Goal: Task Accomplishment & Management: Use online tool/utility

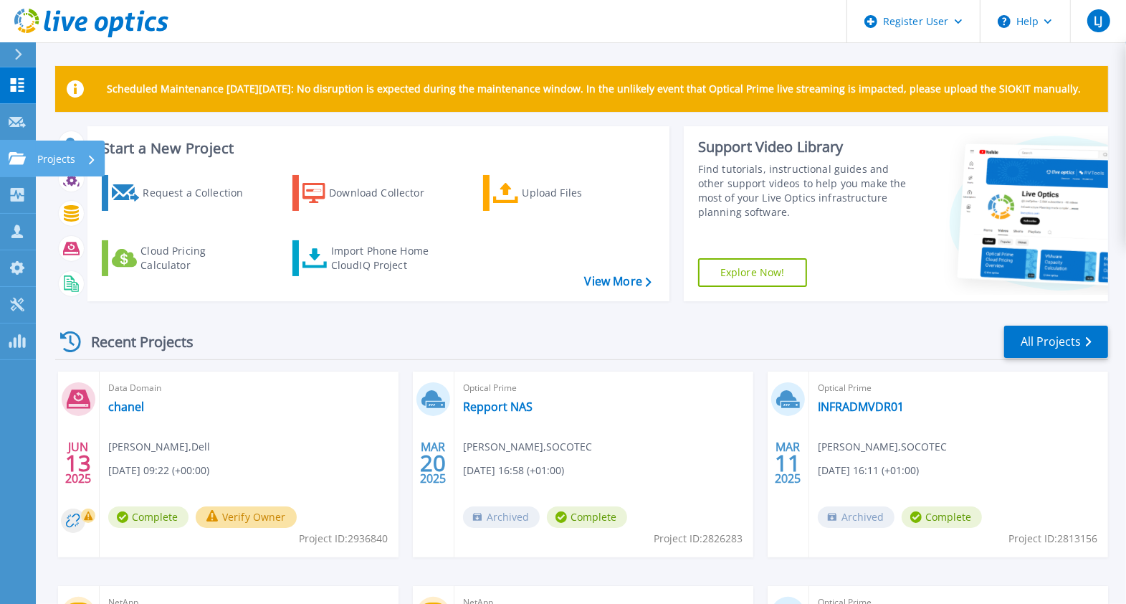
click at [22, 158] on icon at bounding box center [17, 158] width 17 height 12
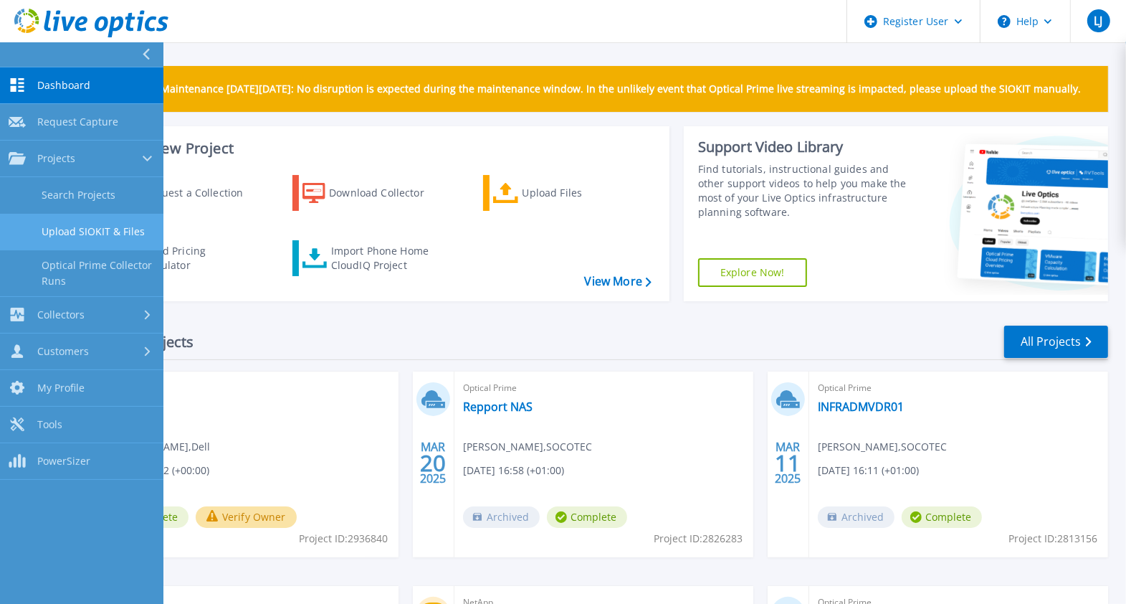
click at [84, 223] on link "Upload SIOKIT & Files" at bounding box center [81, 232] width 163 height 37
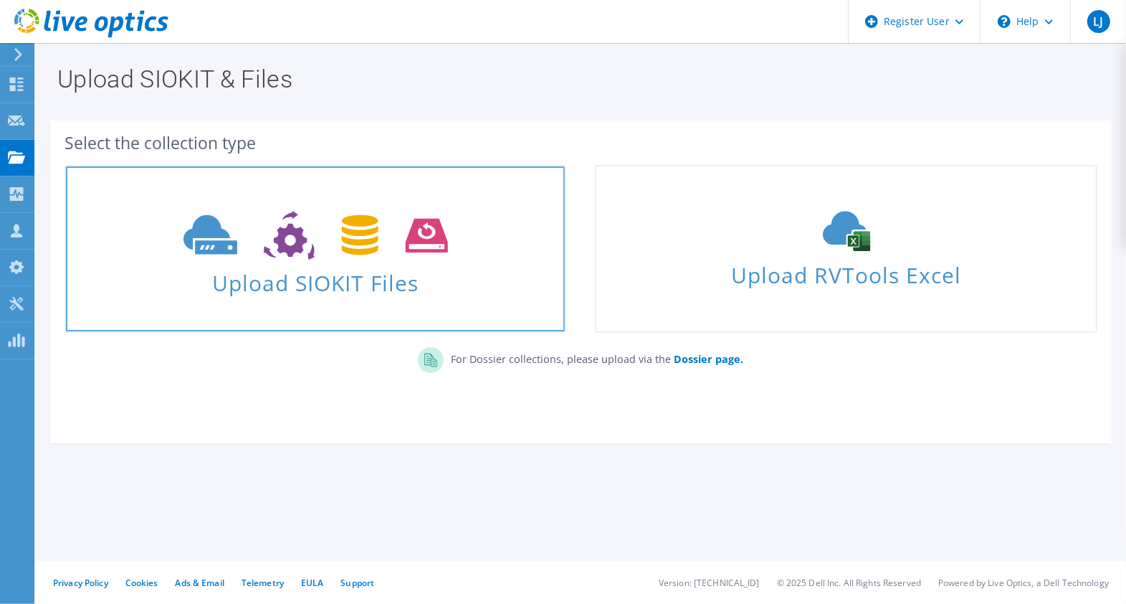
click at [365, 240] on use at bounding box center [316, 235] width 265 height 49
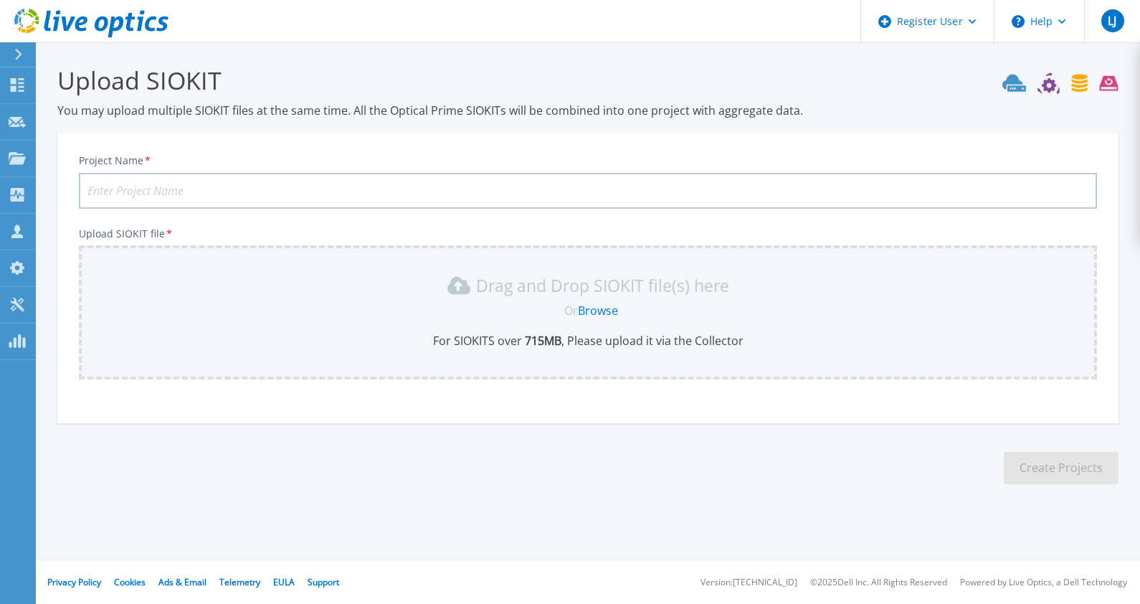
click at [599, 310] on link "Browse" at bounding box center [598, 311] width 40 height 16
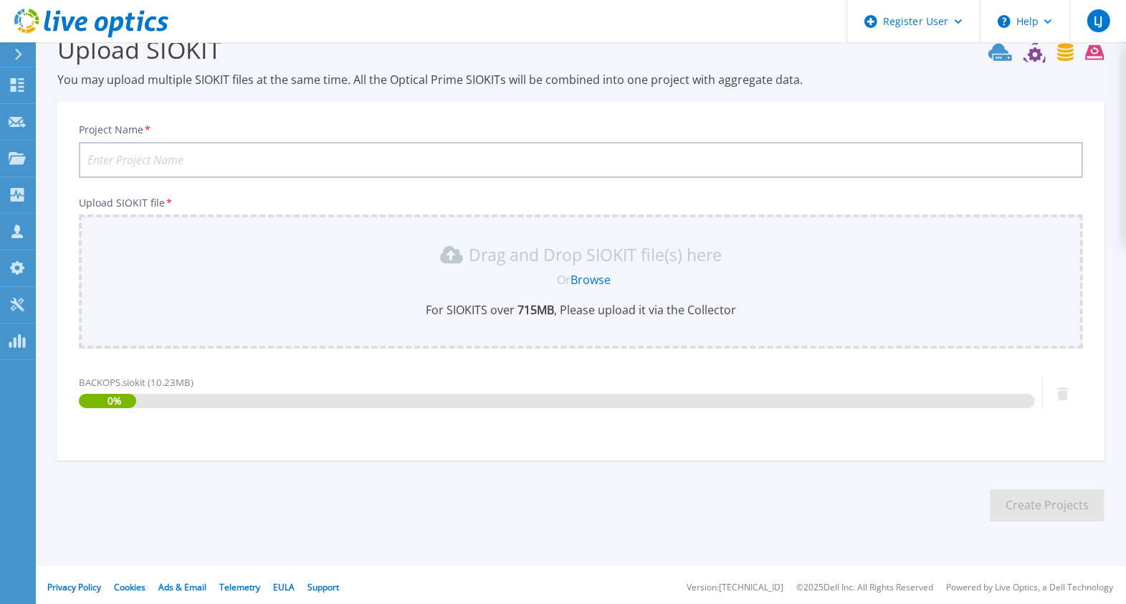
scroll to position [34, 0]
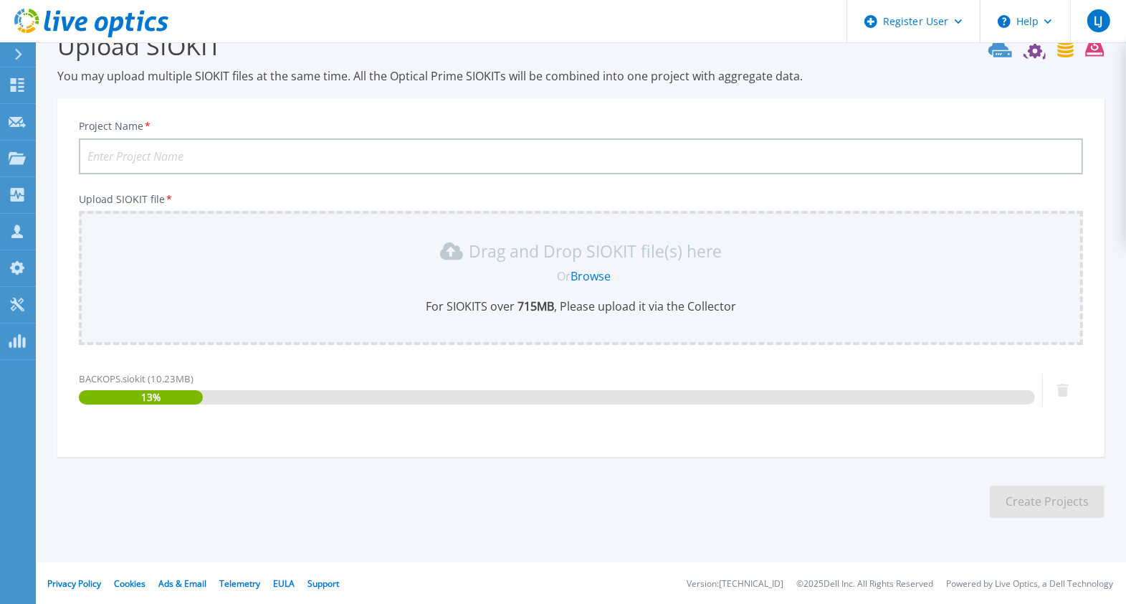
click at [310, 155] on input "Project Name *" at bounding box center [581, 156] width 1004 height 36
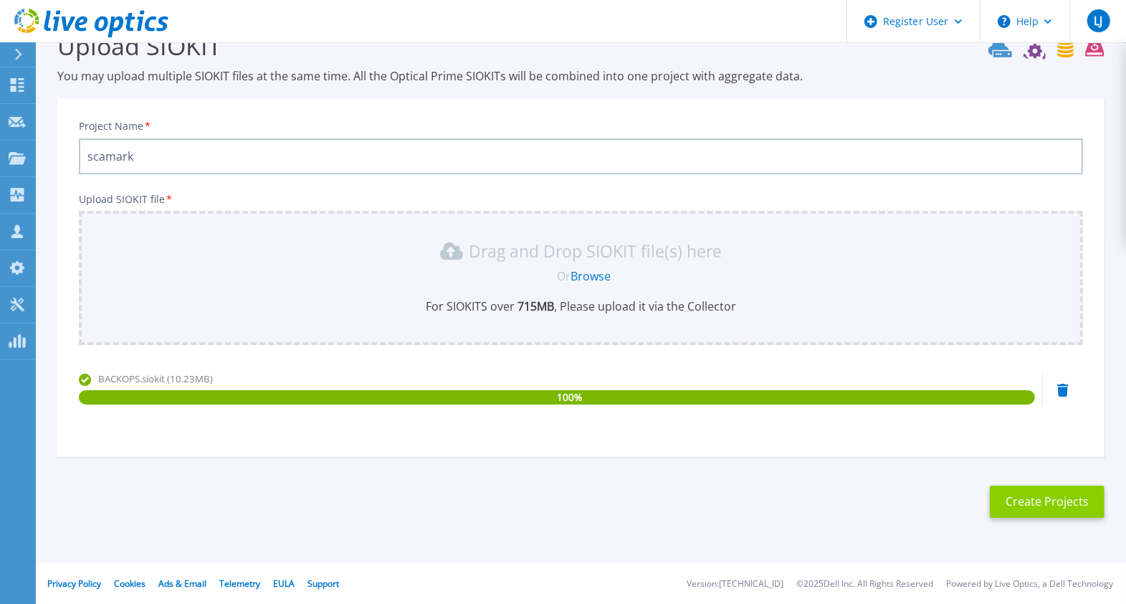
type input "scamark"
click at [1038, 500] on button "Create Projects" at bounding box center [1047, 501] width 115 height 32
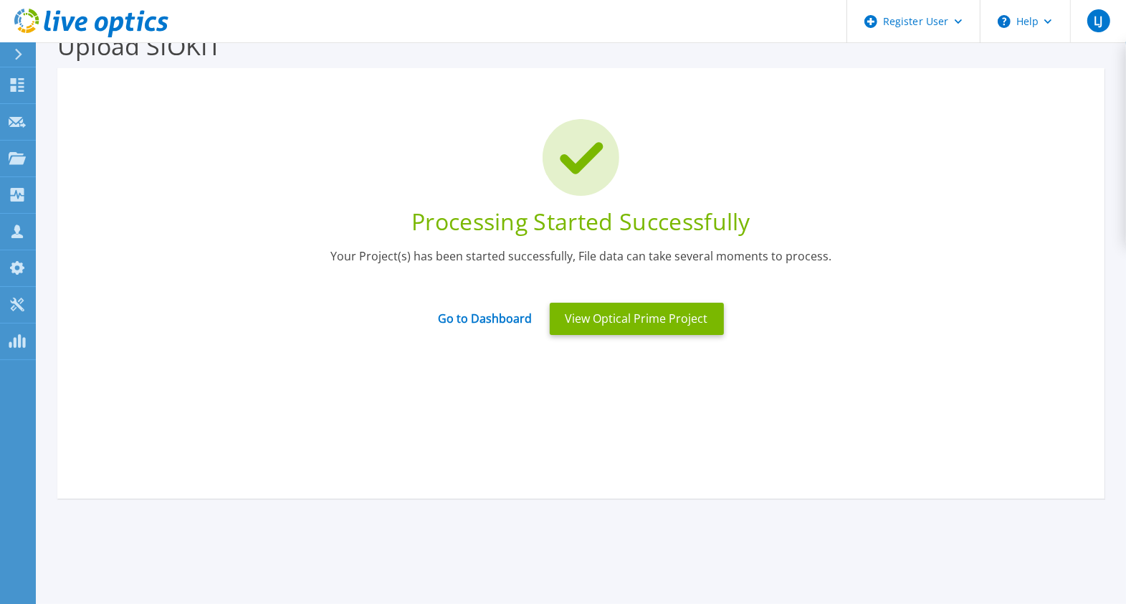
scroll to position [0, 0]
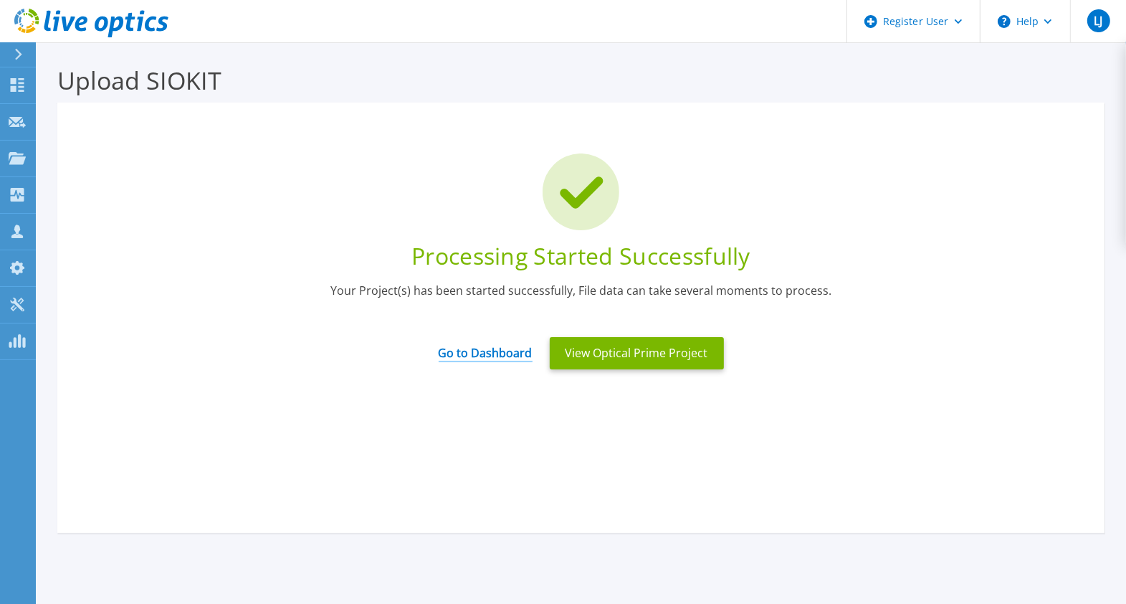
click at [504, 348] on link "Go to Dashboard" at bounding box center [486, 348] width 94 height 28
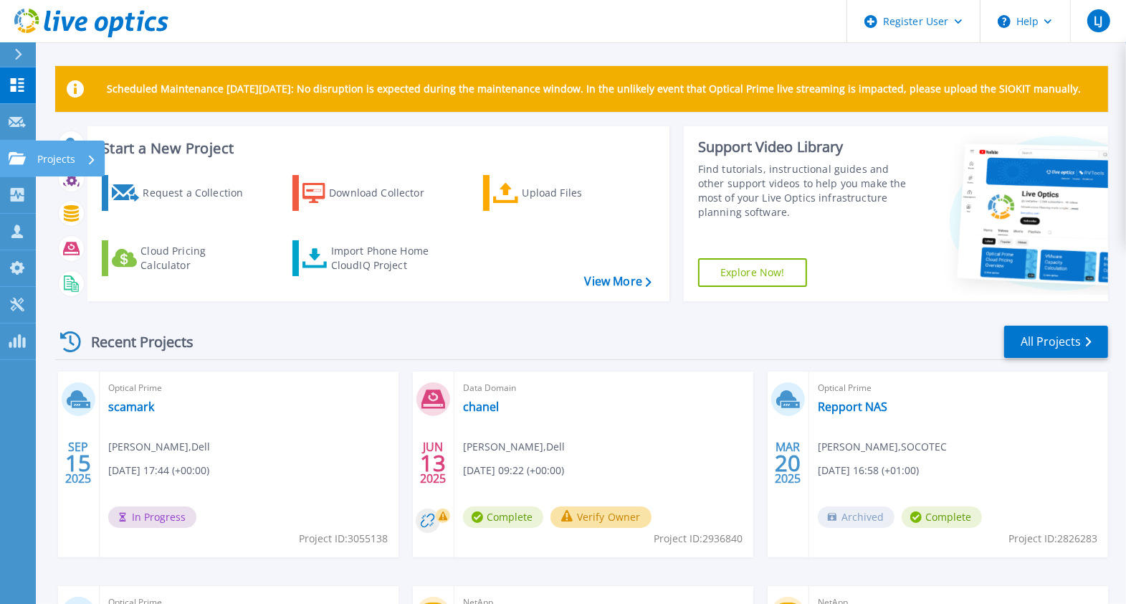
click at [20, 152] on icon at bounding box center [17, 158] width 17 height 12
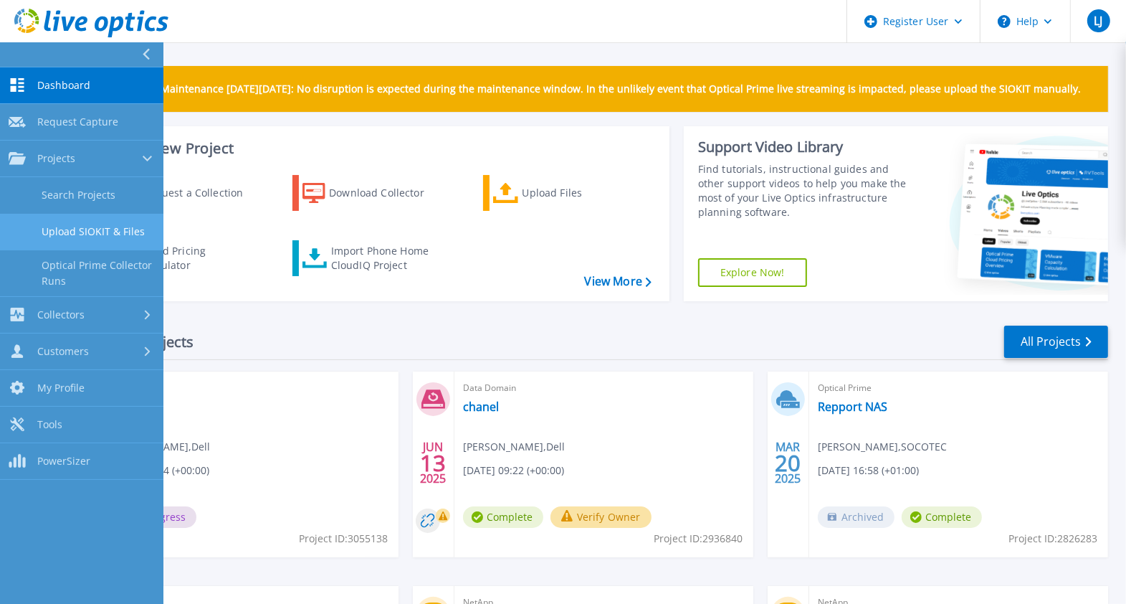
click at [106, 229] on link "Upload SIOKIT & Files" at bounding box center [81, 232] width 163 height 37
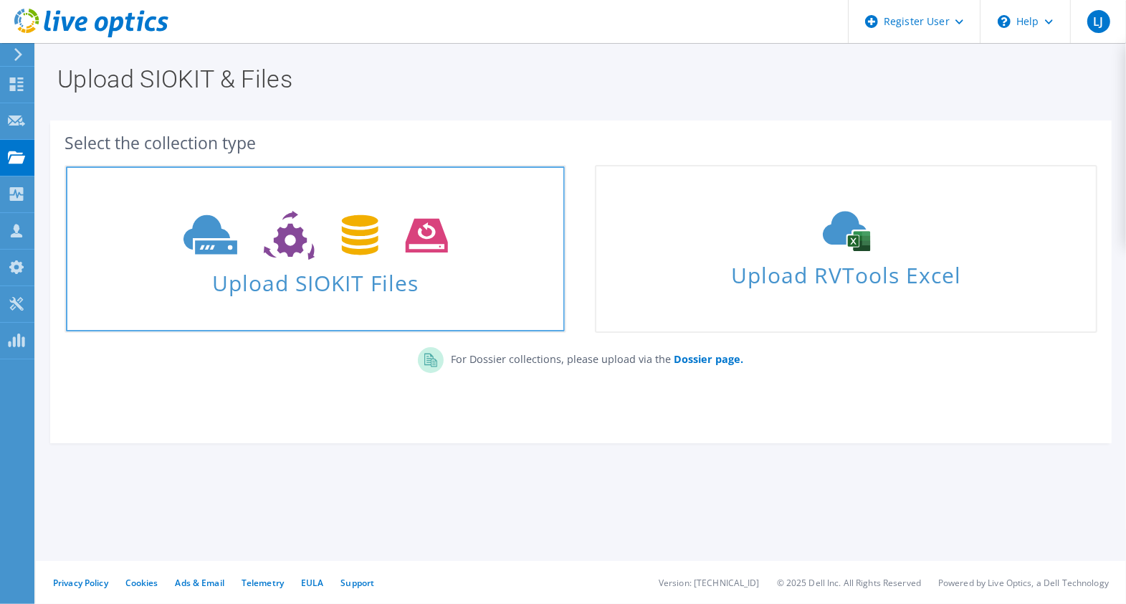
click at [364, 267] on span "Upload SIOKIT Files" at bounding box center [315, 278] width 499 height 31
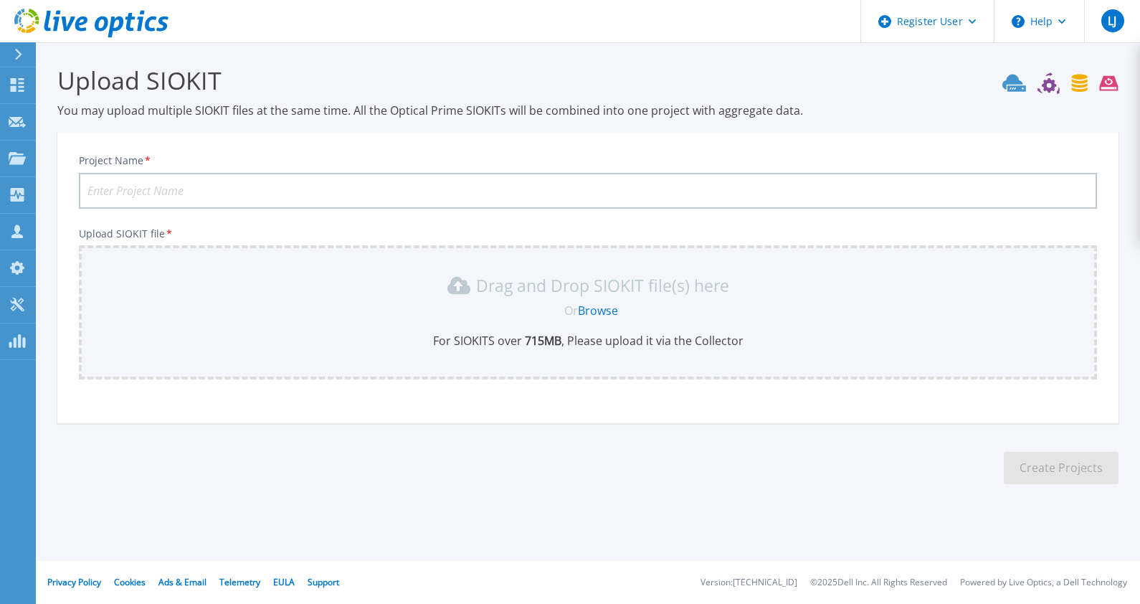
click at [228, 181] on input "Project Name *" at bounding box center [588, 191] width 1018 height 36
click at [603, 318] on link "Browse" at bounding box center [598, 311] width 40 height 16
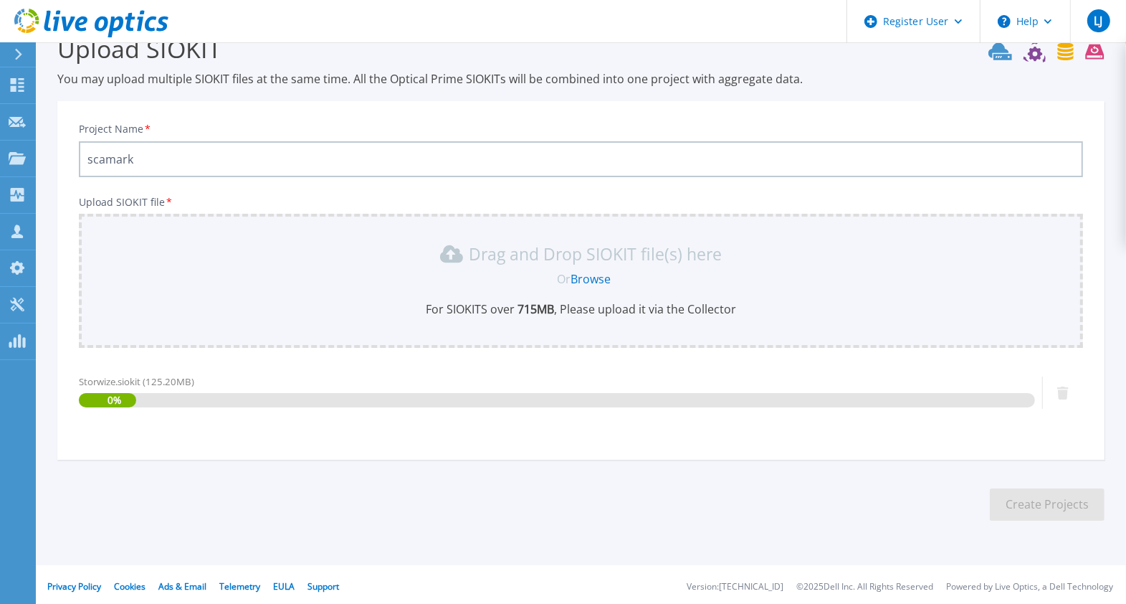
scroll to position [34, 0]
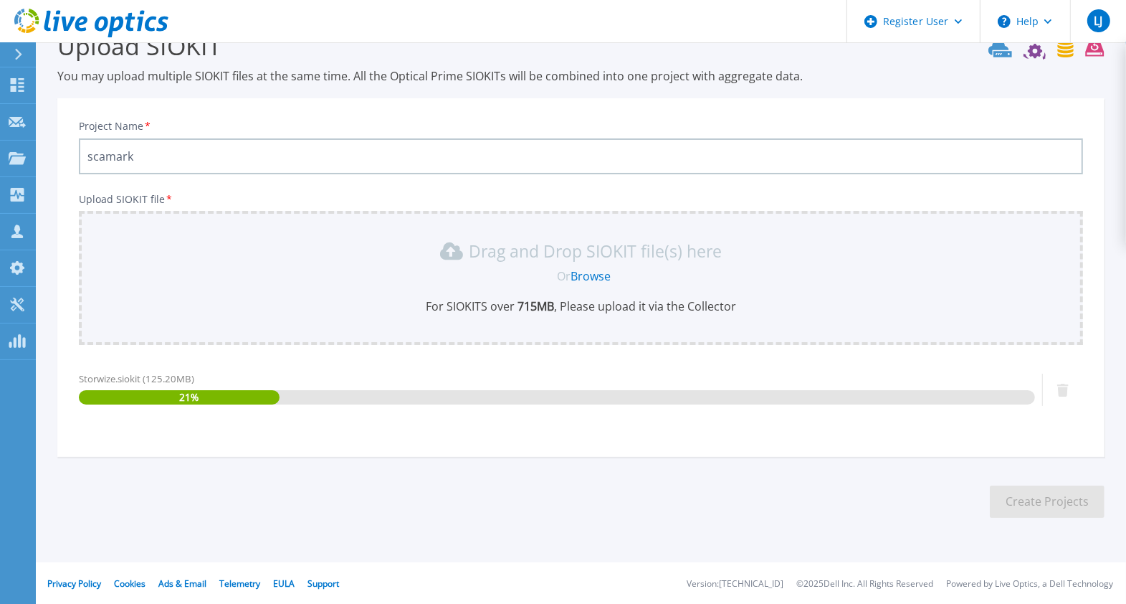
click at [187, 162] on input "scamark" at bounding box center [581, 156] width 1004 height 36
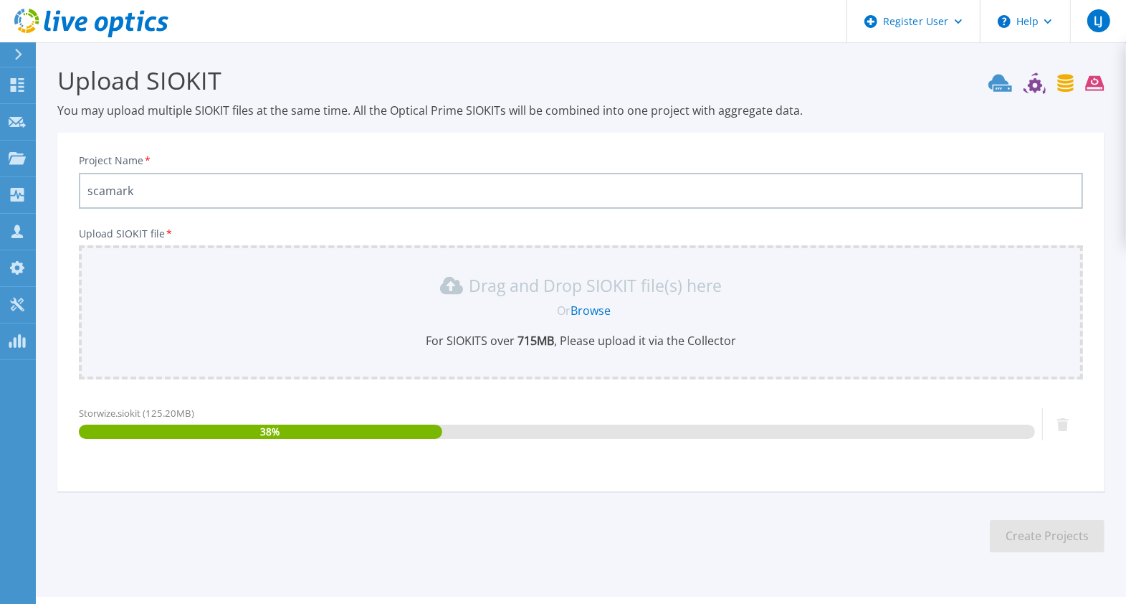
click at [175, 183] on input "scamark" at bounding box center [581, 191] width 1004 height 36
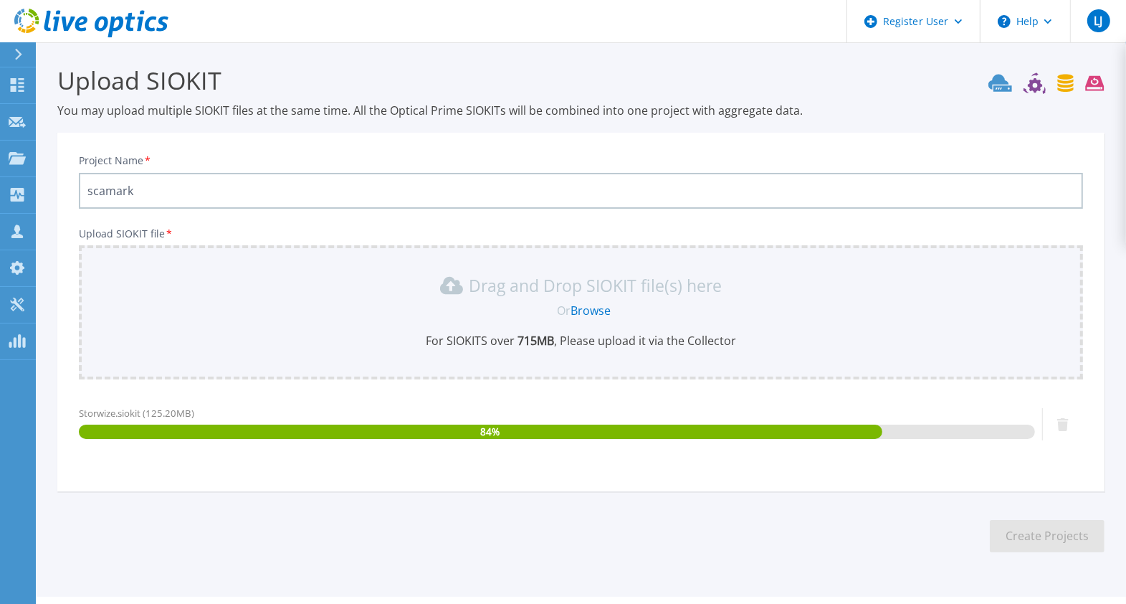
type input "scamark"
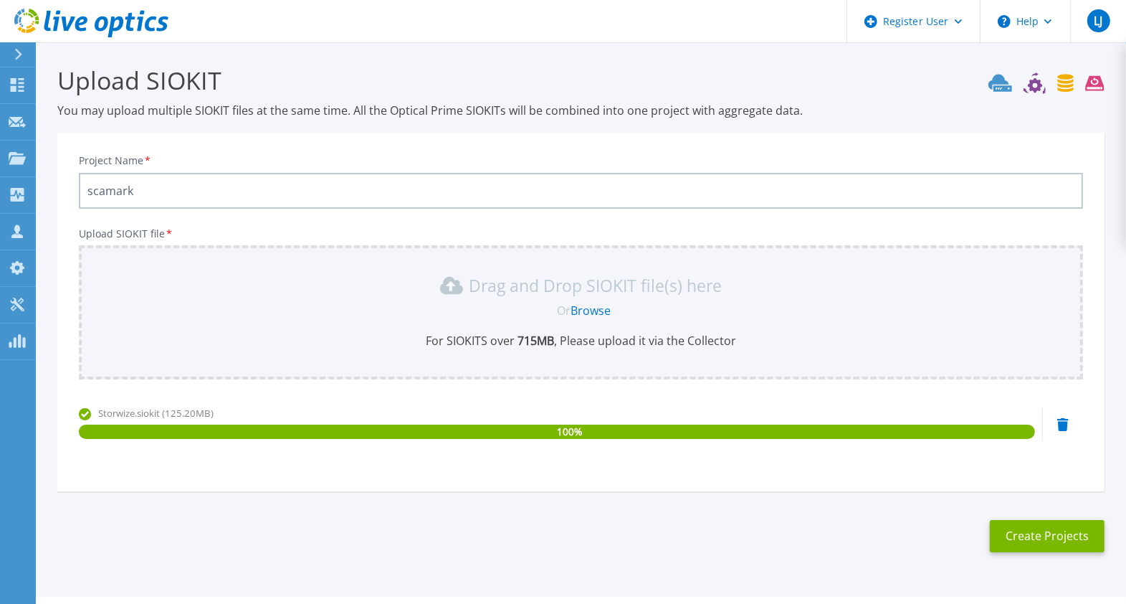
click at [1110, 378] on section "Upload SIOKIT You may upload multiple SIOKIT files at the same time. All the Op…" at bounding box center [581, 313] width 1090 height 542
click at [1059, 539] on button "Create Projects" at bounding box center [1047, 536] width 115 height 32
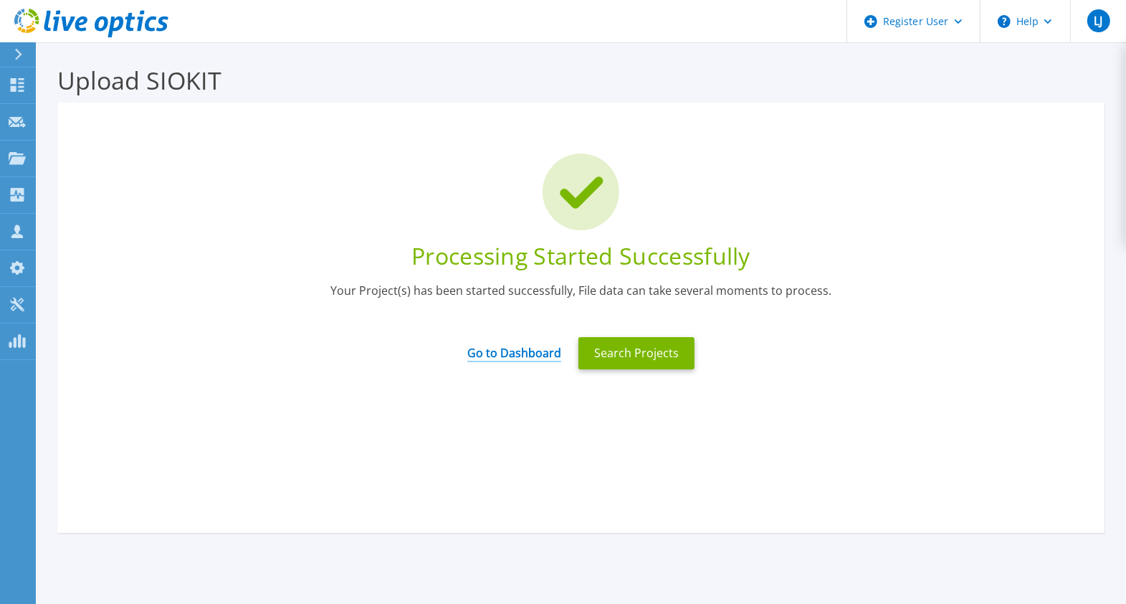
click at [508, 353] on link "Go to Dashboard" at bounding box center [514, 348] width 94 height 28
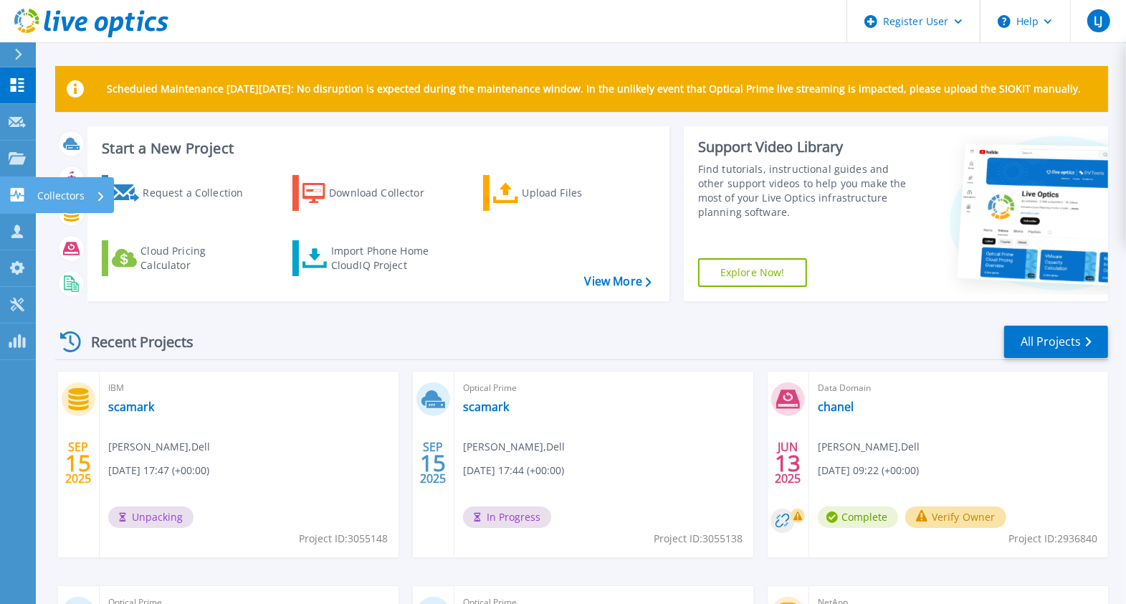
click at [19, 196] on icon at bounding box center [17, 195] width 17 height 14
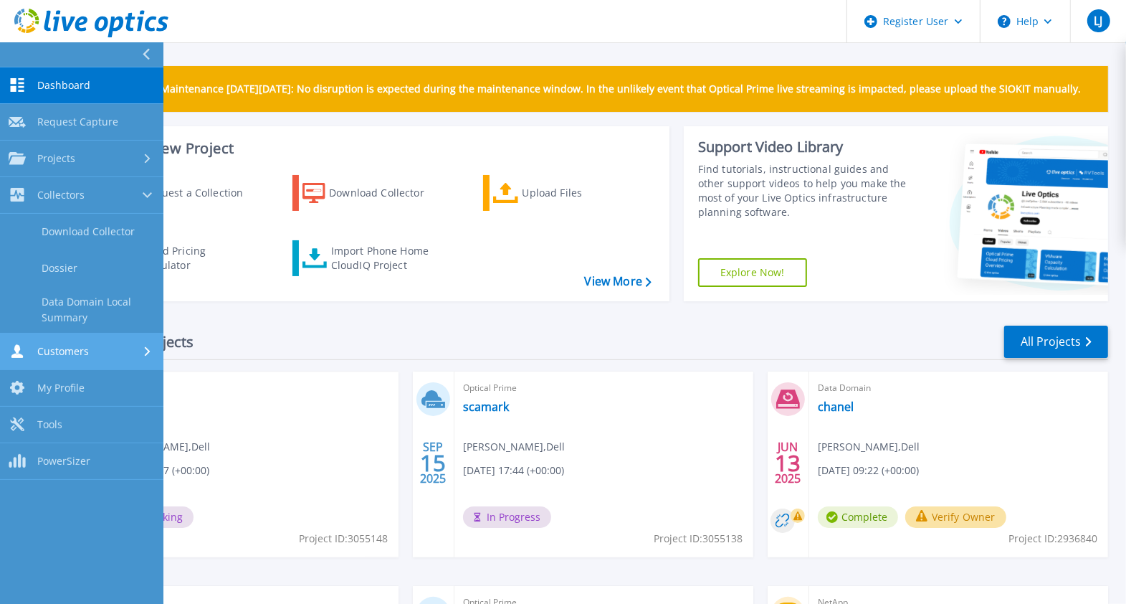
click at [89, 353] on div "Customers" at bounding box center [82, 351] width 146 height 14
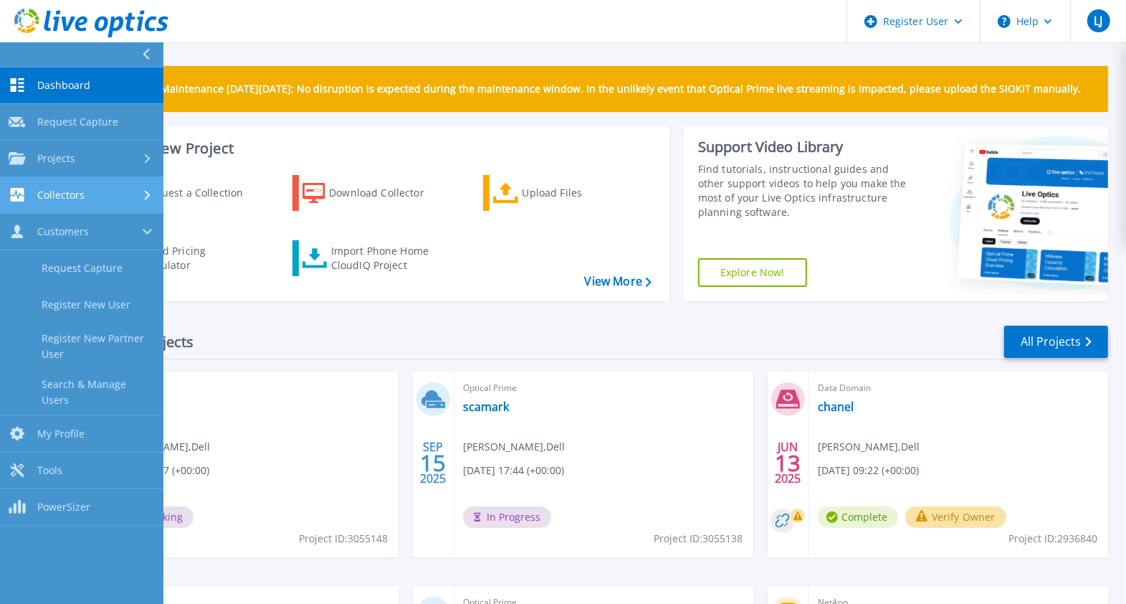
click at [74, 196] on span "Collectors" at bounding box center [60, 195] width 47 height 13
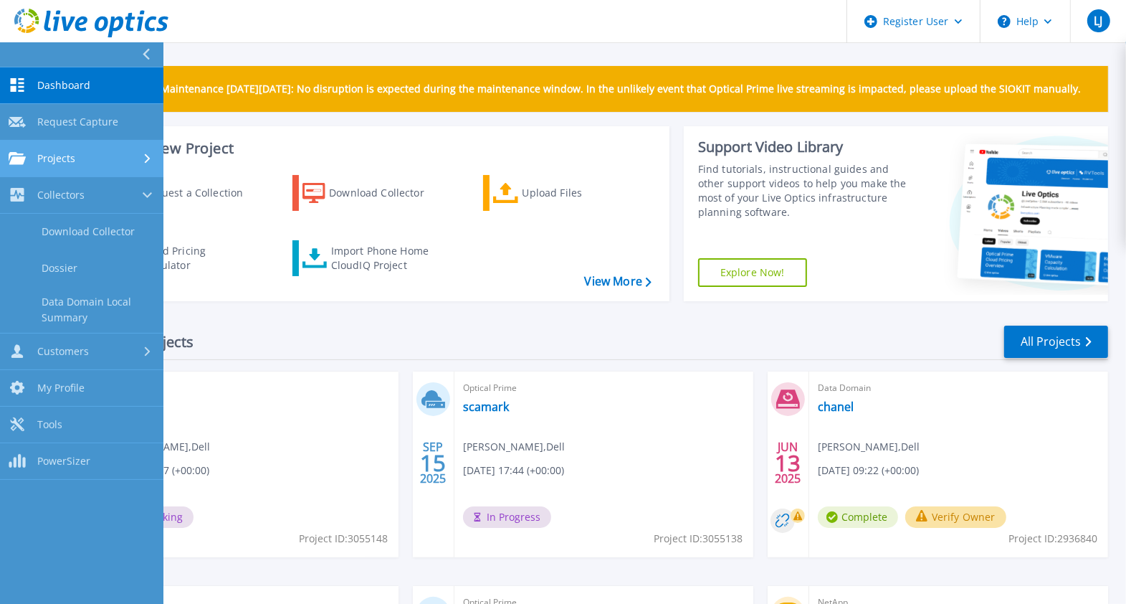
click at [74, 172] on link "Projects Projects" at bounding box center [81, 158] width 163 height 37
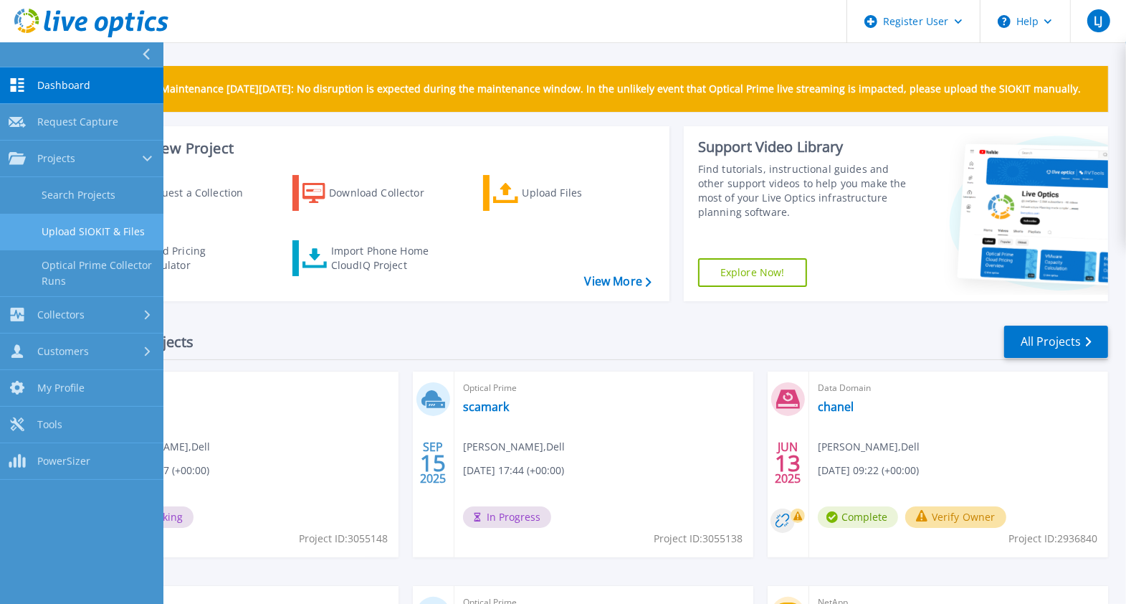
click at [105, 229] on link "Upload SIOKIT & Files" at bounding box center [81, 232] width 163 height 37
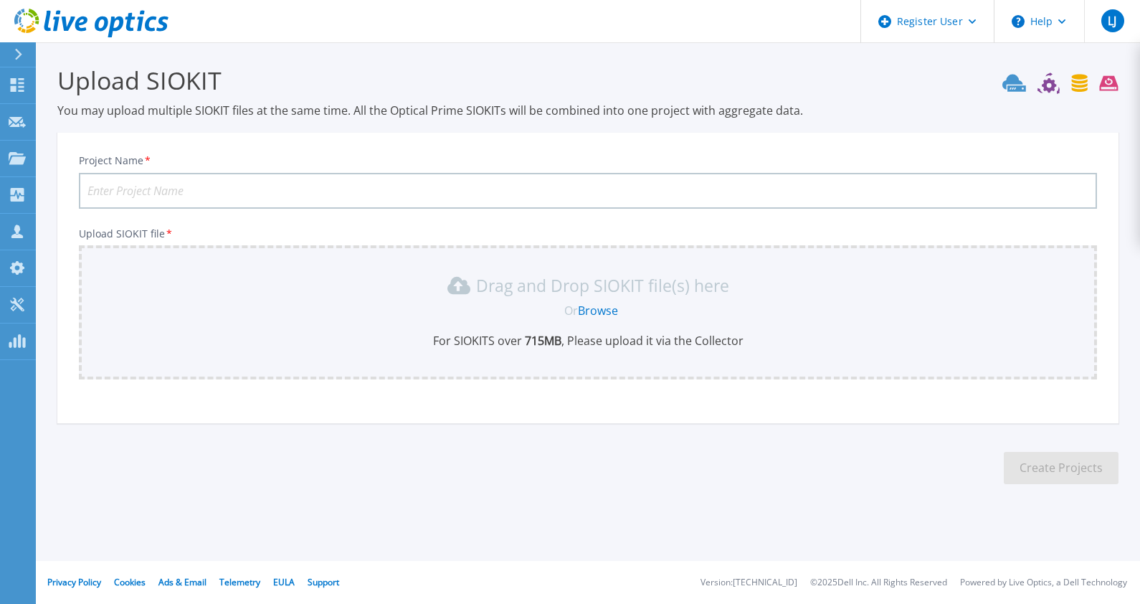
click at [160, 180] on input "Project Name *" at bounding box center [588, 191] width 1018 height 36
type input "scamark"
click at [588, 307] on link "Browse" at bounding box center [598, 311] width 40 height 16
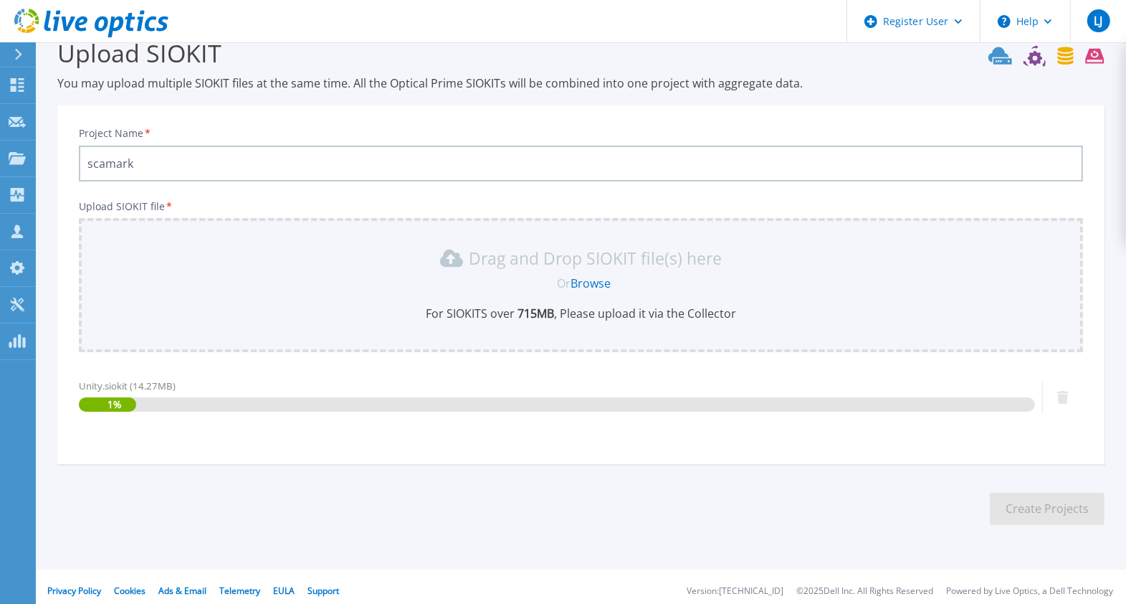
scroll to position [34, 0]
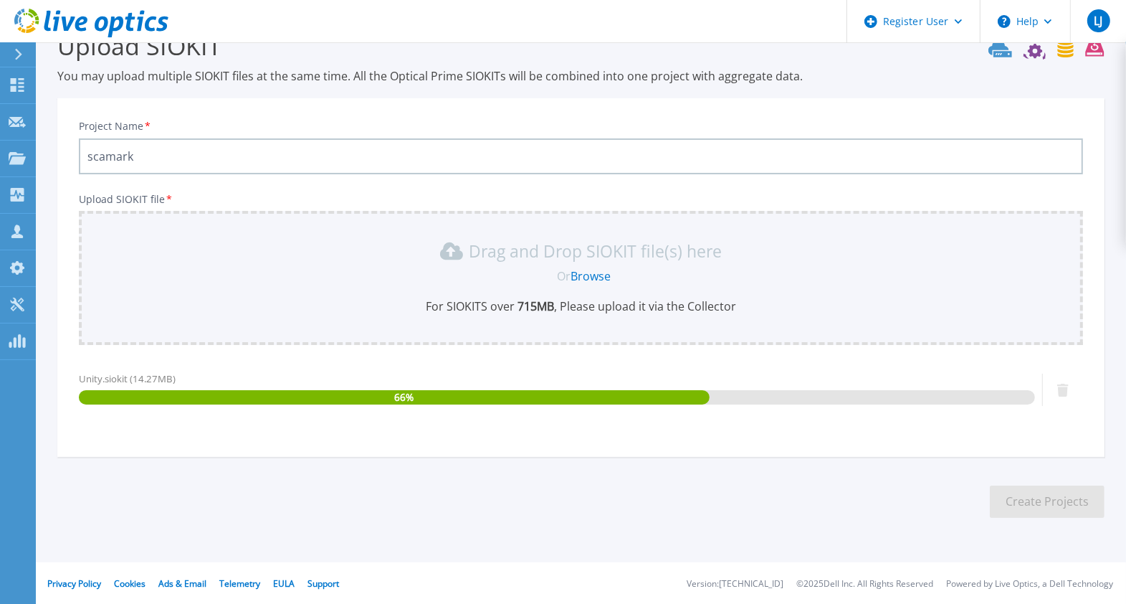
click at [940, 482] on section "Upload SIOKIT You may upload multiple SIOKIT files at the same time. All the Op…" at bounding box center [581, 279] width 1090 height 542
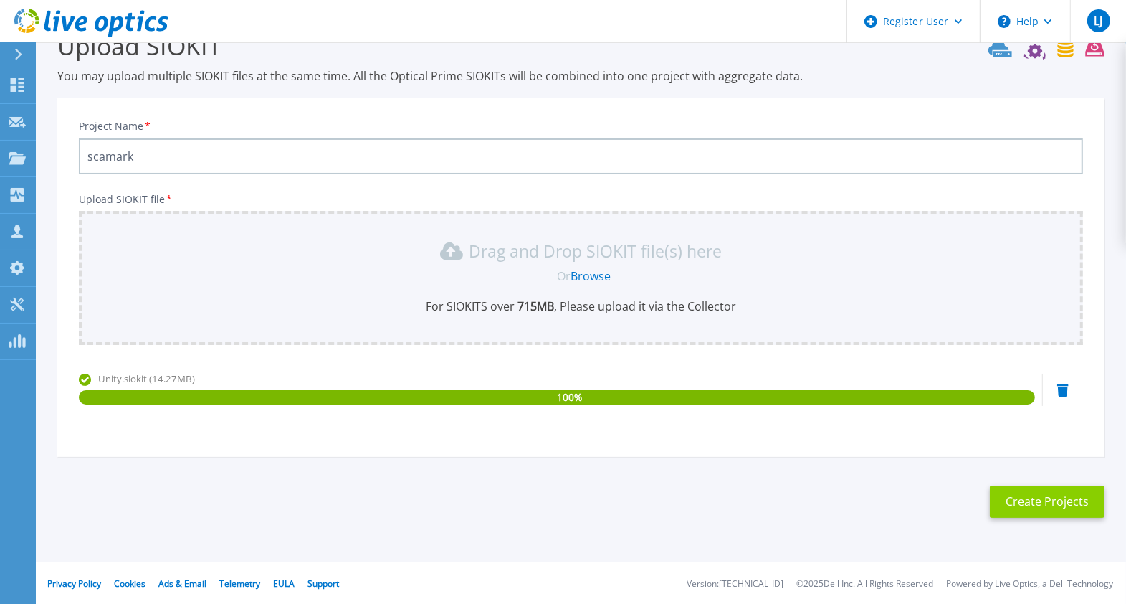
click at [1049, 508] on button "Create Projects" at bounding box center [1047, 501] width 115 height 32
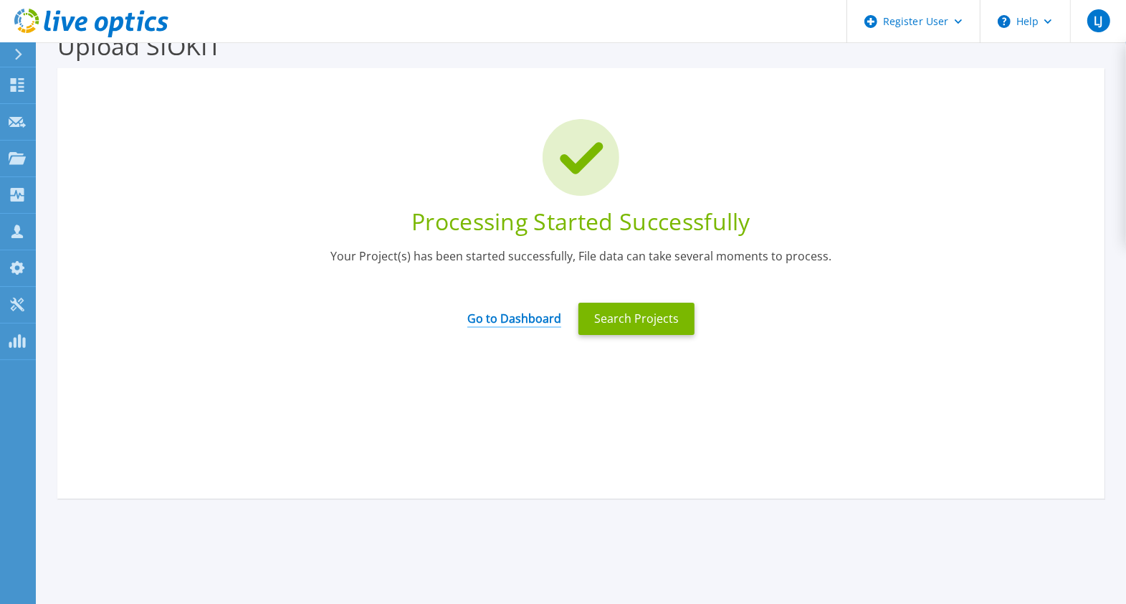
click at [508, 318] on link "Go to Dashboard" at bounding box center [514, 314] width 94 height 28
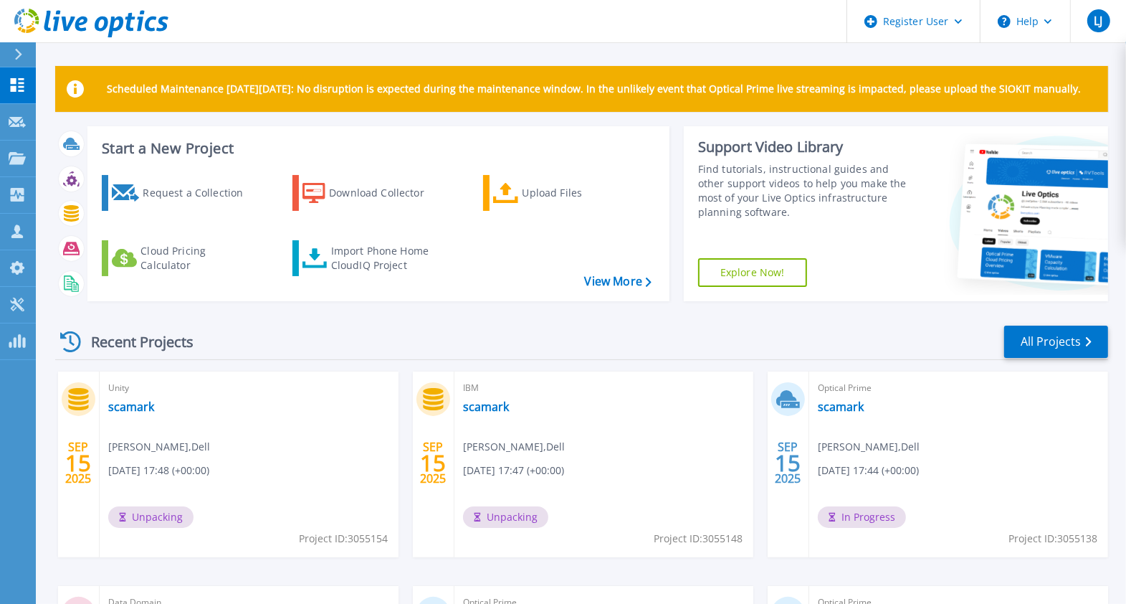
click at [1106, 383] on div "Optical Prime scamark [PERSON_NAME] , Dell [DATE] 17:44 (+00:00) In Progress Pr…" at bounding box center [958, 464] width 299 height 186
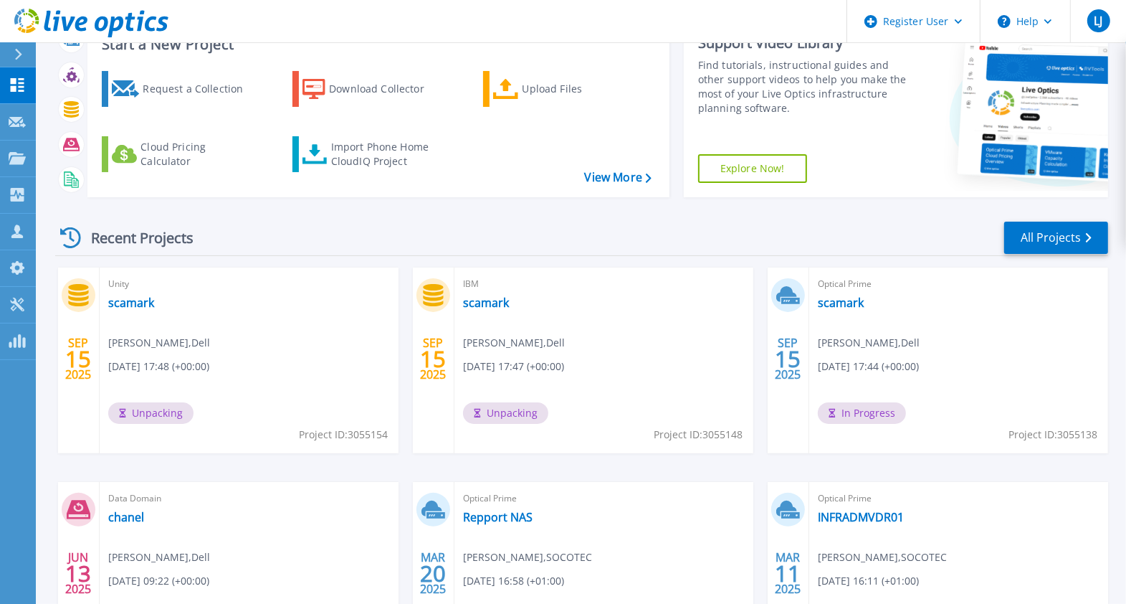
scroll to position [105, 0]
click at [833, 302] on link "scamark" at bounding box center [841, 302] width 46 height 14
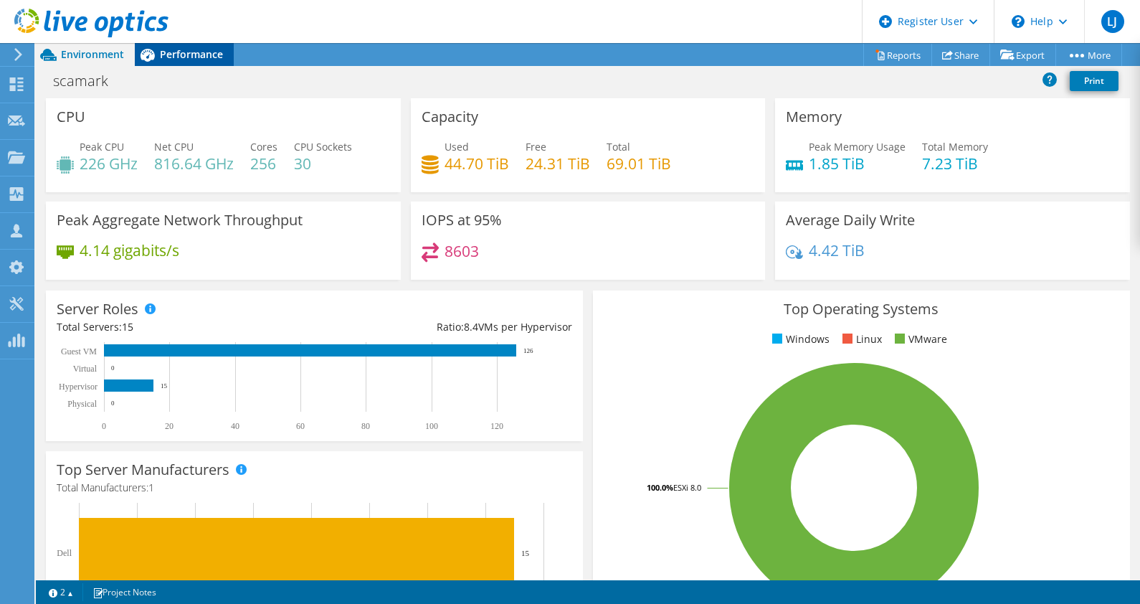
click at [172, 59] on span "Performance" at bounding box center [191, 54] width 63 height 14
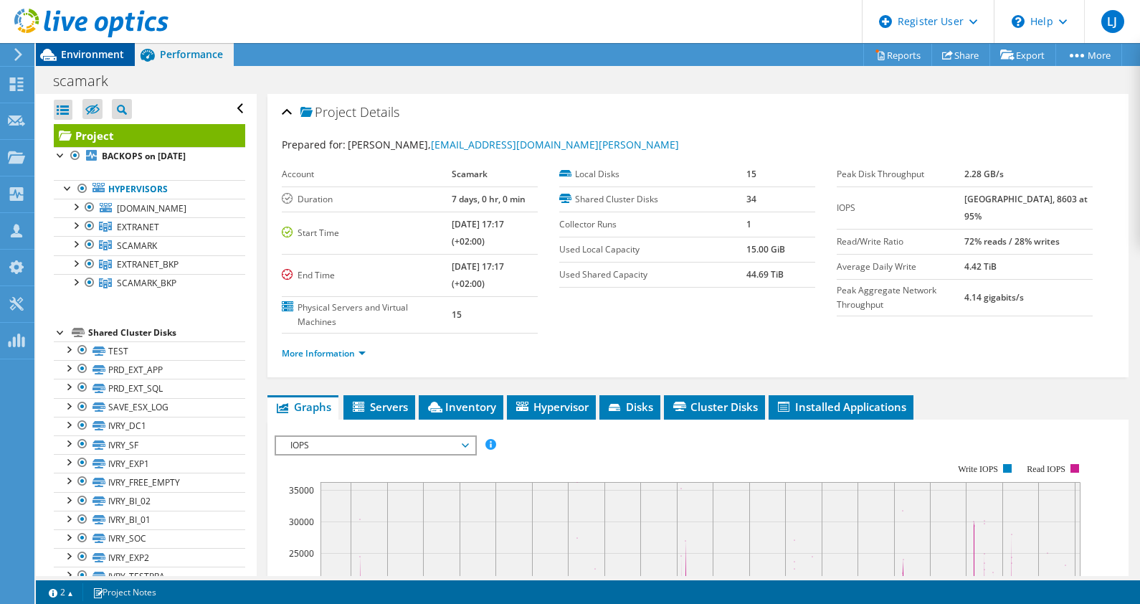
click at [90, 51] on span "Environment" at bounding box center [92, 54] width 63 height 14
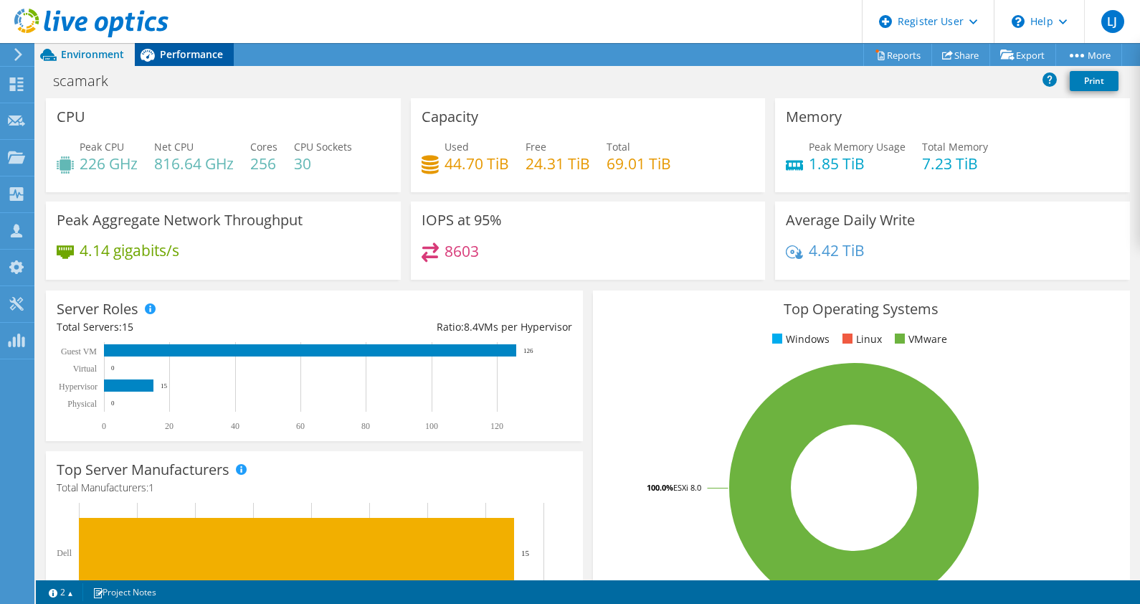
click at [192, 50] on span "Performance" at bounding box center [191, 54] width 63 height 14
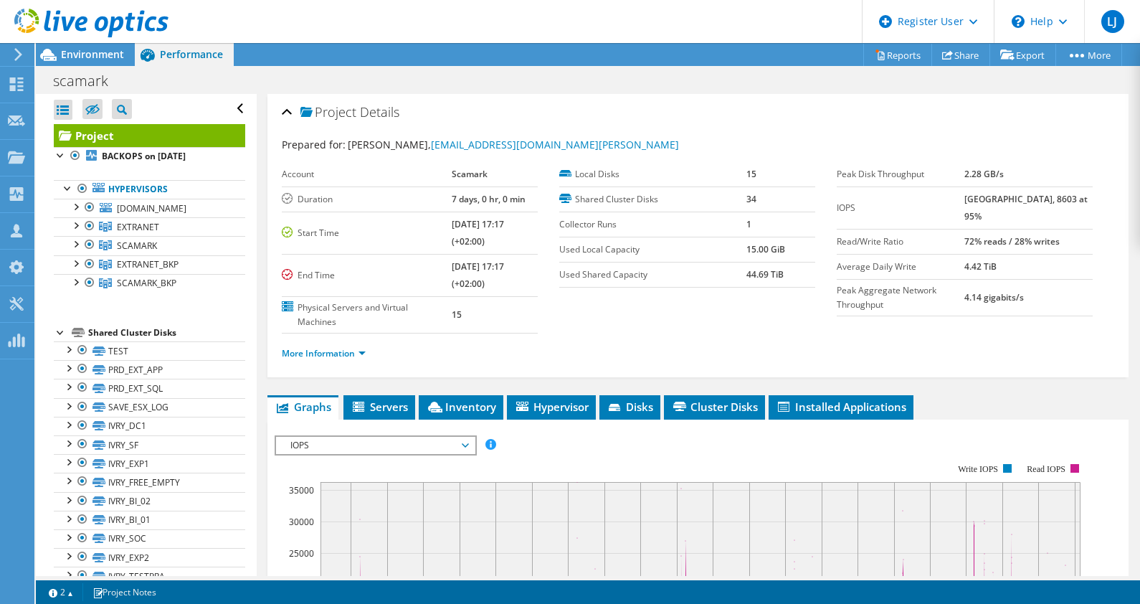
click at [70, 25] on use at bounding box center [91, 23] width 154 height 29
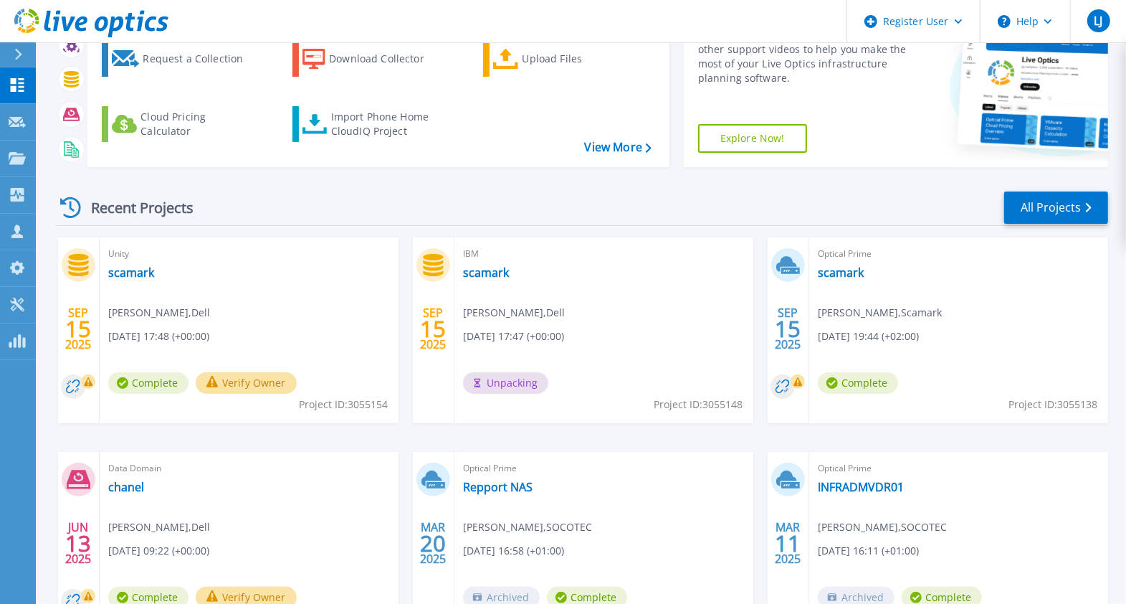
scroll to position [135, 0]
click at [849, 275] on link "scamark" at bounding box center [841, 272] width 46 height 14
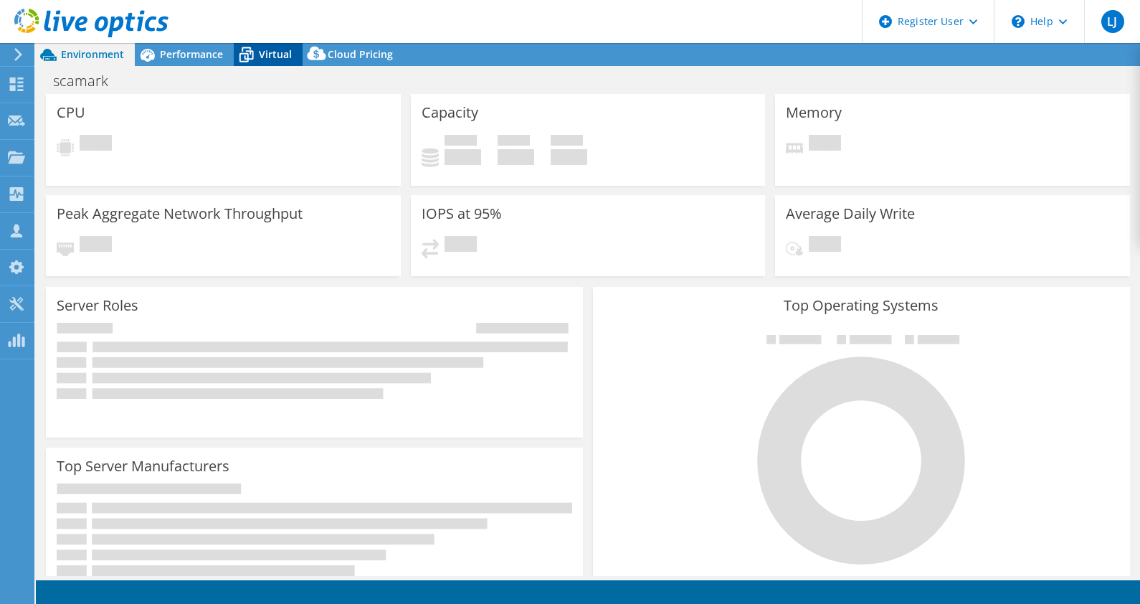
click at [265, 52] on span "Virtual" at bounding box center [275, 54] width 33 height 14
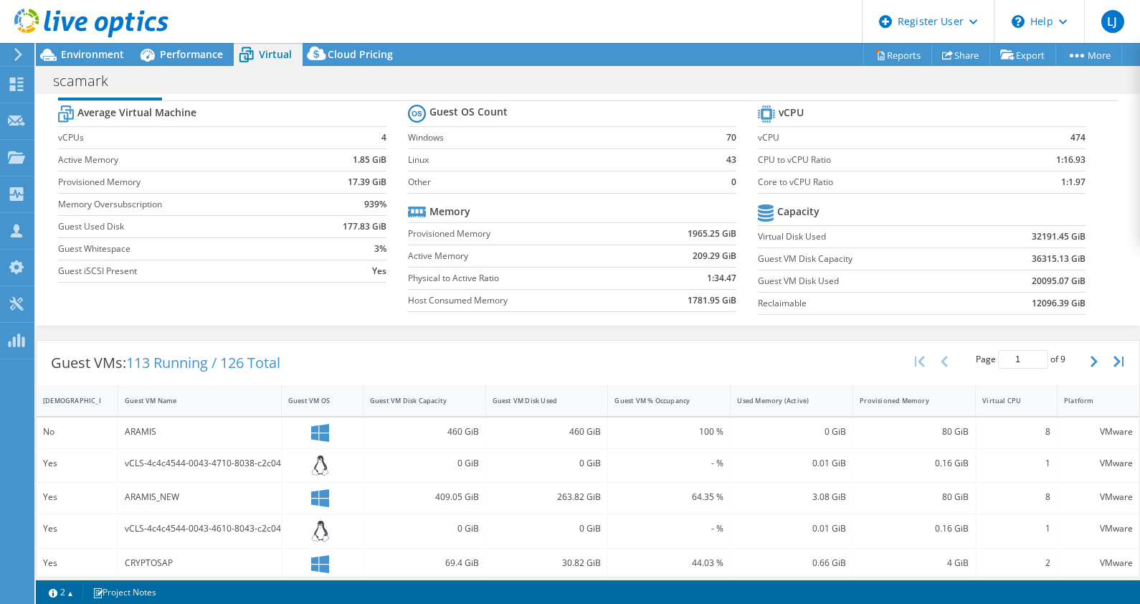
scroll to position [23, 0]
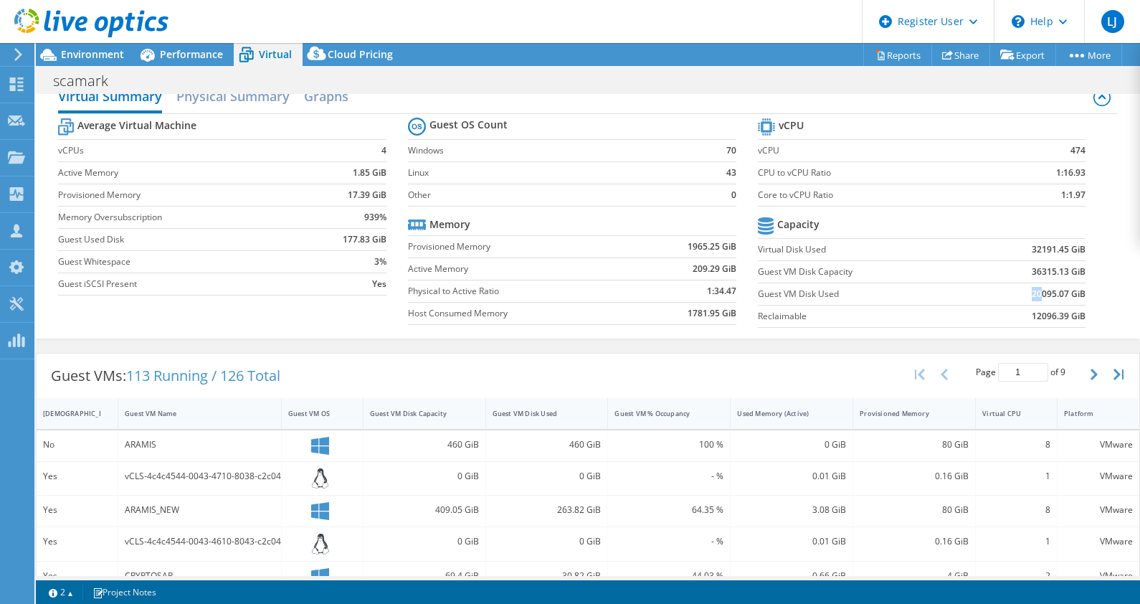
drag, startPoint x: 1027, startPoint y: 292, endPoint x: 1014, endPoint y: 291, distance: 12.9
click at [1014, 291] on td "20095.07 GiB" at bounding box center [1028, 293] width 113 height 22
click at [95, 54] on span "Environment" at bounding box center [92, 54] width 63 height 14
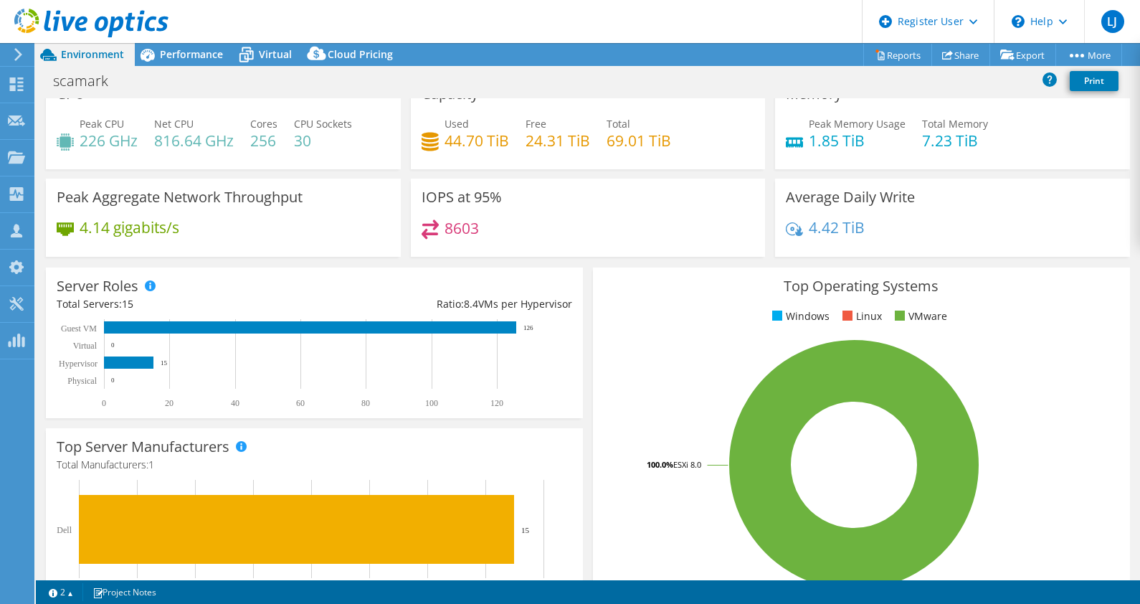
scroll to position [0, 0]
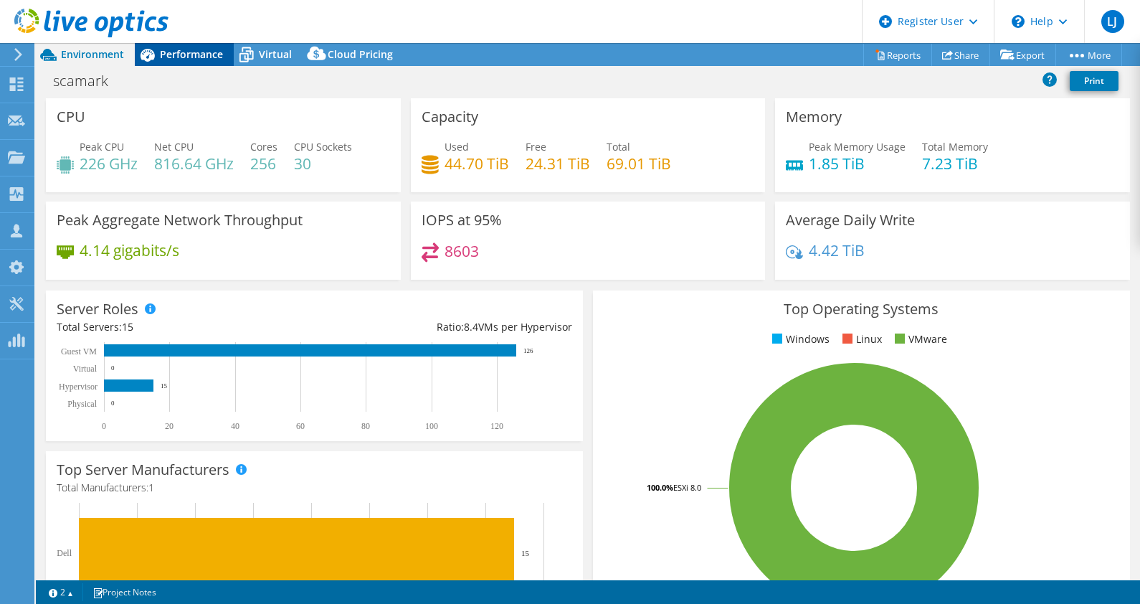
click at [200, 53] on span "Performance" at bounding box center [191, 54] width 63 height 14
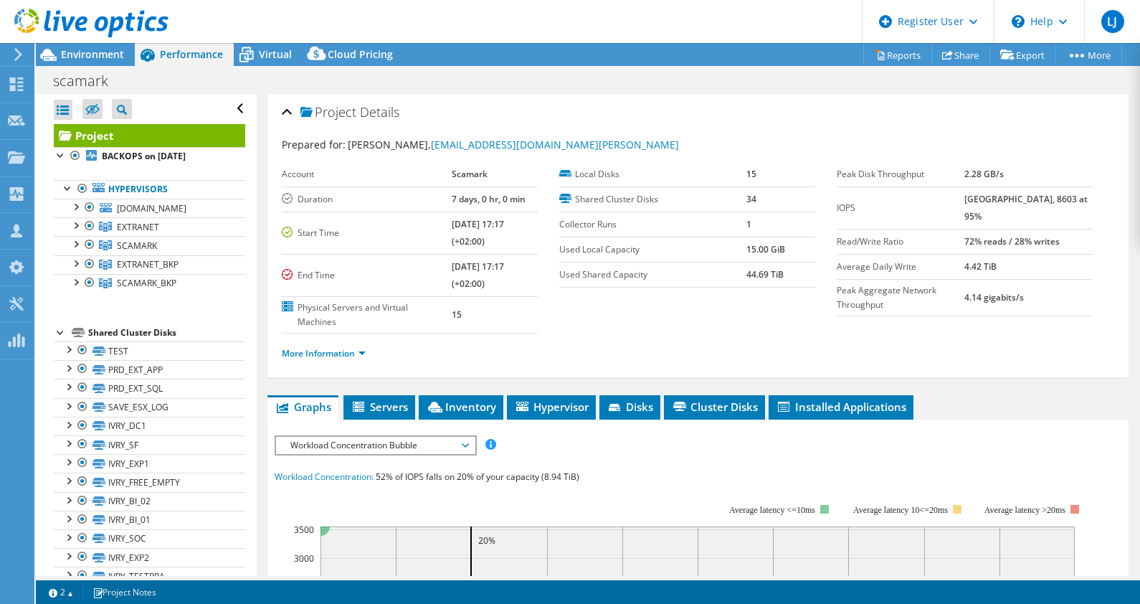
click at [38, 19] on use at bounding box center [91, 23] width 154 height 29
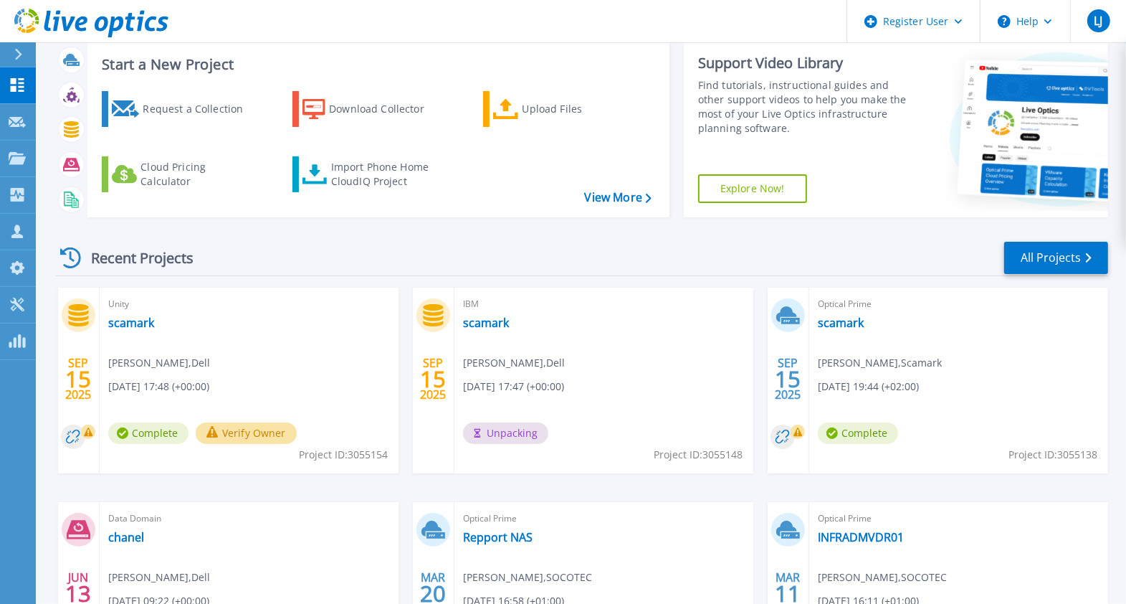
scroll to position [85, 0]
click at [124, 322] on link "scamark" at bounding box center [131, 322] width 46 height 14
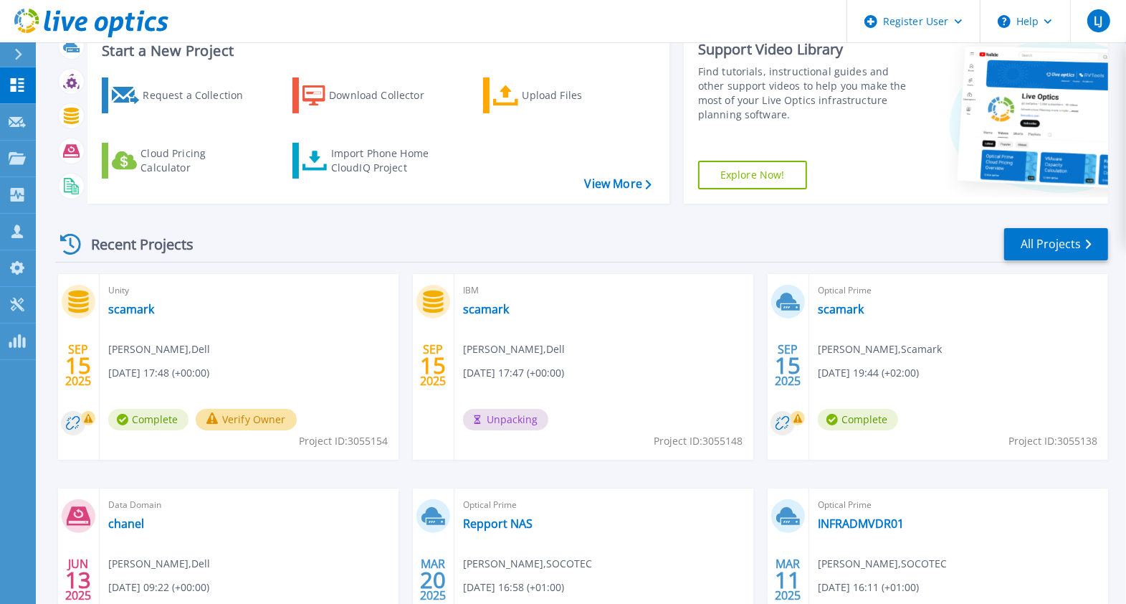
scroll to position [103, 0]
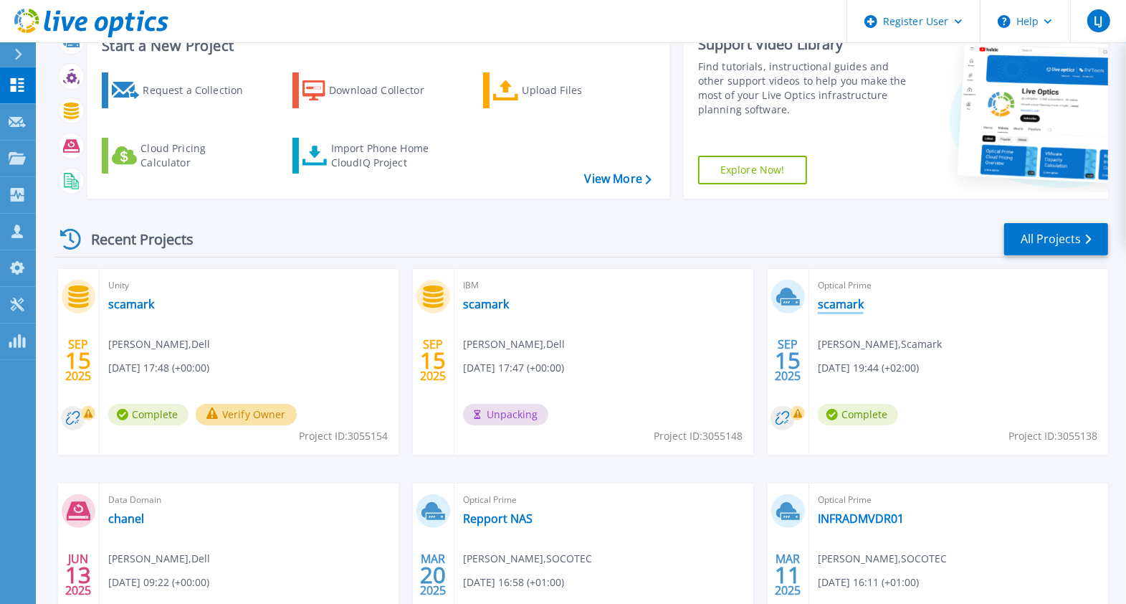
click at [833, 308] on link "scamark" at bounding box center [841, 304] width 46 height 14
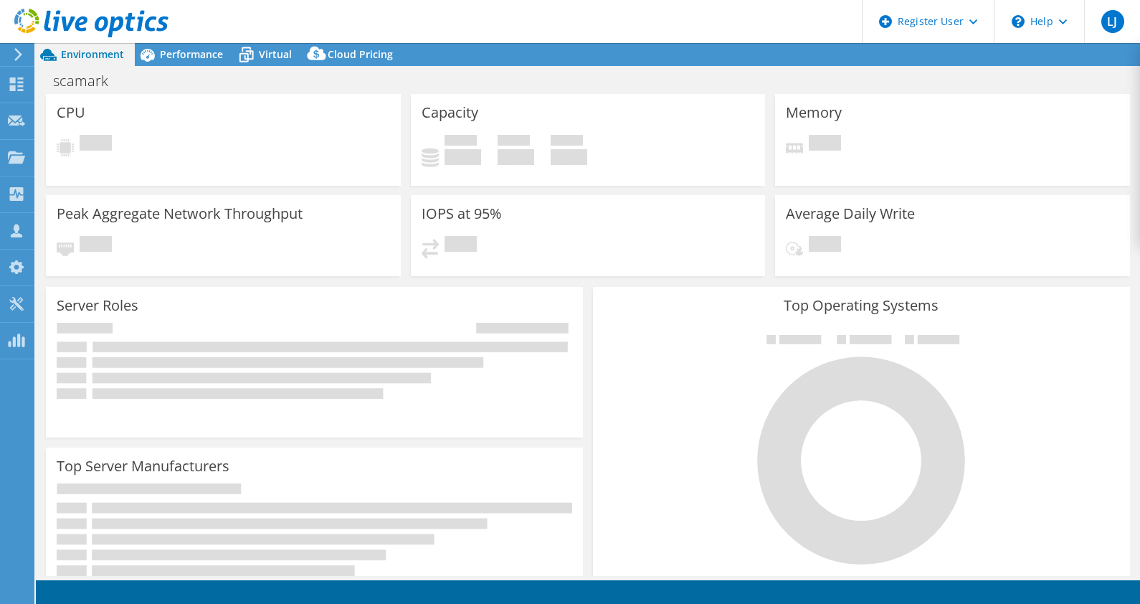
select select "USD"
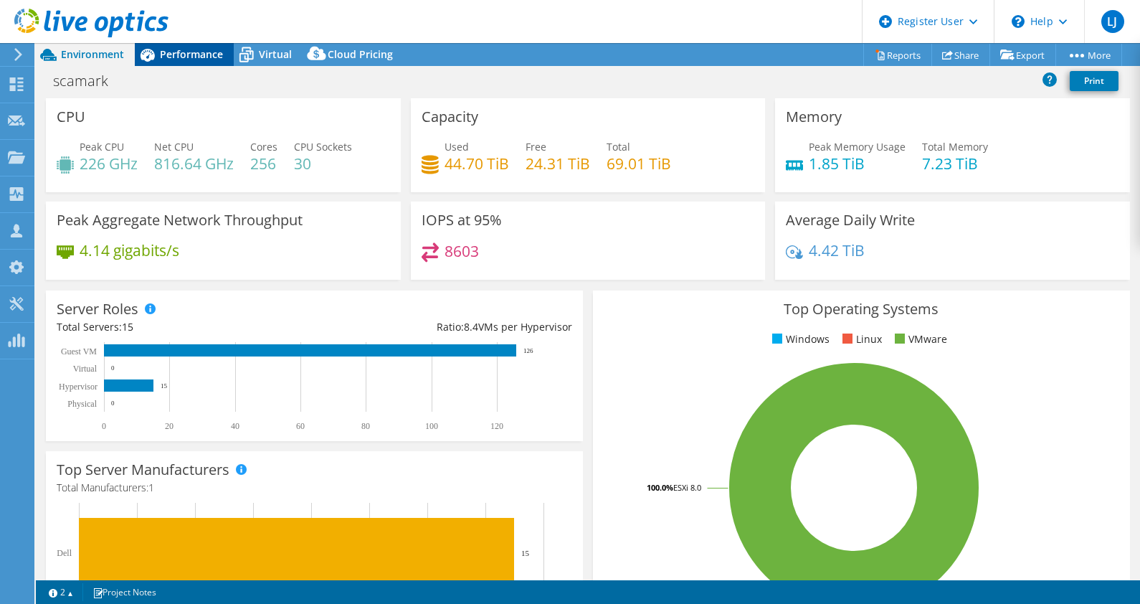
click at [201, 54] on span "Performance" at bounding box center [191, 54] width 63 height 14
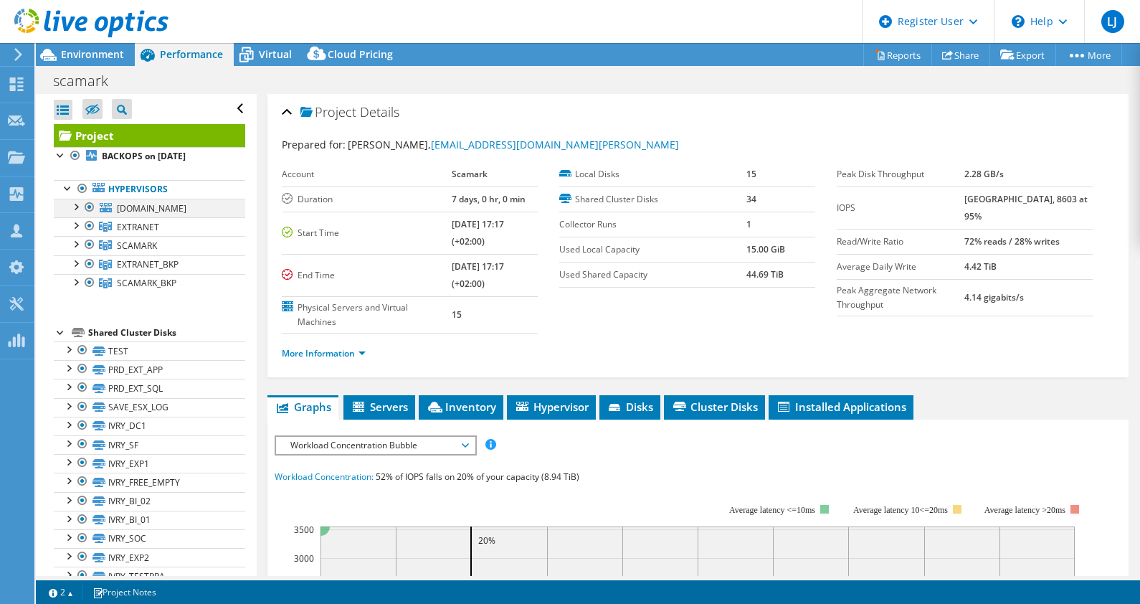
click at [75, 203] on div at bounding box center [75, 206] width 14 height 14
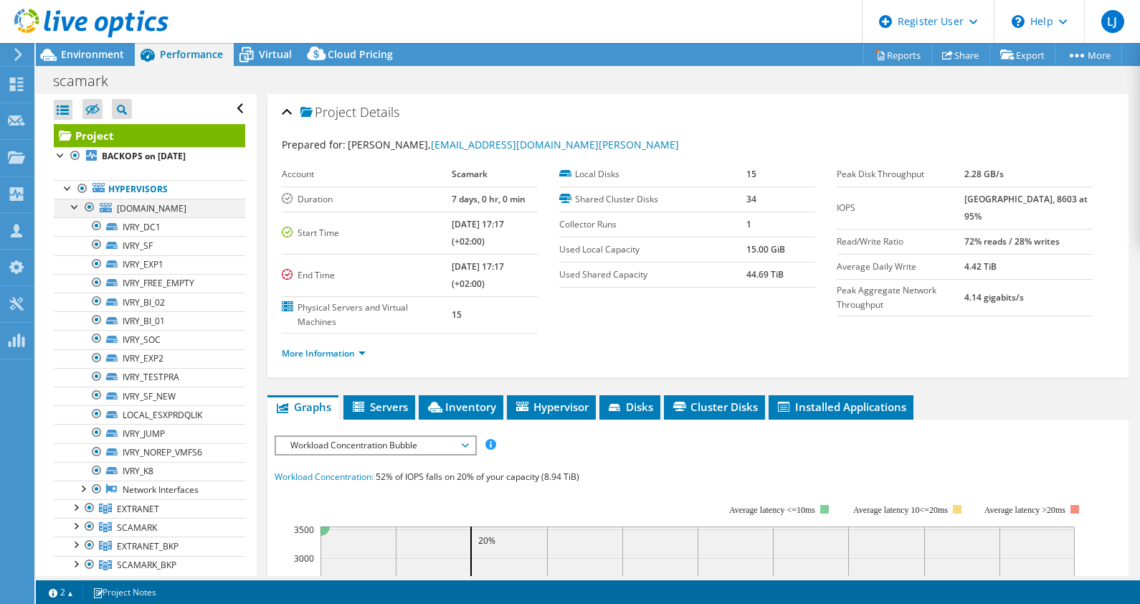
click at [72, 207] on div at bounding box center [75, 206] width 14 height 14
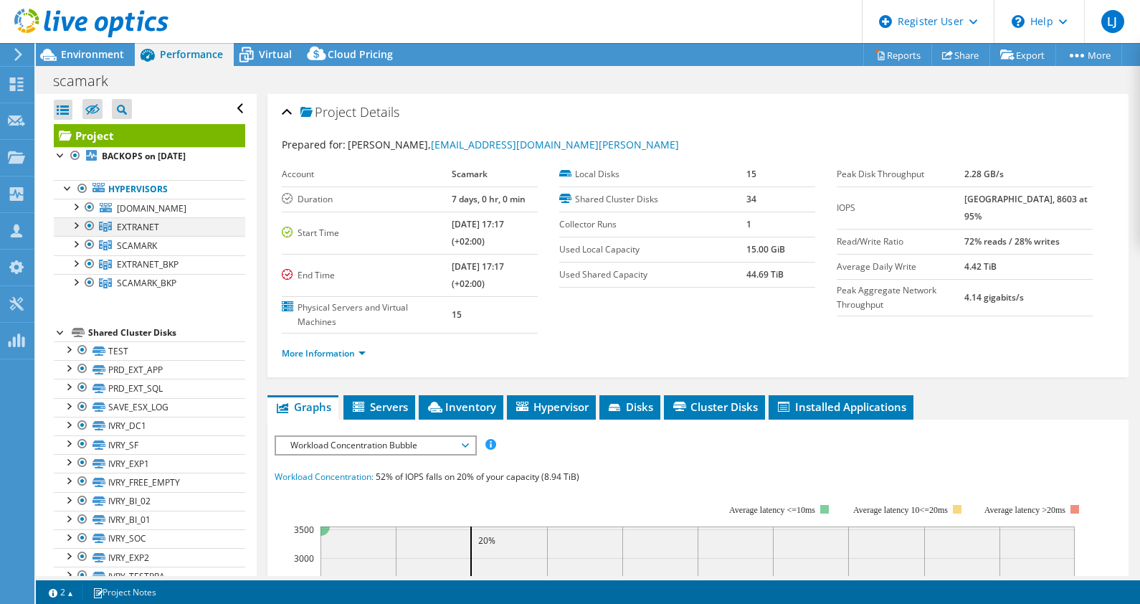
click at [75, 223] on div at bounding box center [75, 224] width 14 height 14
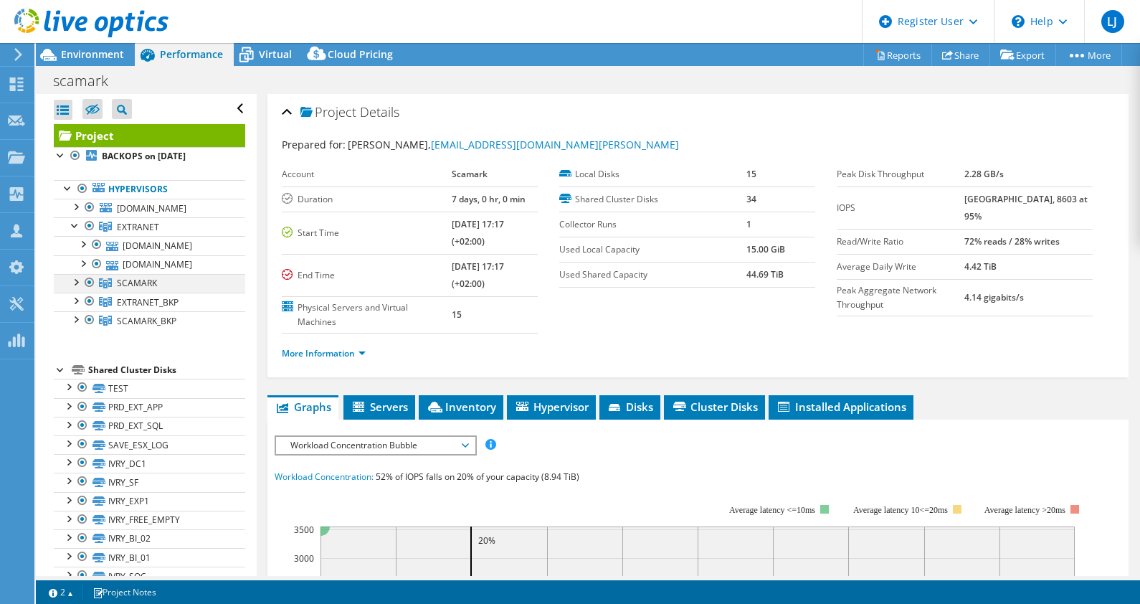
click at [76, 281] on div at bounding box center [75, 281] width 14 height 14
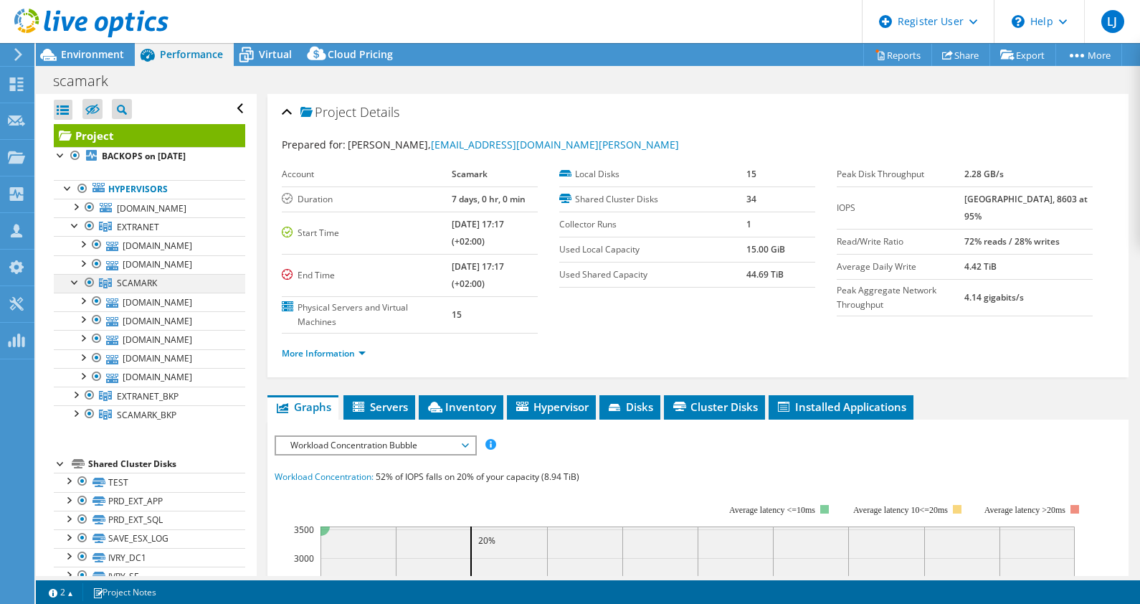
click at [76, 281] on div at bounding box center [75, 281] width 14 height 14
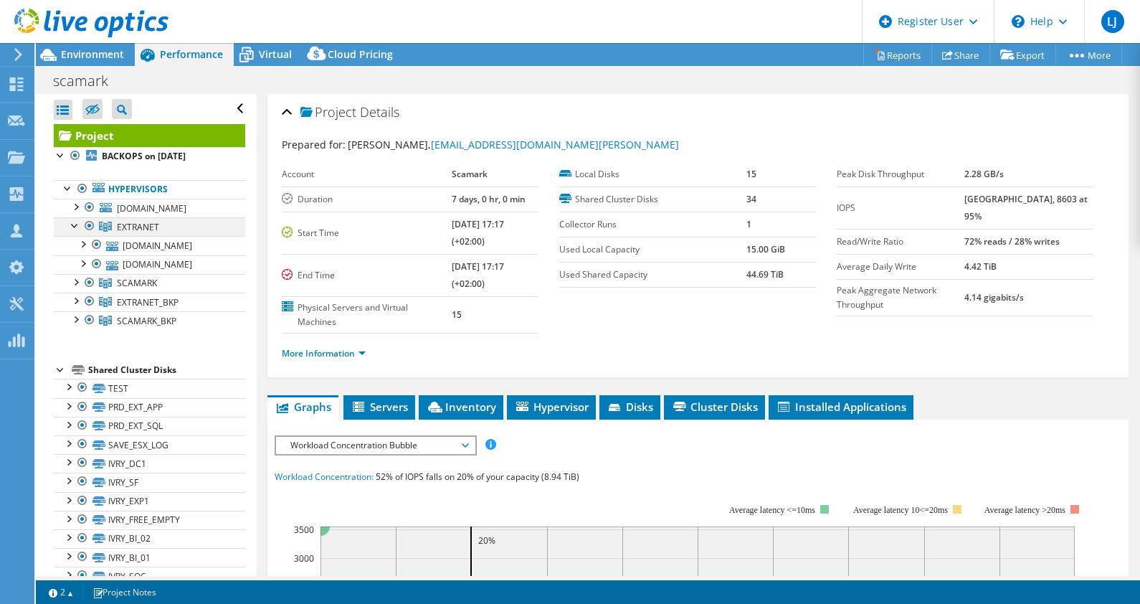
click at [73, 227] on div at bounding box center [75, 224] width 14 height 14
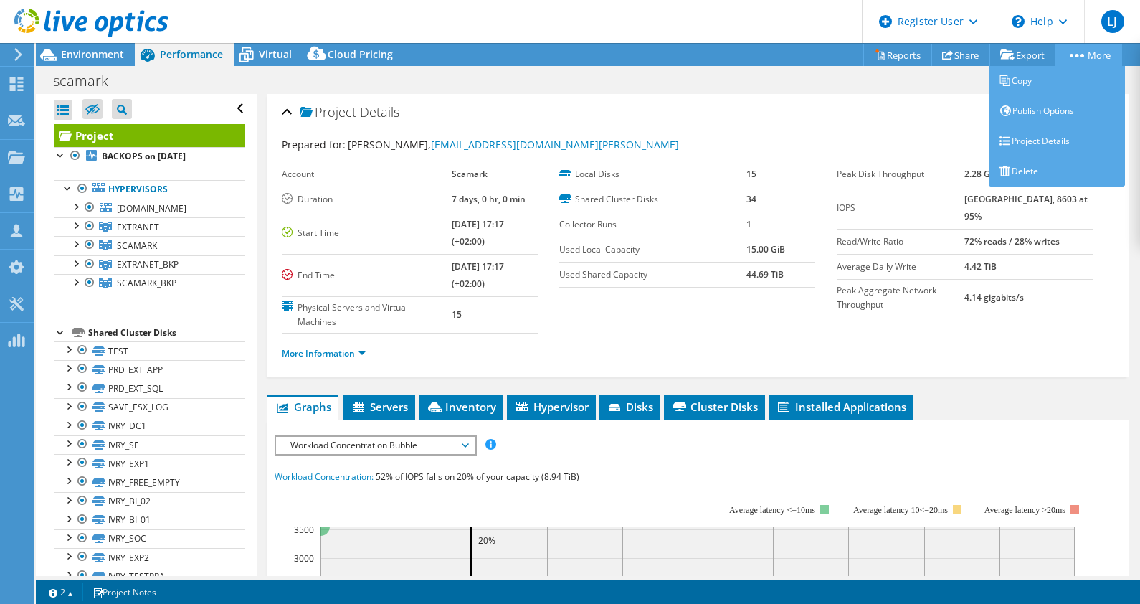
click at [1097, 46] on link "More" at bounding box center [1088, 55] width 67 height 22
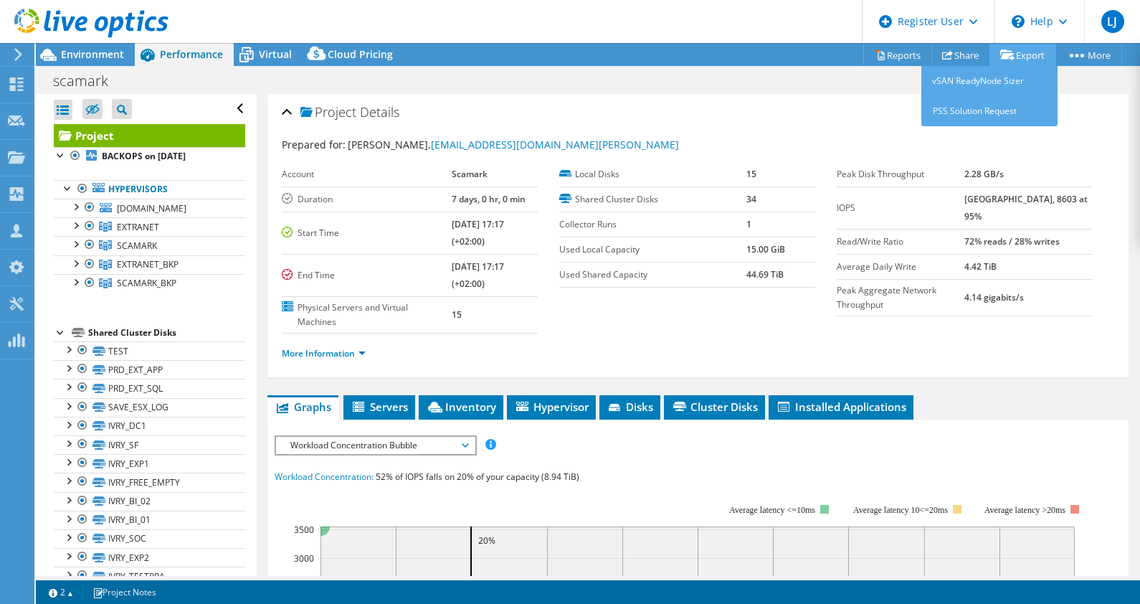
click at [1019, 57] on link "Export" at bounding box center [1022, 55] width 67 height 22
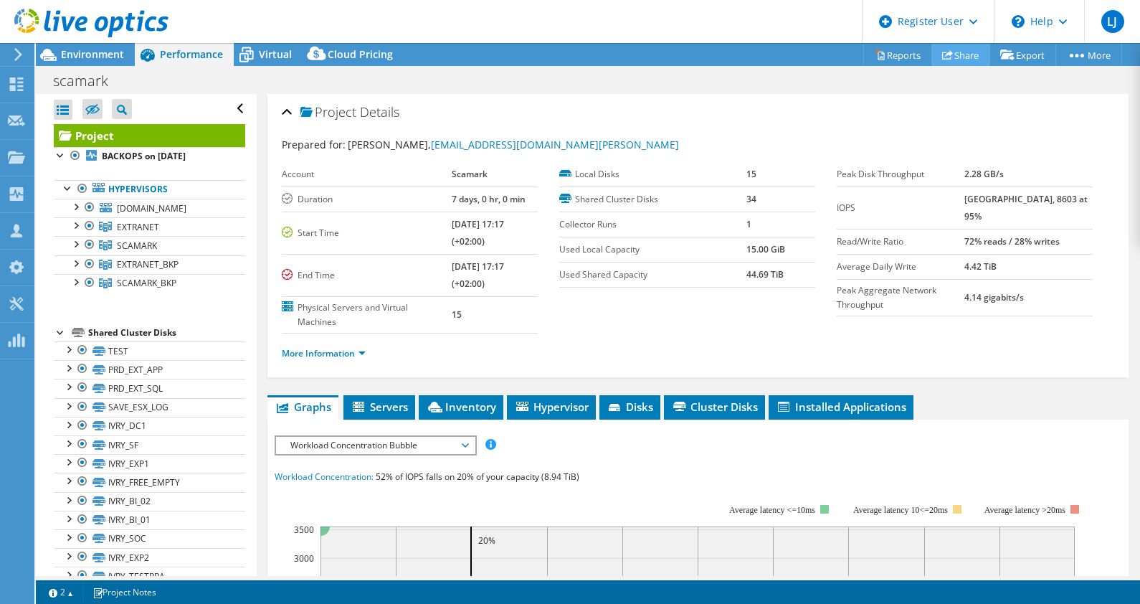
click at [959, 52] on link "Share" at bounding box center [960, 55] width 59 height 22
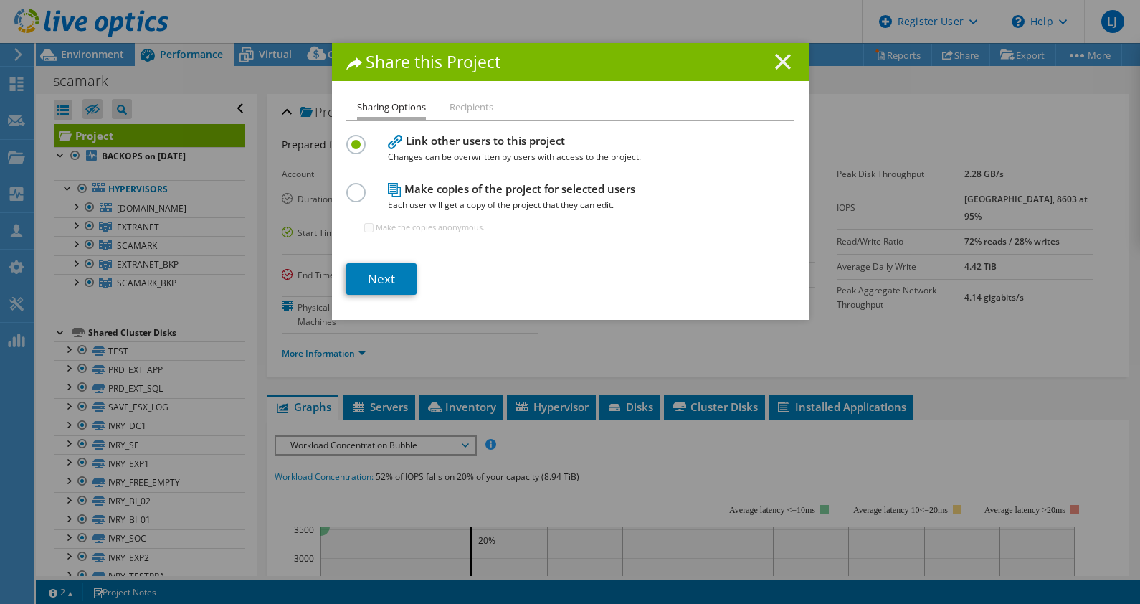
click at [780, 62] on icon at bounding box center [783, 62] width 16 height 16
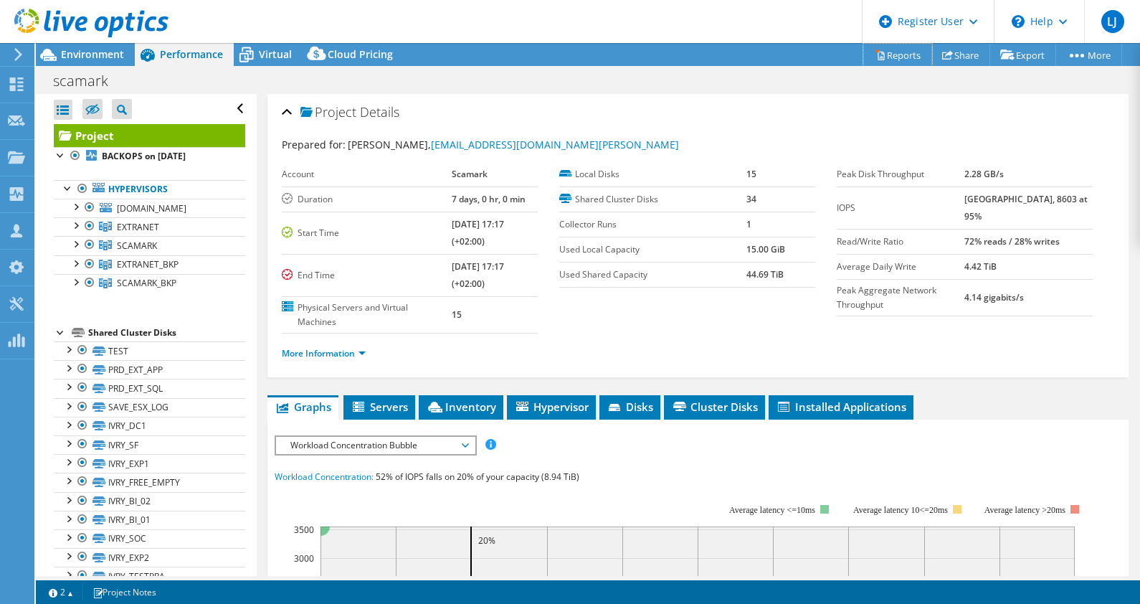
click at [885, 51] on link "Reports" at bounding box center [897, 55] width 69 height 22
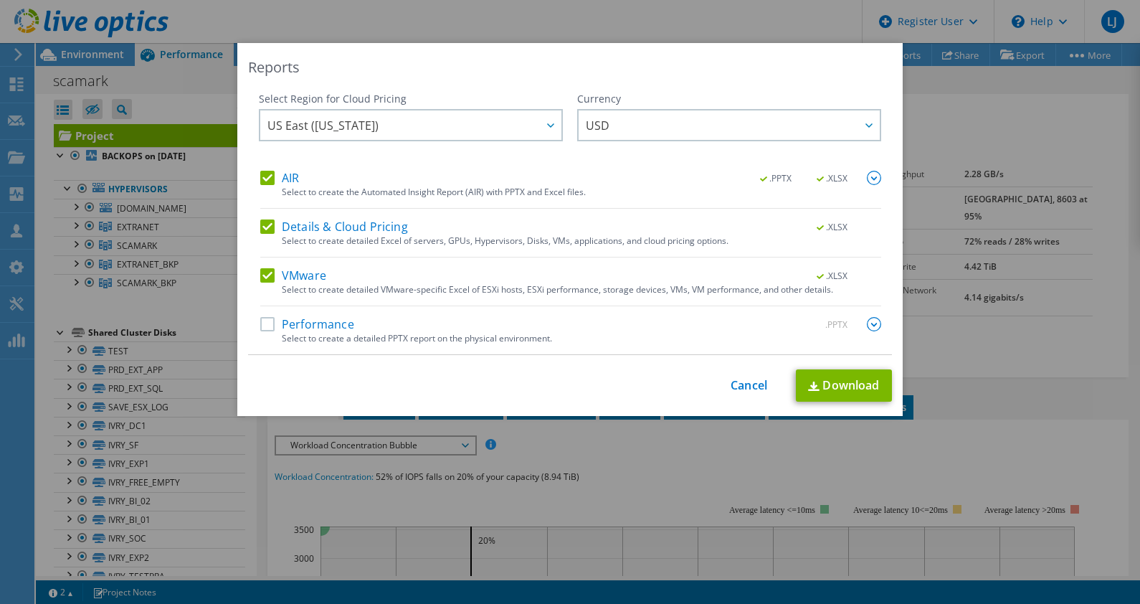
click at [266, 222] on label "Details & Cloud Pricing" at bounding box center [334, 226] width 148 height 14
click at [0, 0] on input "Details & Cloud Pricing" at bounding box center [0, 0] width 0 height 0
click at [814, 384] on link "Download" at bounding box center [844, 385] width 96 height 32
click at [743, 384] on link "Cancel" at bounding box center [748, 385] width 37 height 14
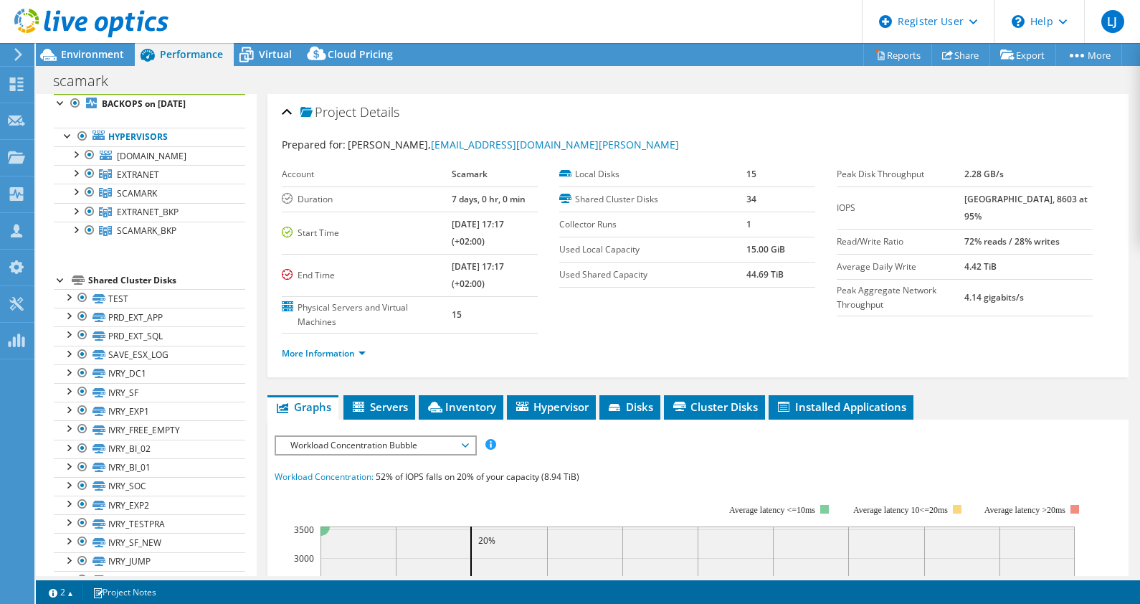
scroll to position [54, 0]
click at [95, 40] on link at bounding box center [91, 35] width 154 height 12
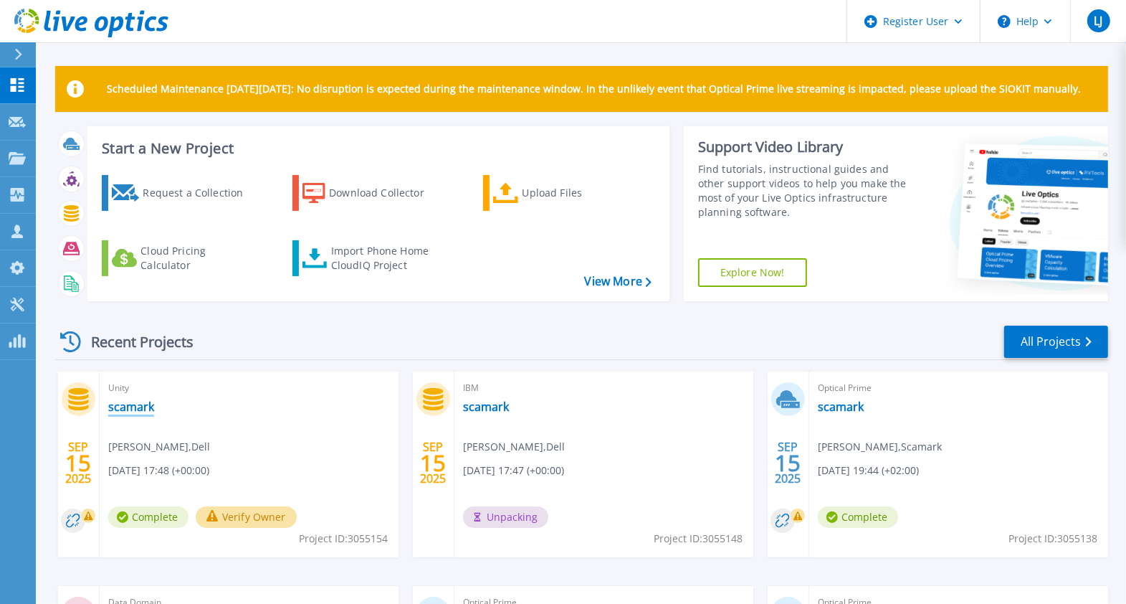
click at [138, 409] on link "scamark" at bounding box center [131, 406] width 46 height 14
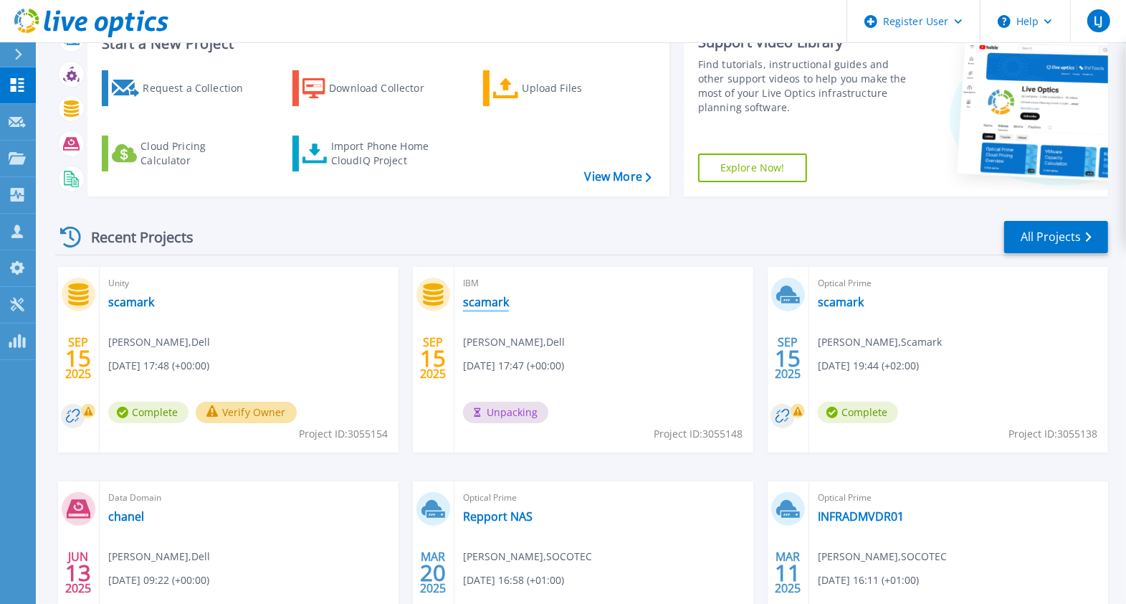
click at [493, 305] on link "scamark" at bounding box center [486, 302] width 46 height 14
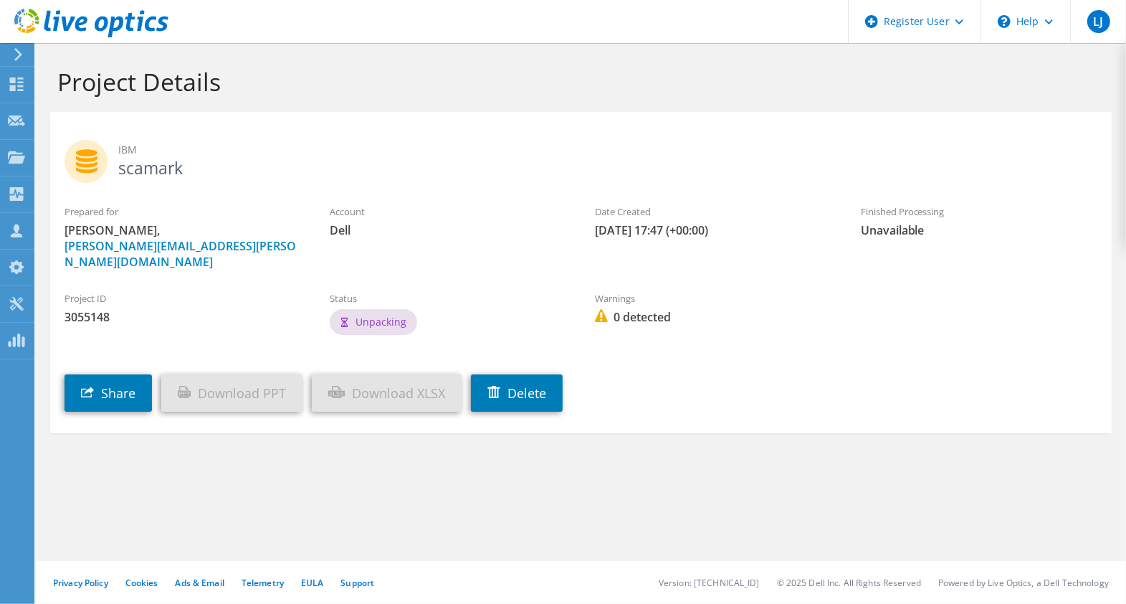
click at [363, 315] on span "Unpacking" at bounding box center [381, 322] width 51 height 14
drag, startPoint x: 363, startPoint y: 305, endPoint x: 533, endPoint y: 252, distance: 177.3
click at [533, 252] on section "IBM scamark Prepared for [PERSON_NAME], [PERSON_NAME][EMAIL_ADDRESS][PERSON_NAM…" at bounding box center [581, 272] width 1062 height 321
click at [533, 252] on div "Prepared for [PERSON_NAME], [PERSON_NAME][EMAIL_ADDRESS][PERSON_NAME][DOMAIN_NA…" at bounding box center [581, 237] width 1062 height 80
click at [525, 310] on div "Status Unpacking" at bounding box center [447, 315] width 265 height 62
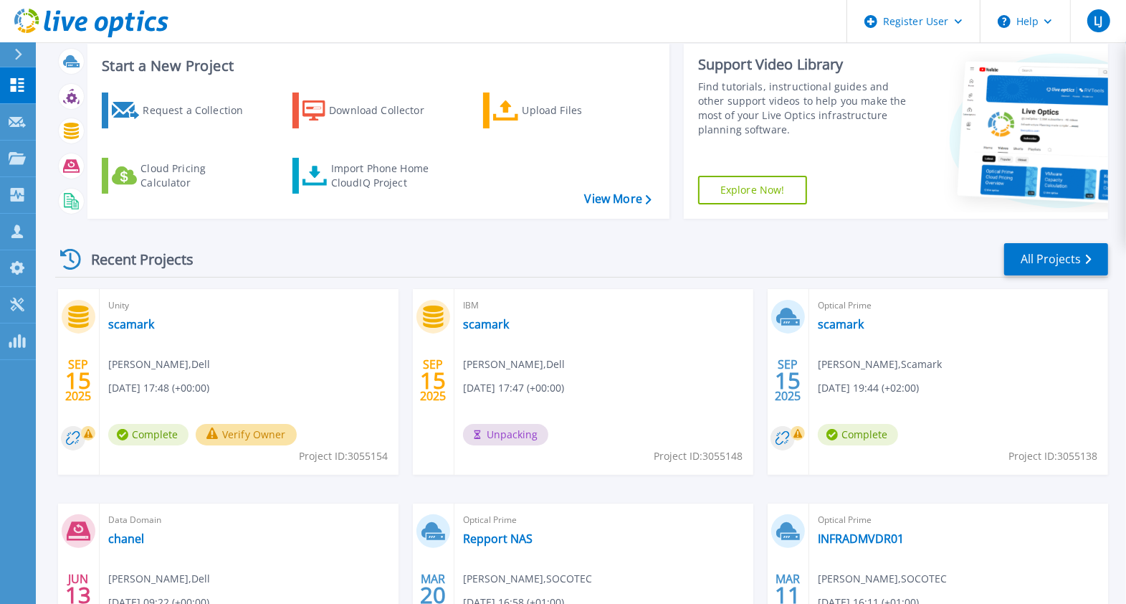
scroll to position [83, 0]
click at [843, 320] on link "scamark" at bounding box center [841, 323] width 46 height 14
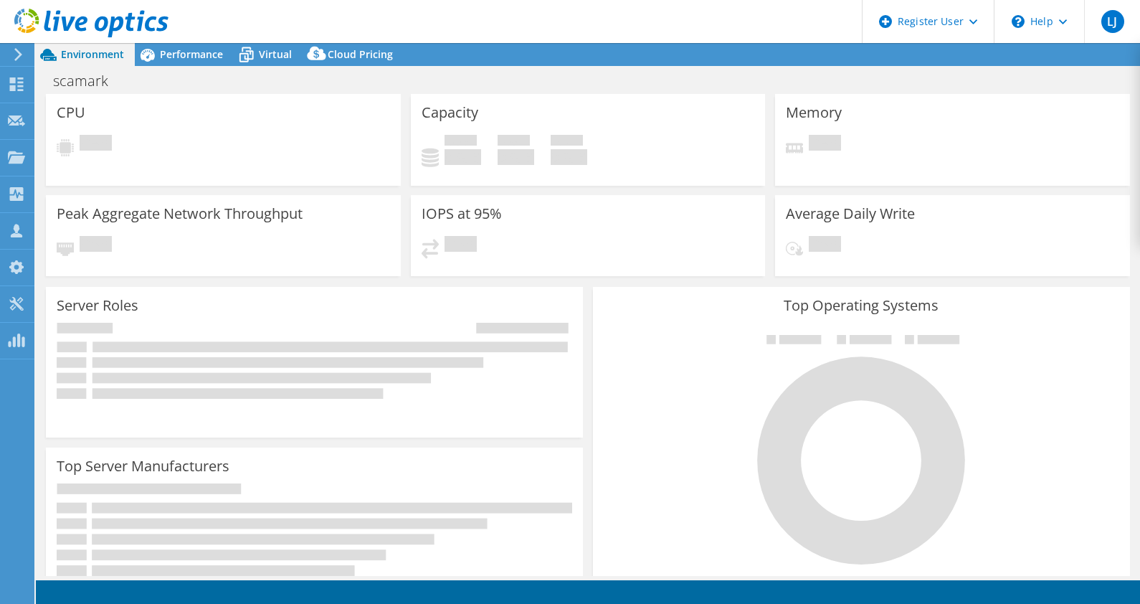
select select "USD"
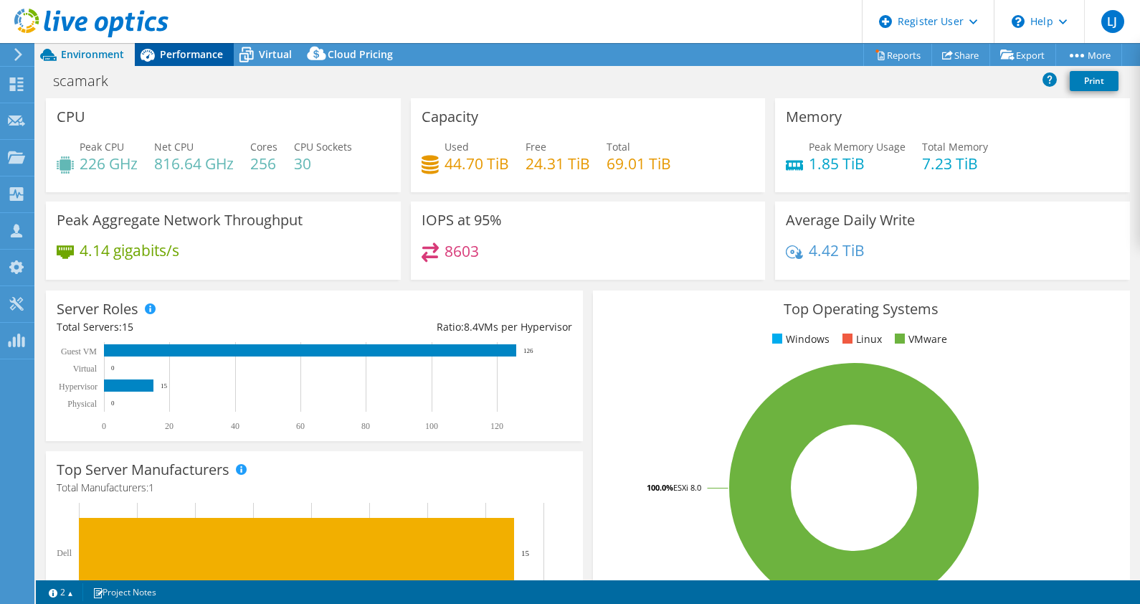
click at [193, 57] on span "Performance" at bounding box center [191, 54] width 63 height 14
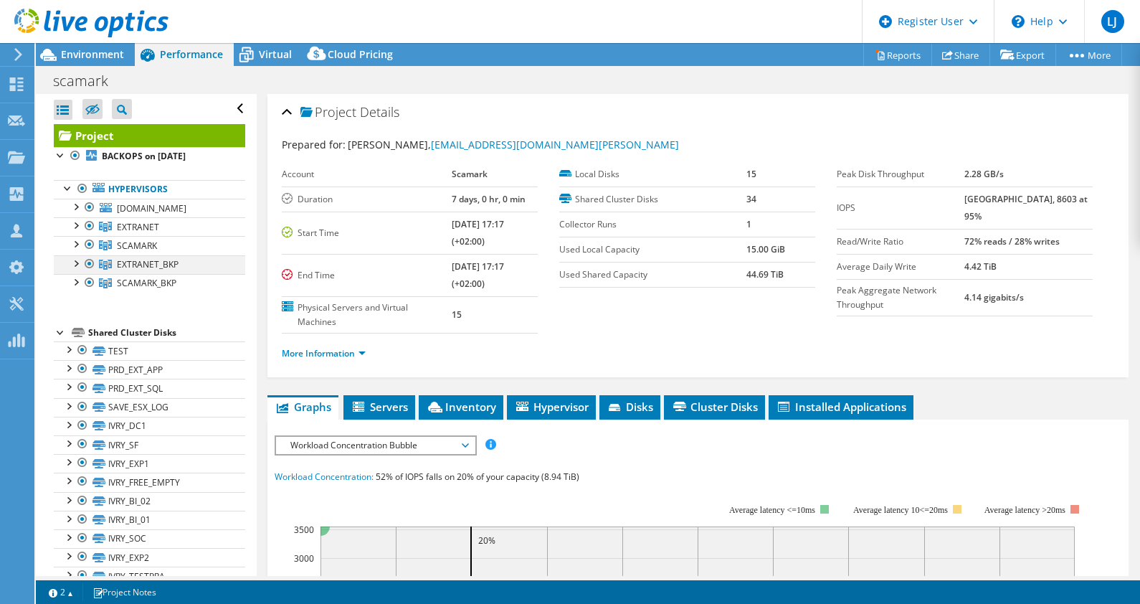
click at [87, 257] on div at bounding box center [89, 263] width 14 height 17
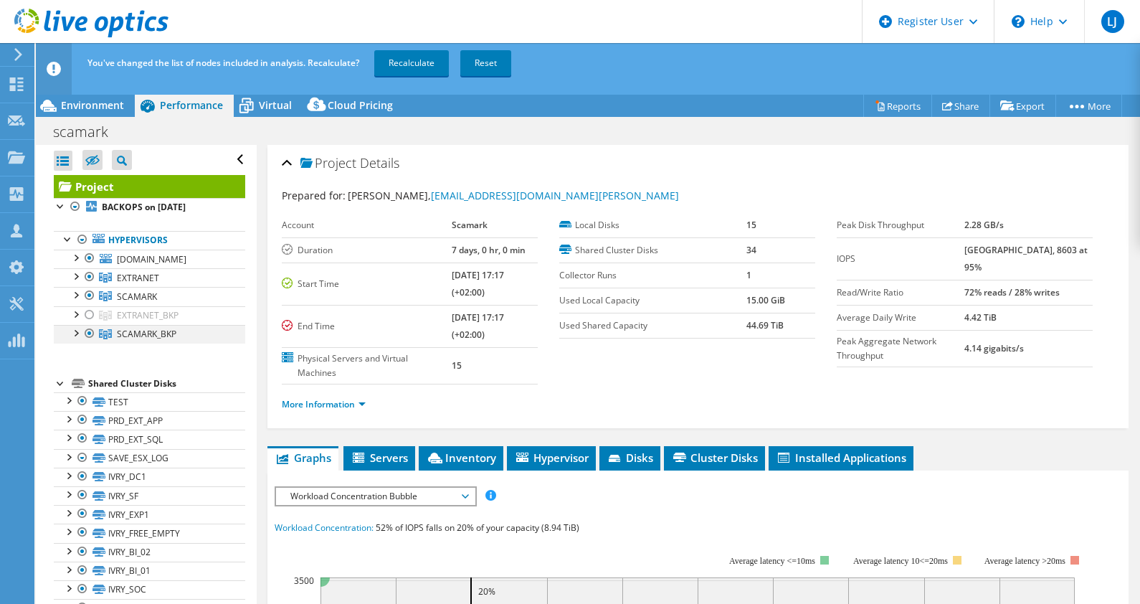
click at [90, 331] on div at bounding box center [89, 333] width 14 height 17
click at [77, 259] on div at bounding box center [75, 256] width 14 height 14
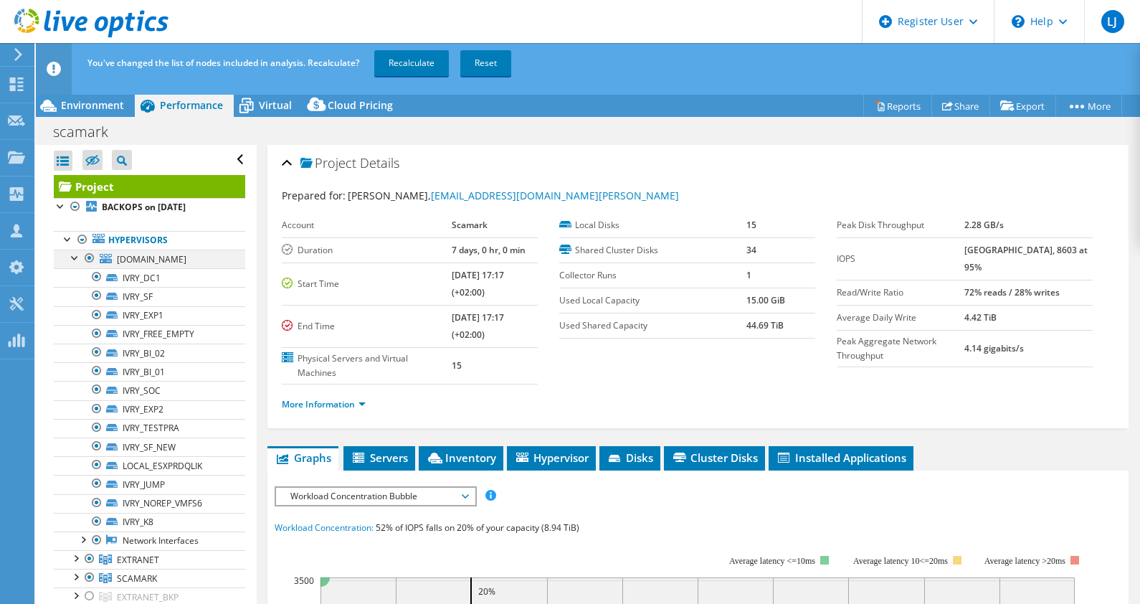
click at [77, 259] on div at bounding box center [75, 256] width 14 height 14
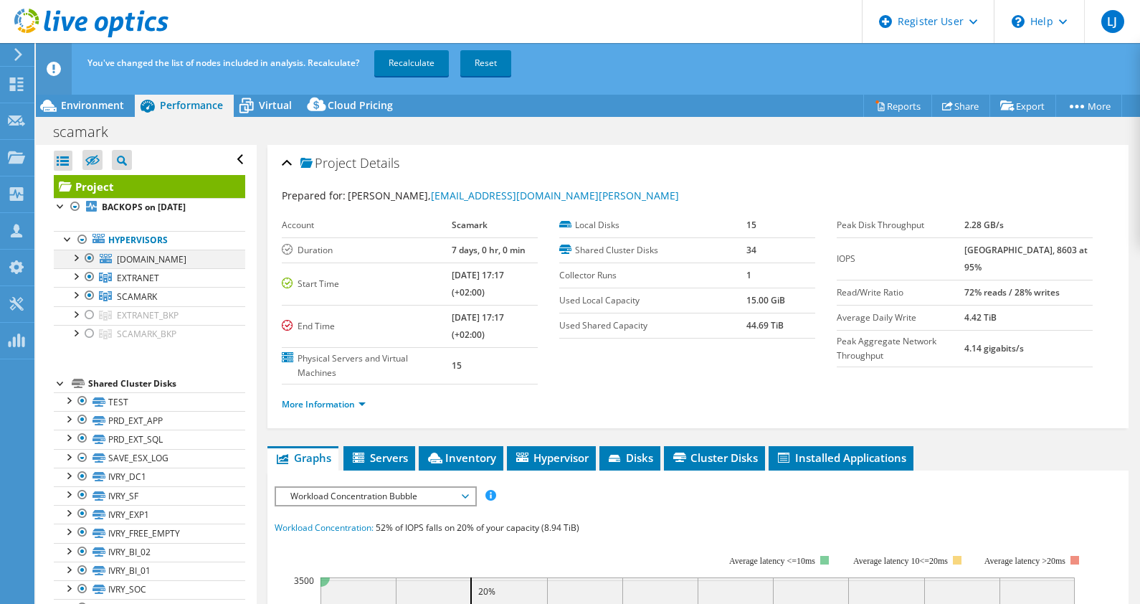
click at [75, 256] on div at bounding box center [75, 256] width 14 height 14
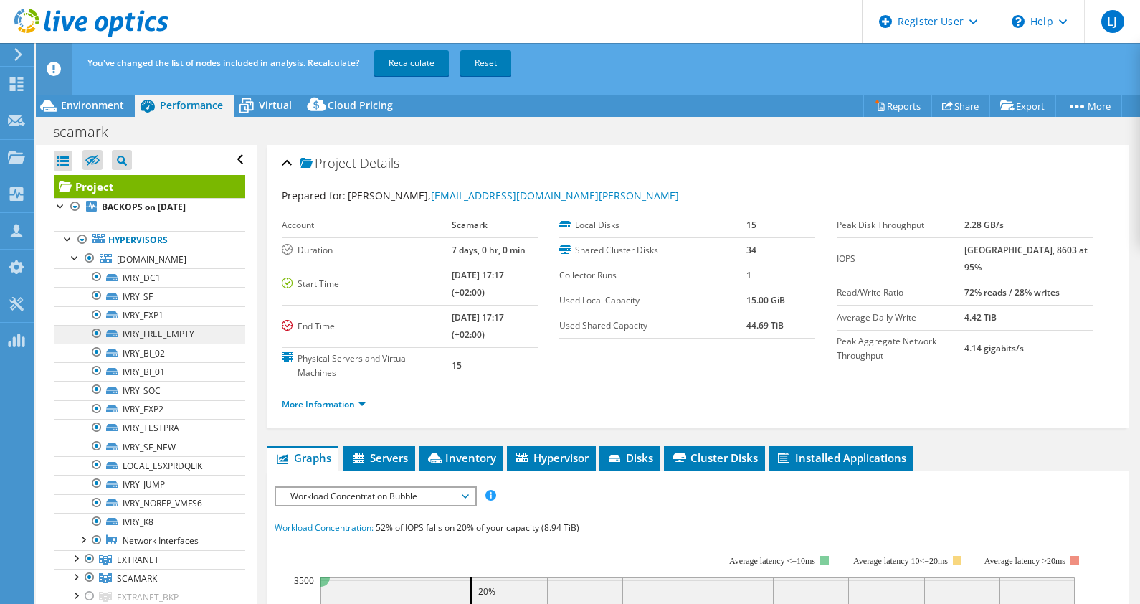
scroll to position [2, 0]
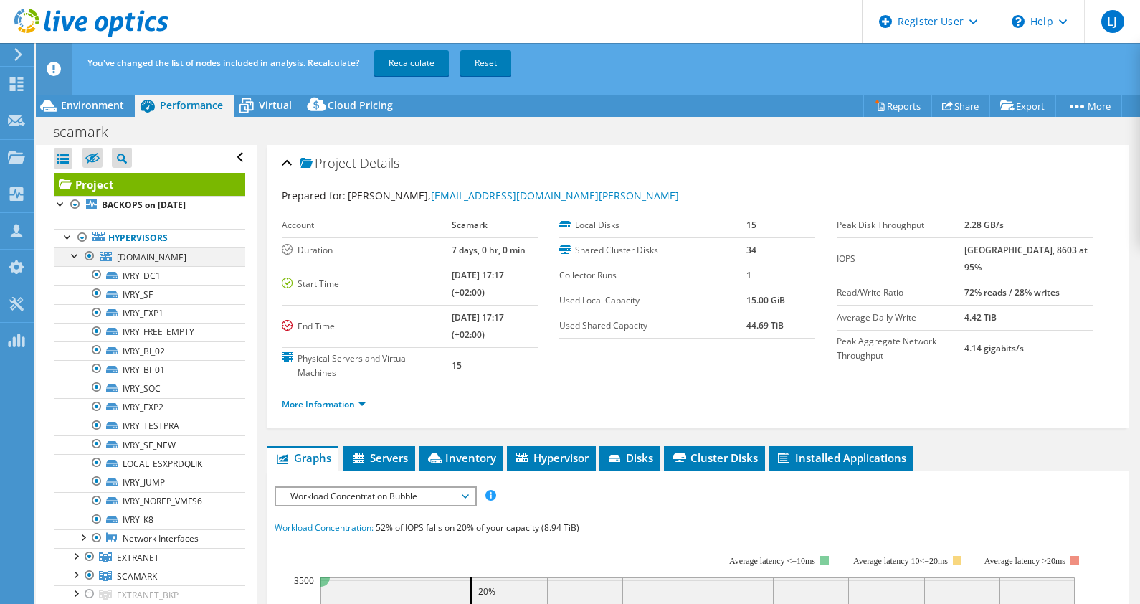
click at [70, 251] on div at bounding box center [75, 254] width 14 height 14
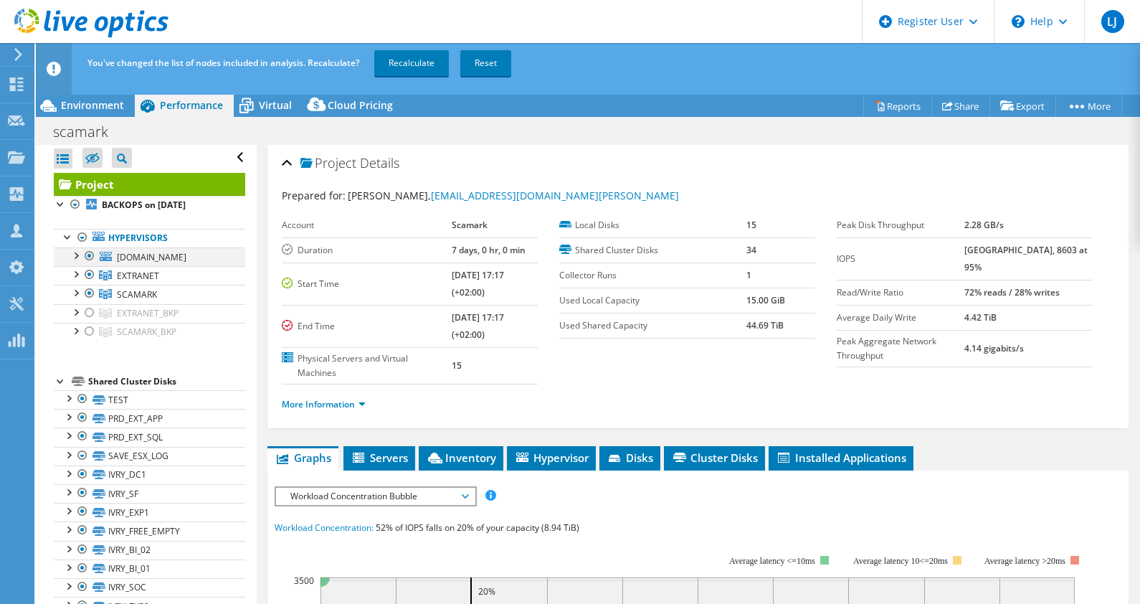
click at [86, 252] on div at bounding box center [89, 255] width 14 height 17
click at [89, 294] on div at bounding box center [89, 293] width 14 height 17
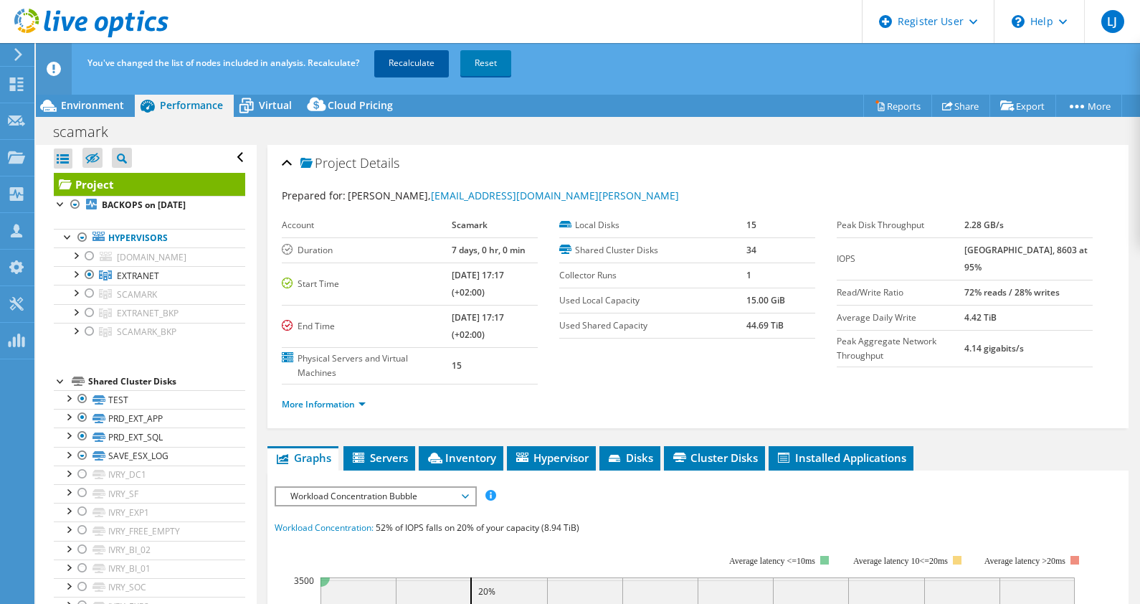
click at [414, 65] on link "Recalculate" at bounding box center [411, 63] width 75 height 26
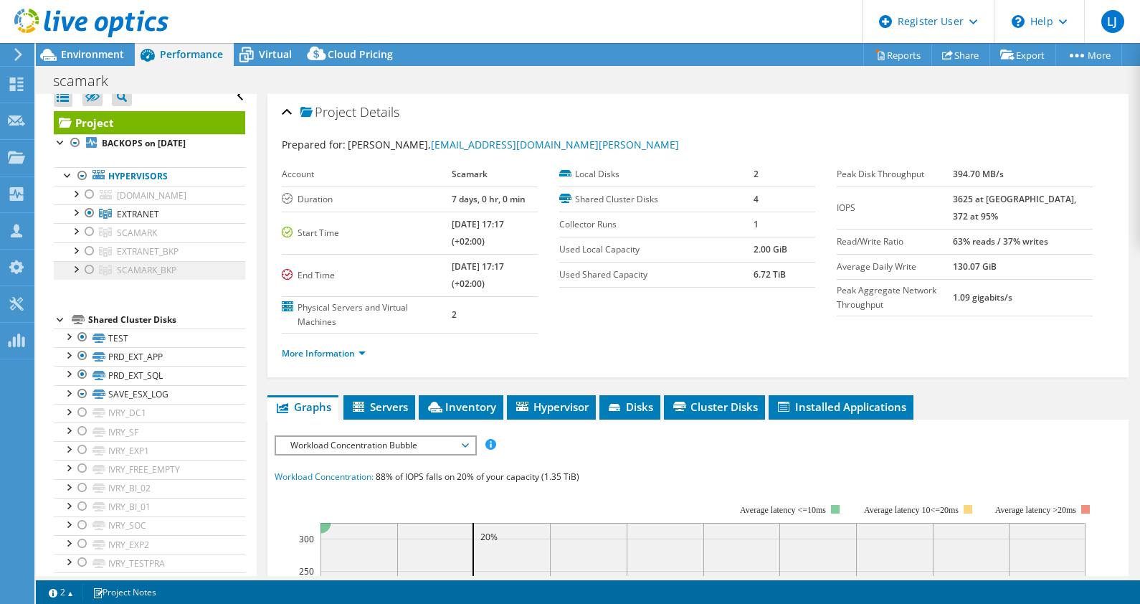
scroll to position [11, 0]
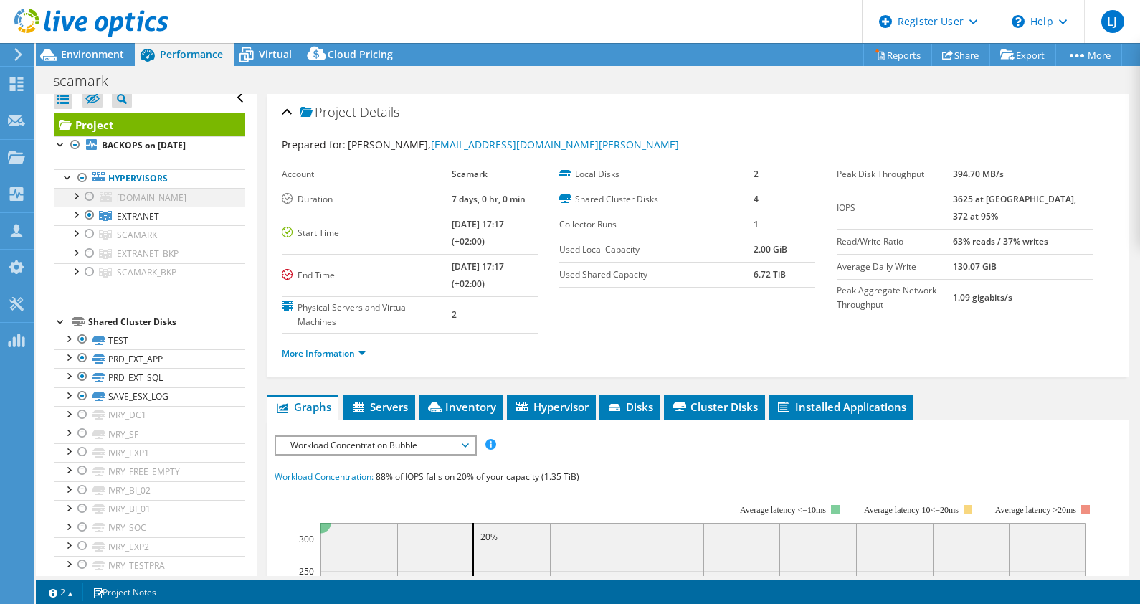
click at [87, 197] on div at bounding box center [89, 196] width 14 height 17
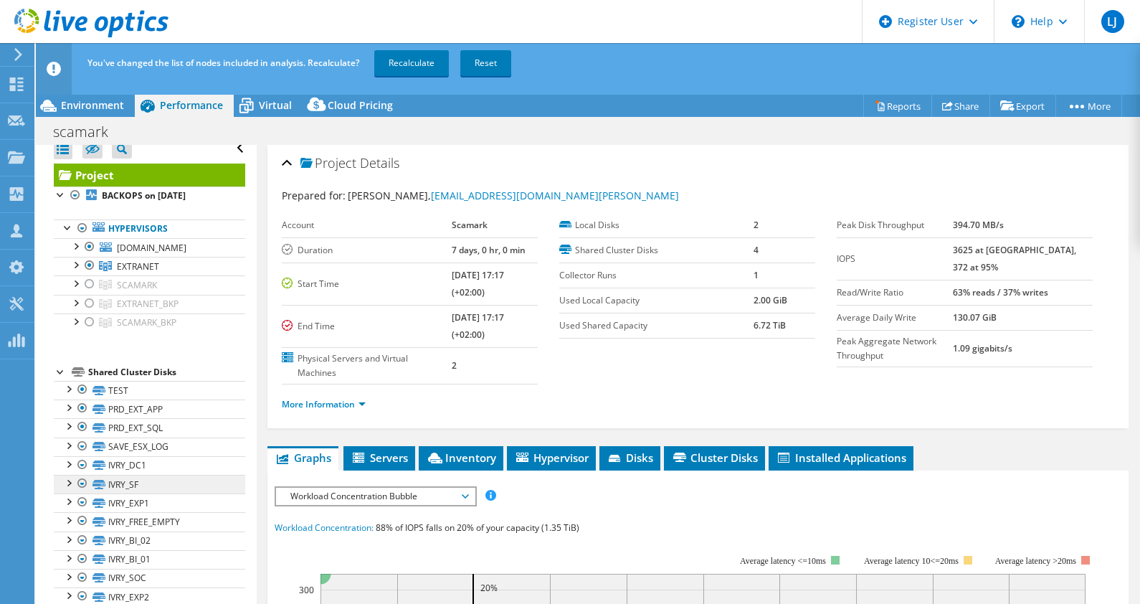
scroll to position [0, 0]
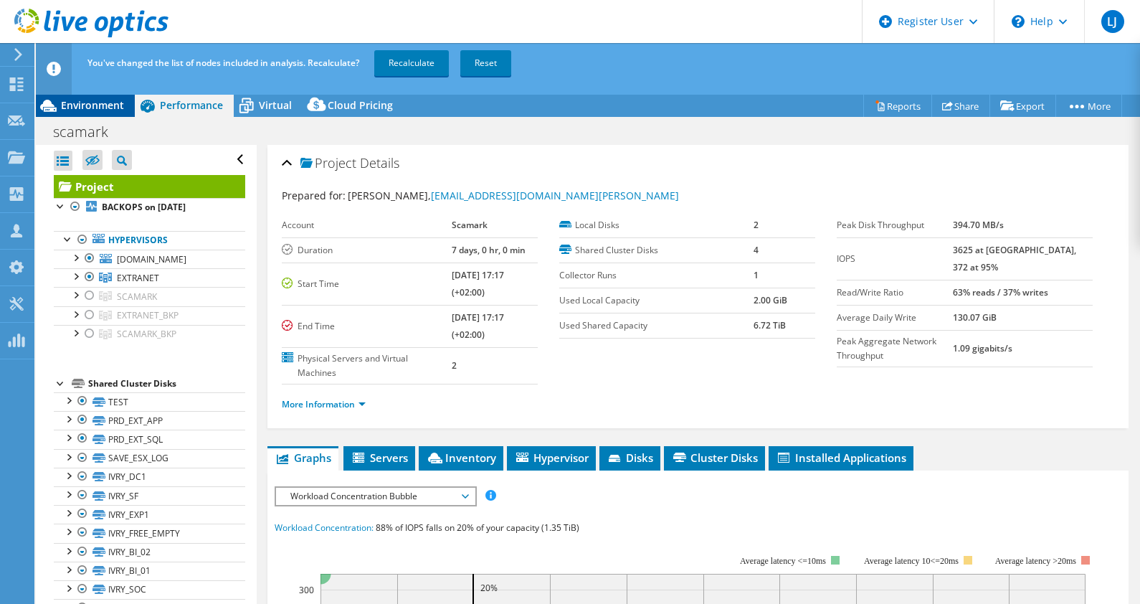
click at [88, 100] on span "Environment" at bounding box center [92, 105] width 63 height 14
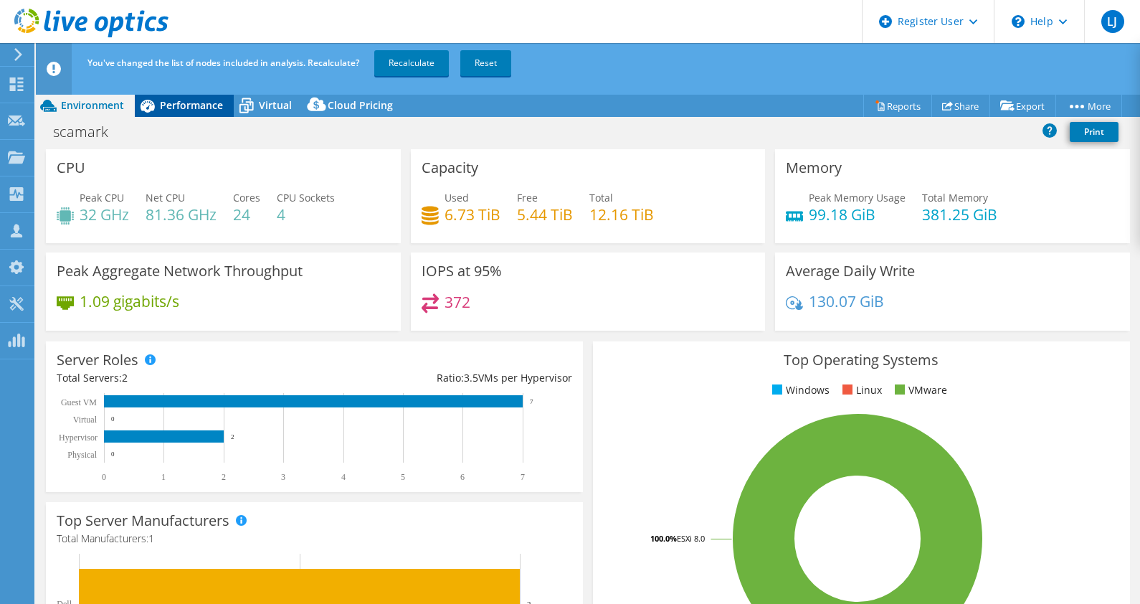
click at [203, 109] on span "Performance" at bounding box center [191, 105] width 63 height 14
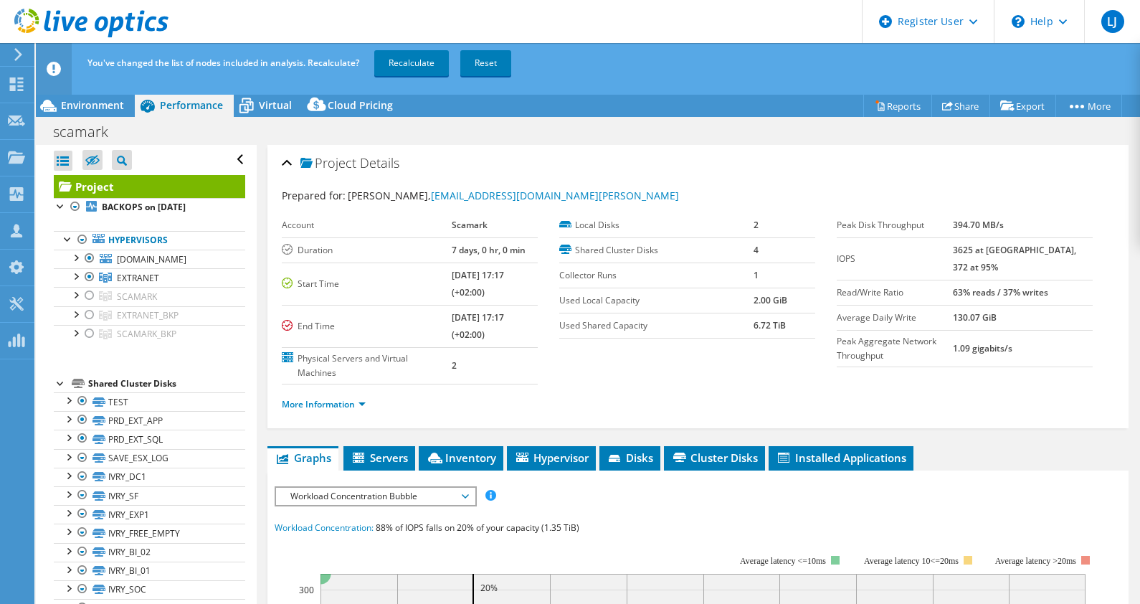
click at [90, 257] on div at bounding box center [89, 257] width 14 height 17
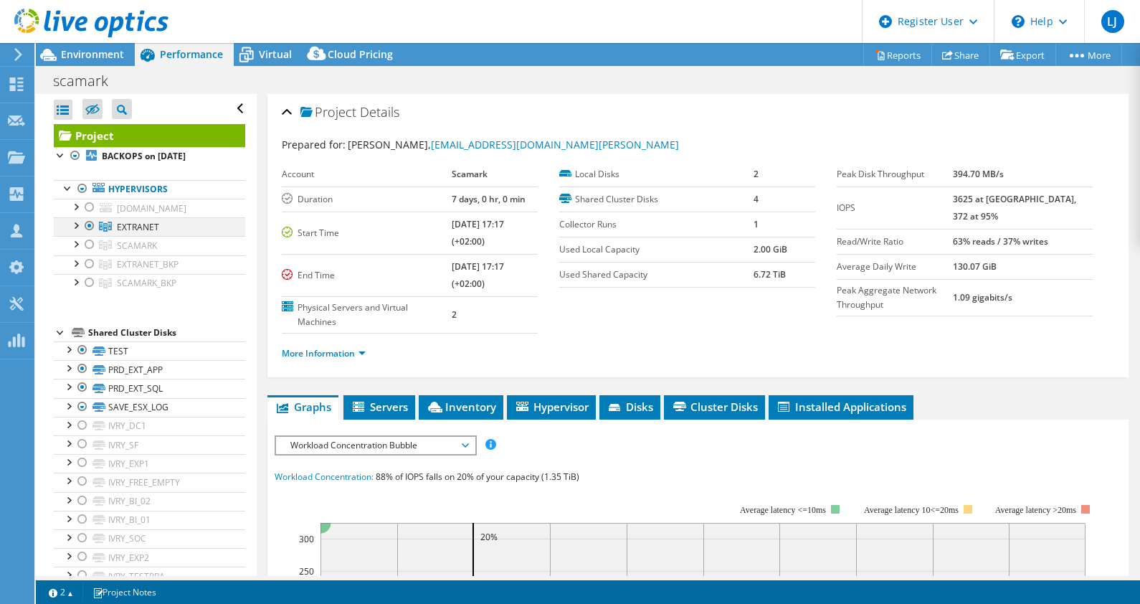
click at [87, 223] on div at bounding box center [89, 225] width 14 height 17
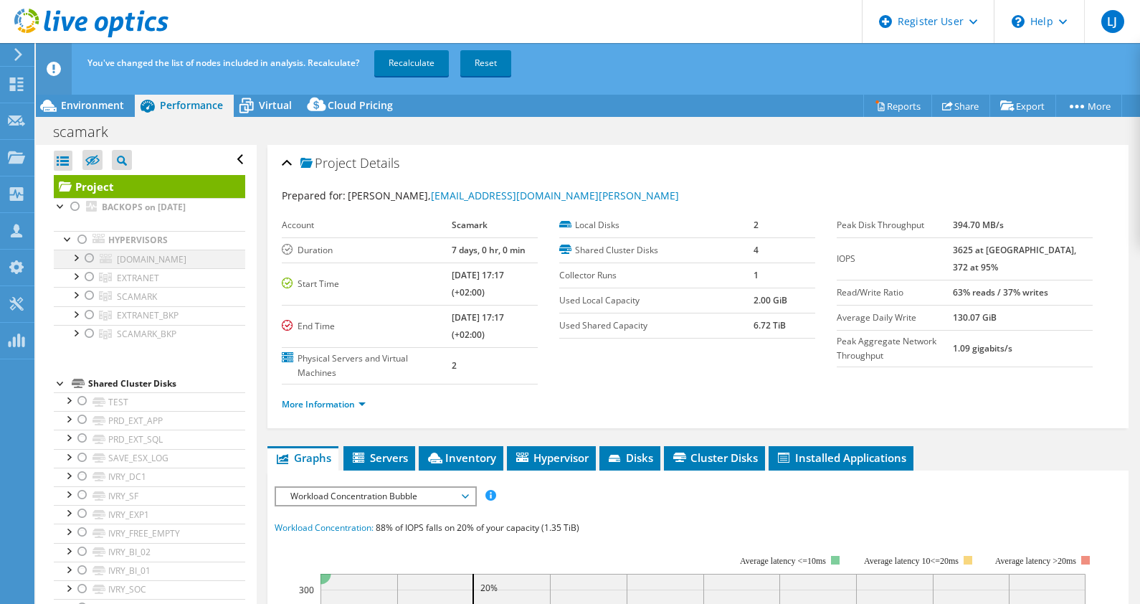
click at [85, 255] on div at bounding box center [89, 257] width 14 height 17
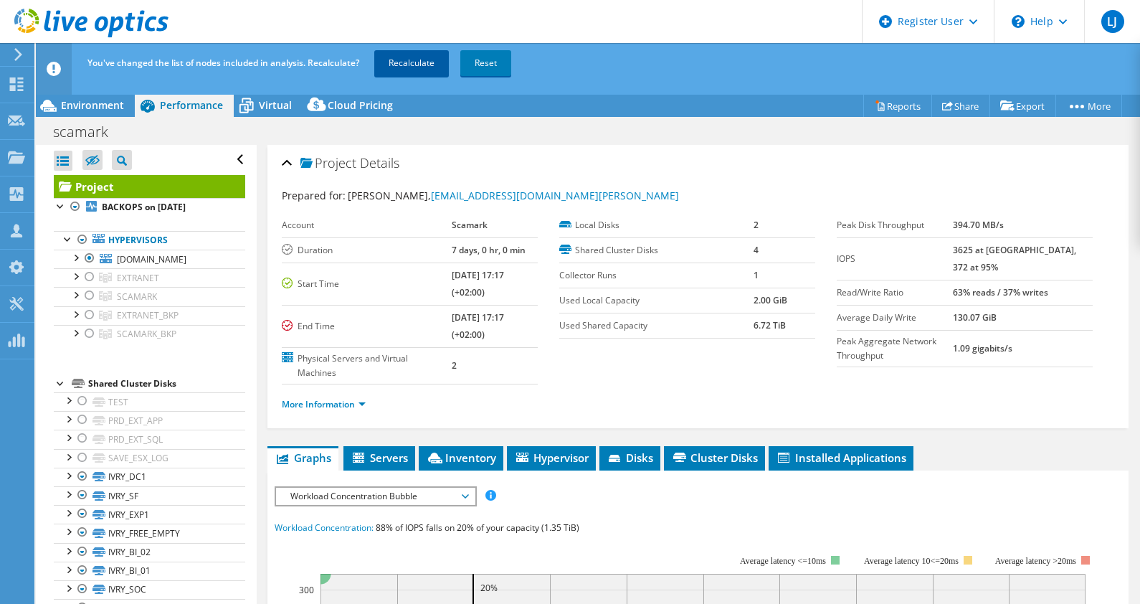
click at [393, 68] on link "Recalculate" at bounding box center [411, 63] width 75 height 26
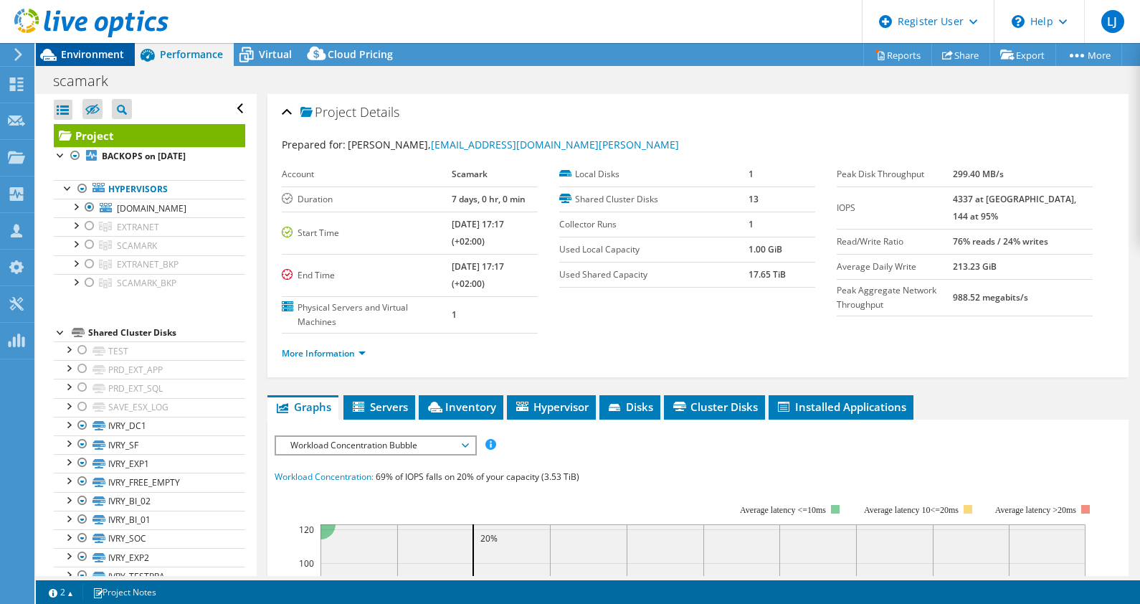
click at [91, 48] on span "Environment" at bounding box center [92, 54] width 63 height 14
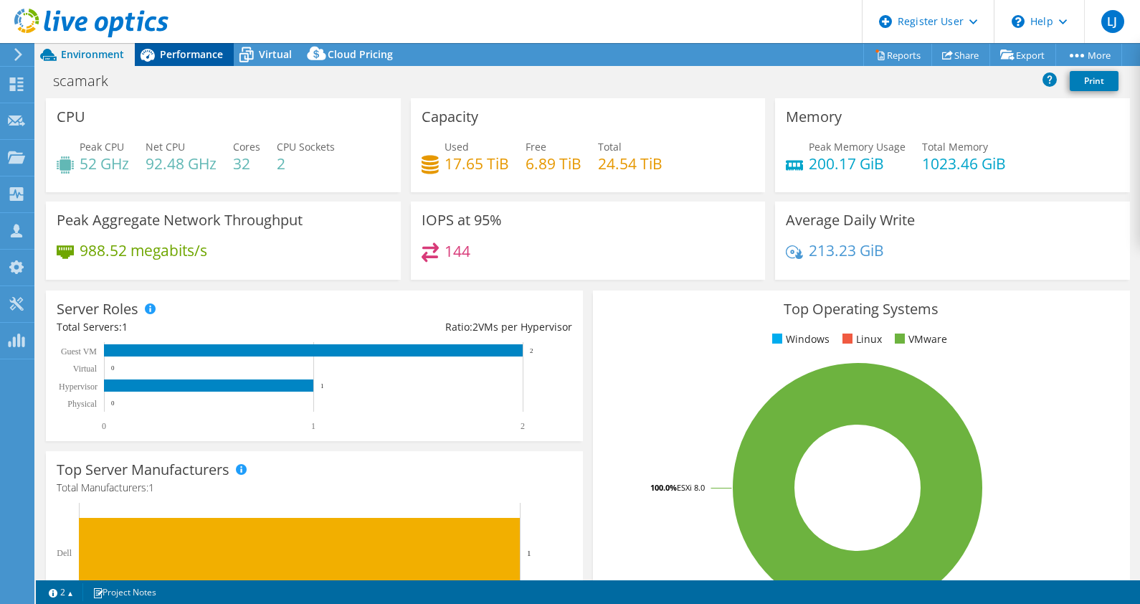
click at [176, 54] on span "Performance" at bounding box center [191, 54] width 63 height 14
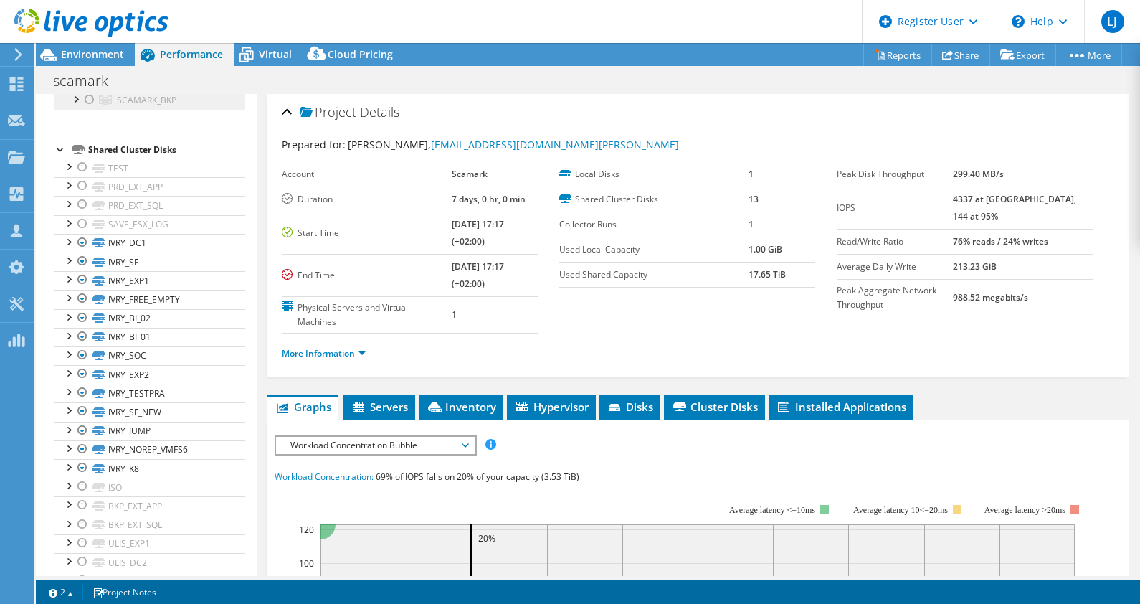
scroll to position [228, 0]
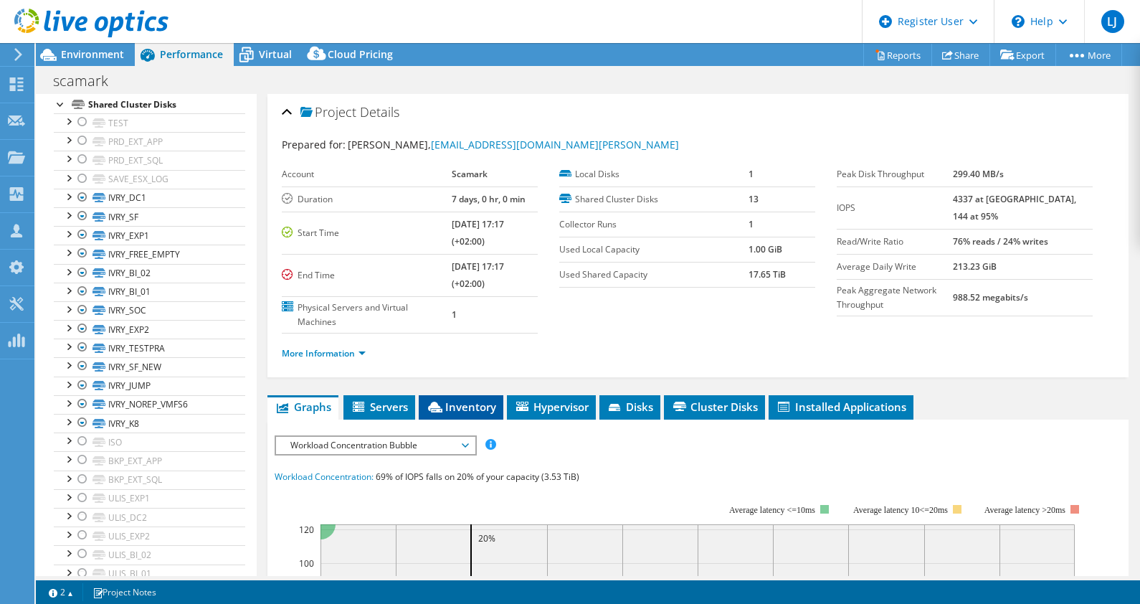
click at [485, 399] on span "Inventory" at bounding box center [461, 406] width 70 height 14
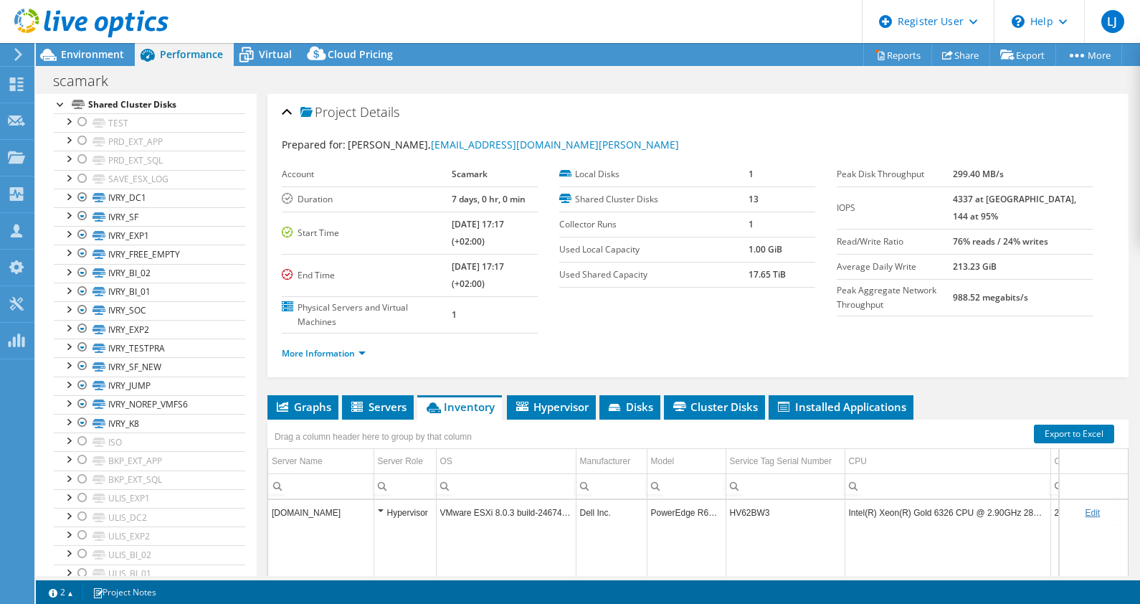
scroll to position [188, 0]
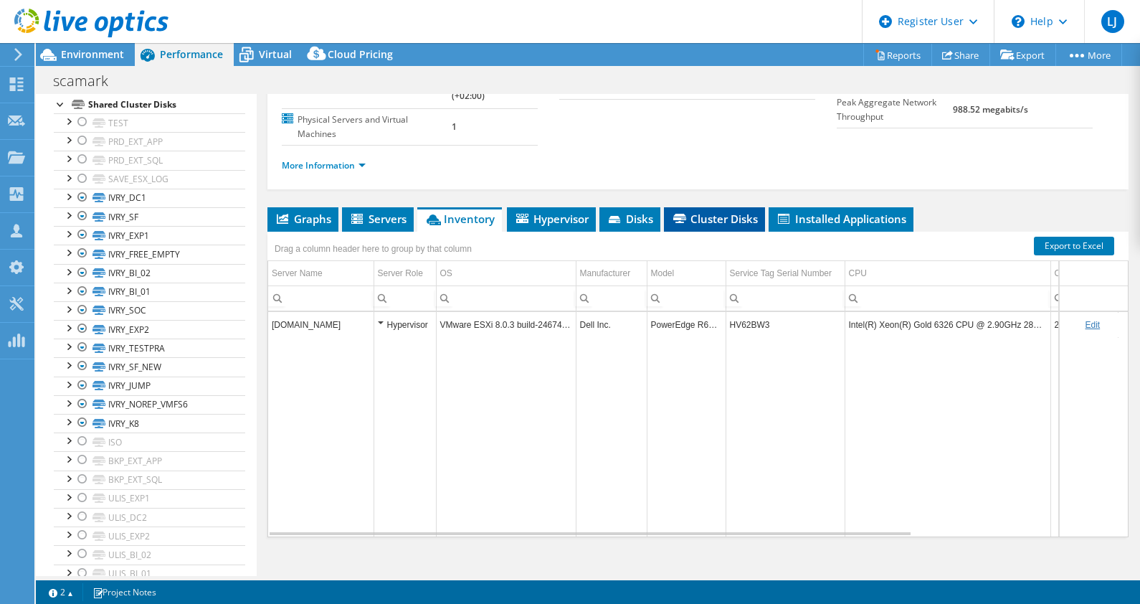
click at [720, 222] on span "Cluster Disks" at bounding box center [714, 218] width 87 height 14
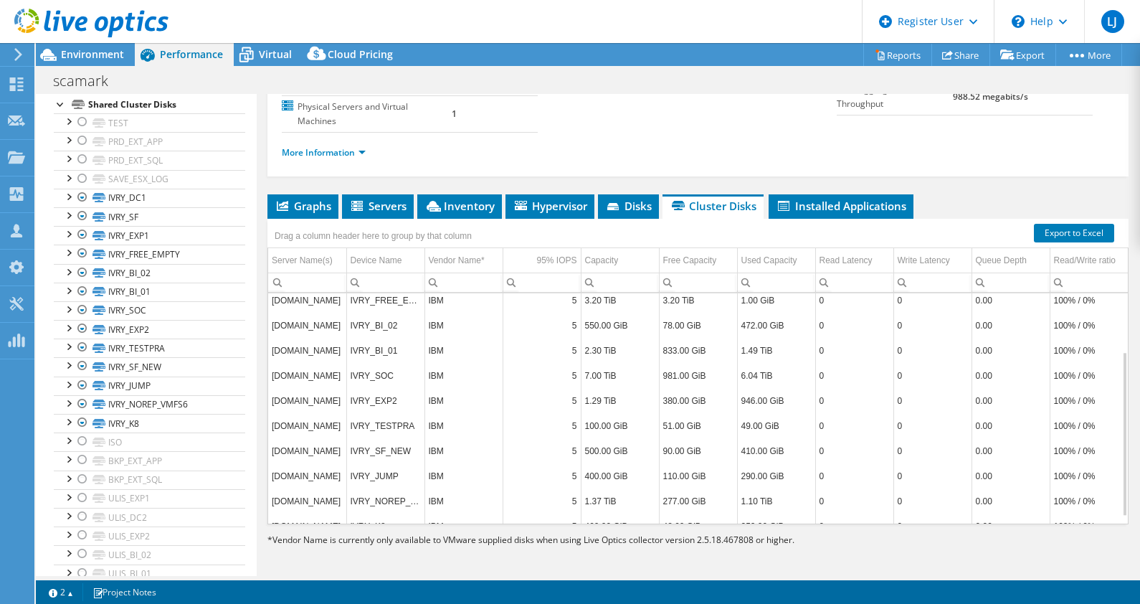
scroll to position [92, 0]
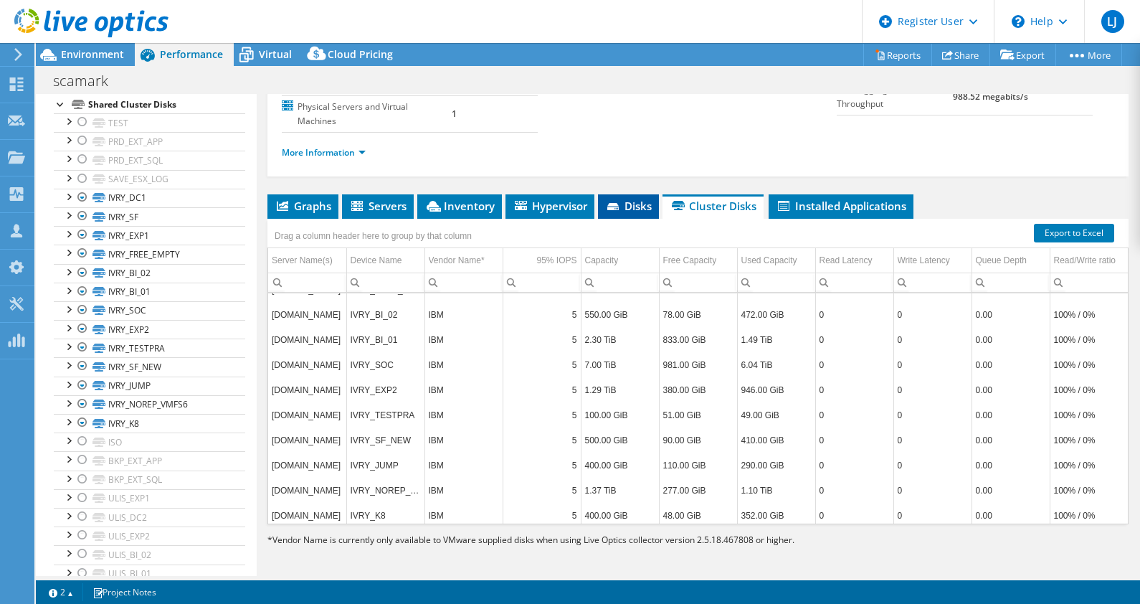
click at [627, 202] on span "Disks" at bounding box center [628, 206] width 47 height 14
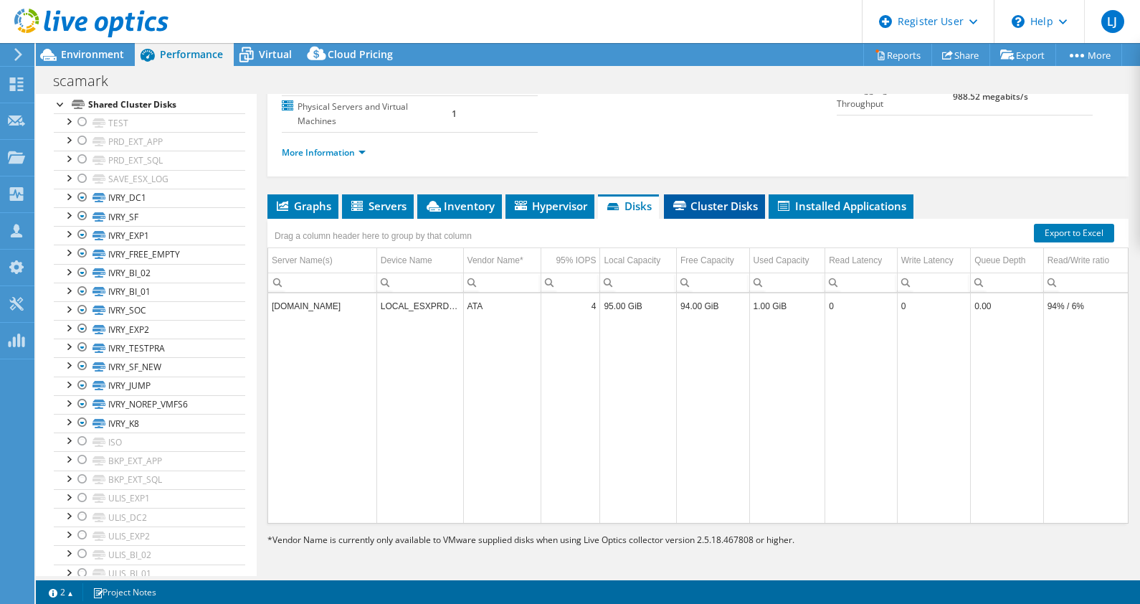
click at [697, 205] on span "Cluster Disks" at bounding box center [714, 206] width 87 height 14
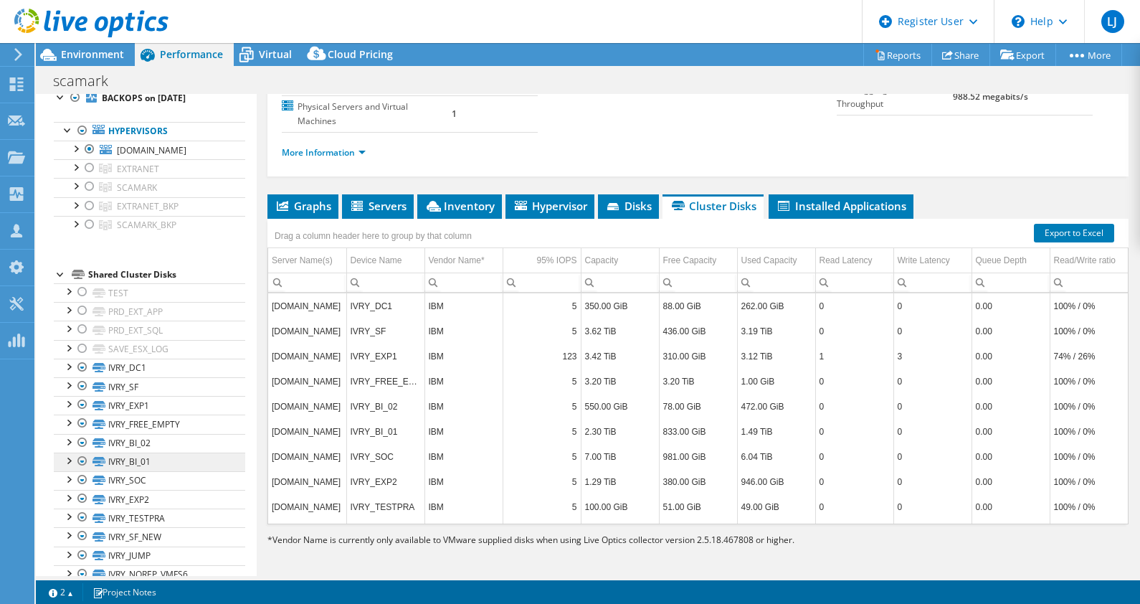
scroll to position [0, 0]
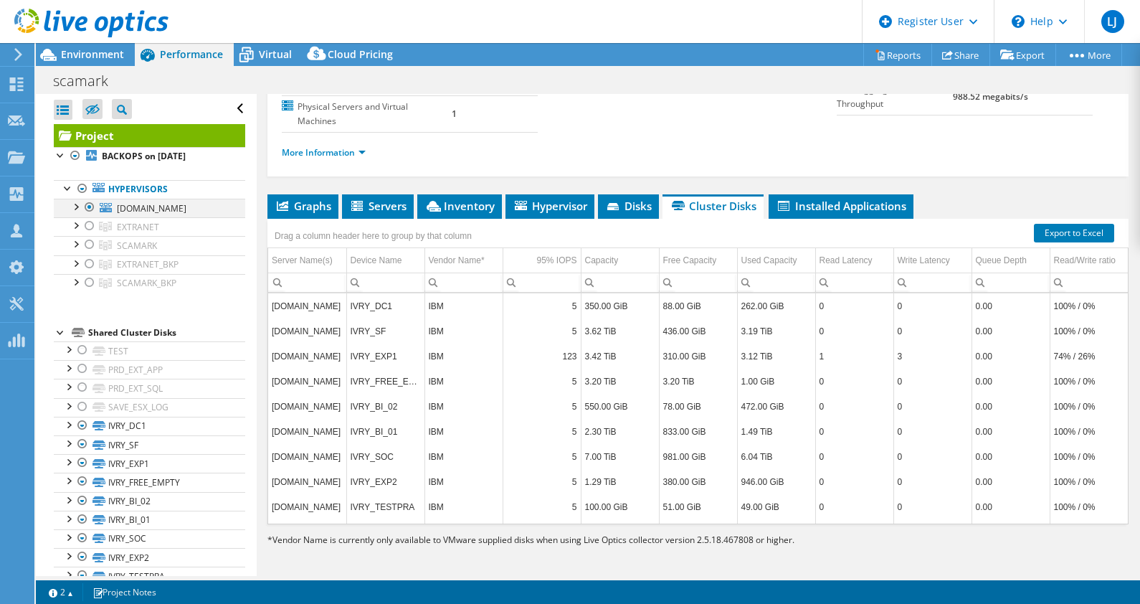
click at [87, 208] on div at bounding box center [89, 207] width 14 height 17
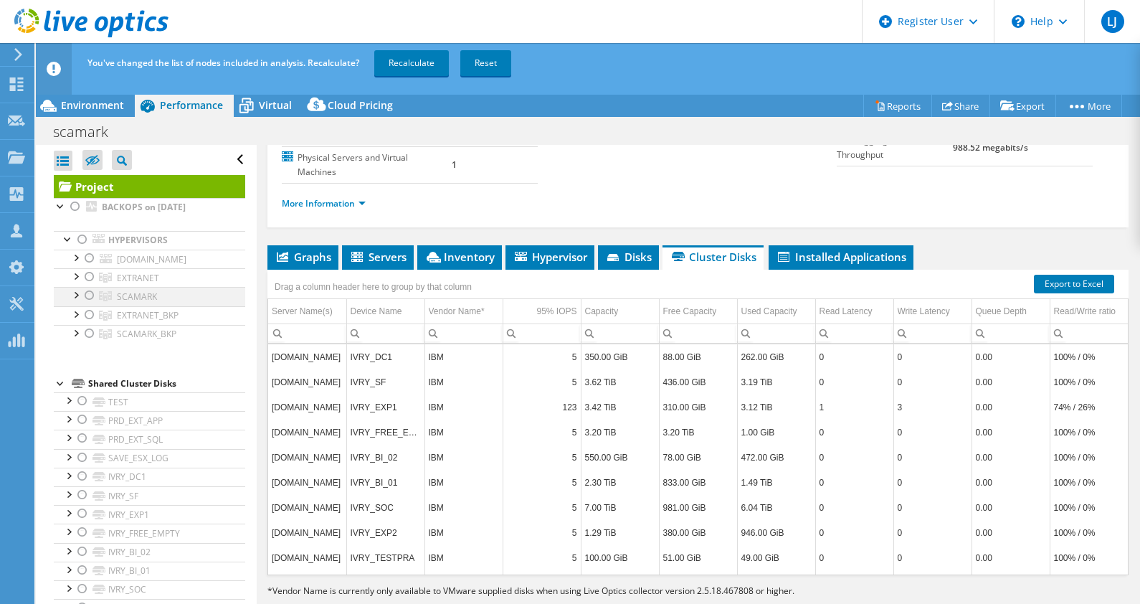
click at [90, 295] on div at bounding box center [89, 295] width 14 height 17
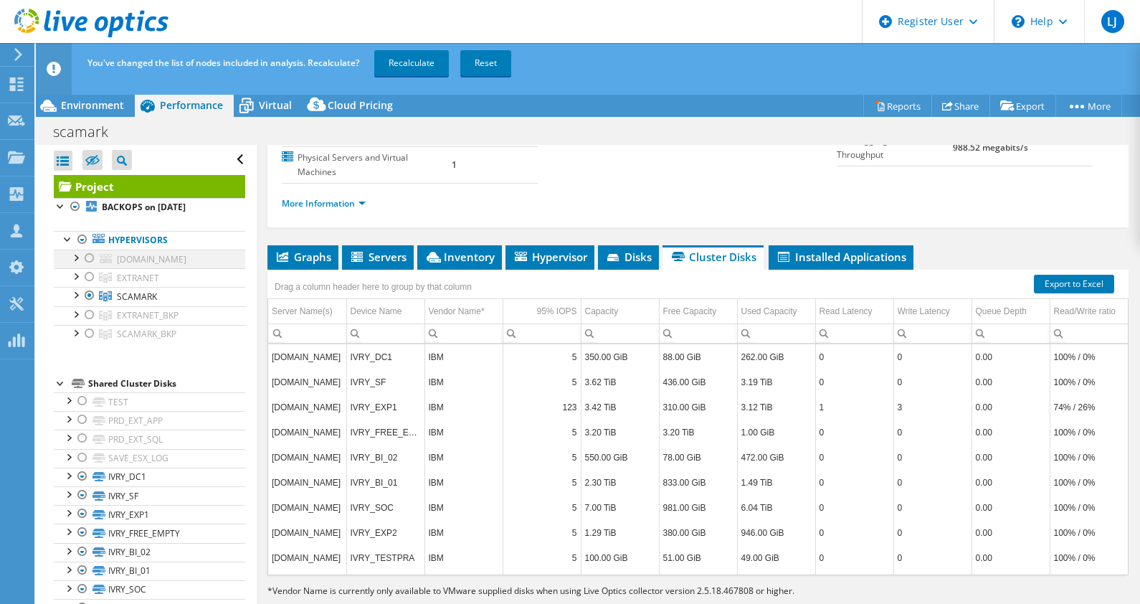
click at [92, 257] on div at bounding box center [89, 257] width 14 height 17
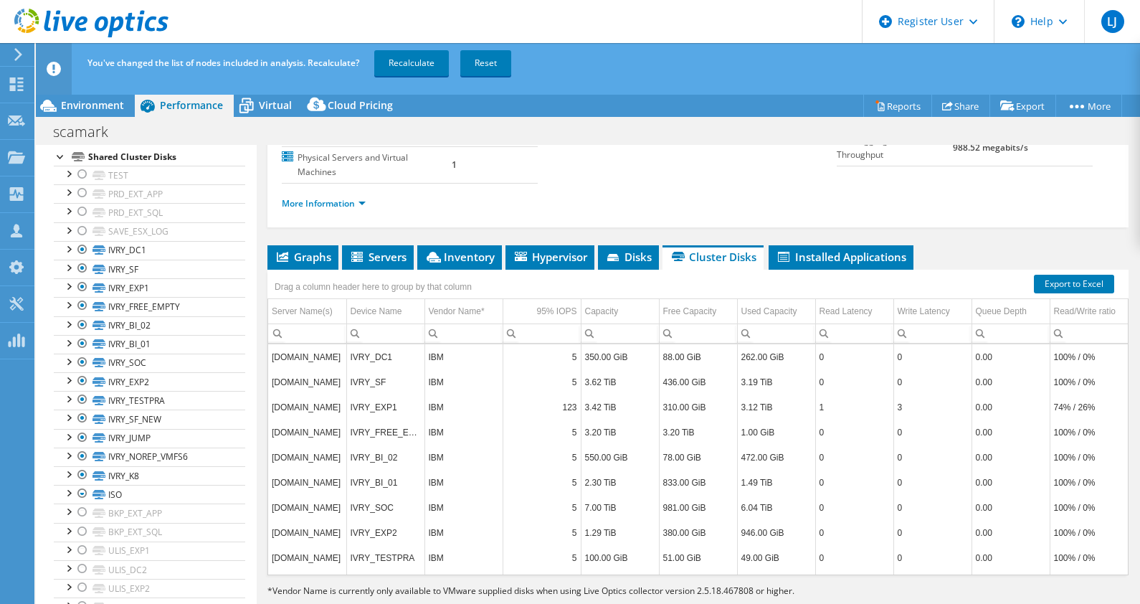
scroll to position [227, 0]
click at [413, 61] on link "Recalculate" at bounding box center [411, 63] width 75 height 26
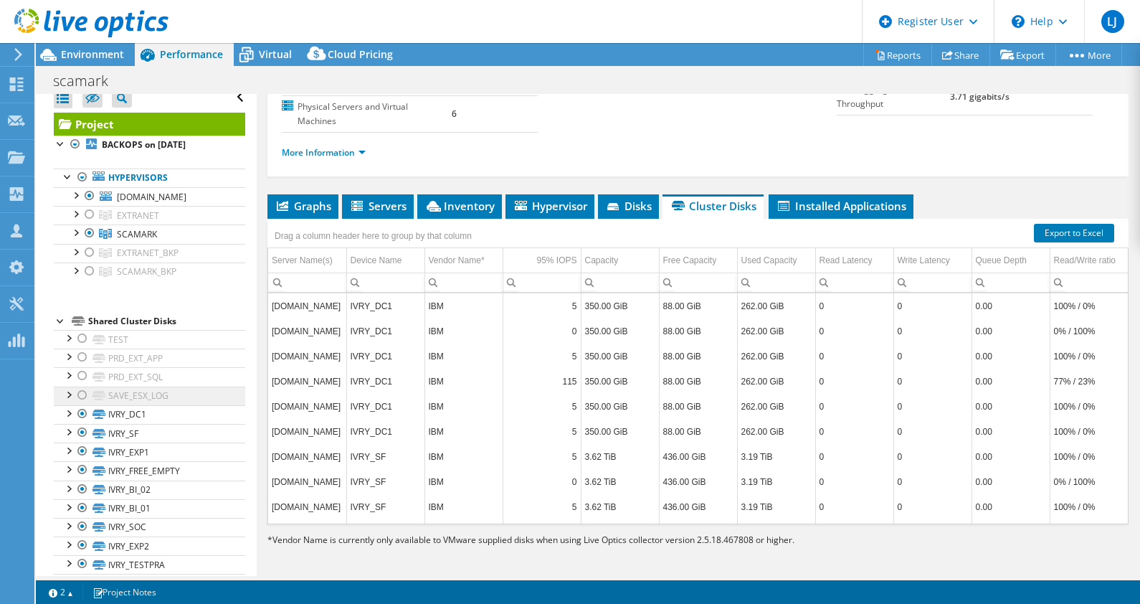
scroll to position [0, 0]
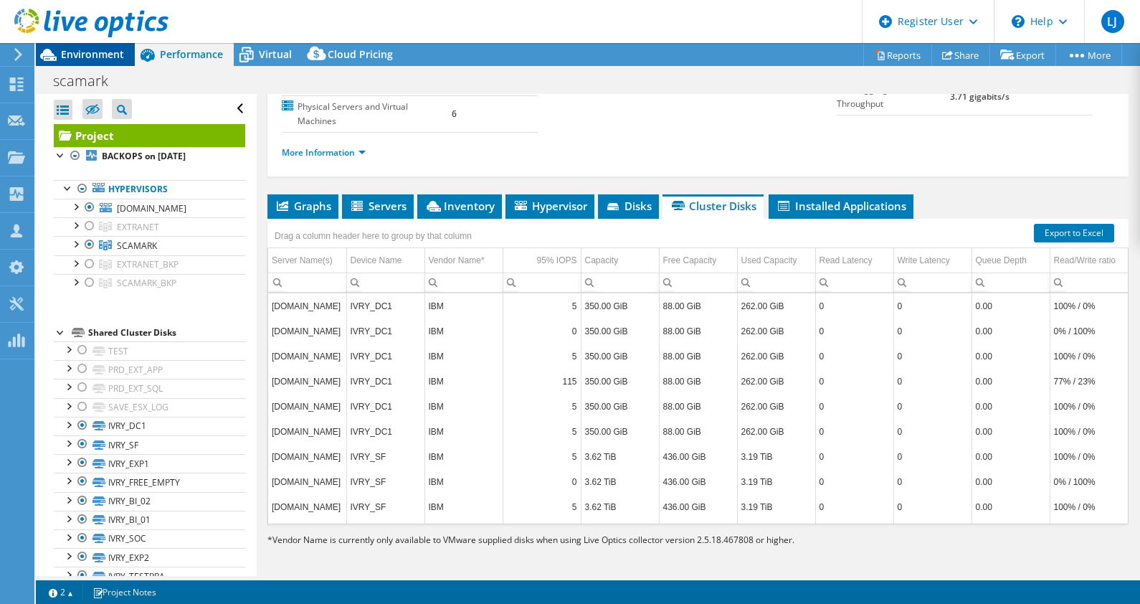
click at [100, 52] on span "Environment" at bounding box center [92, 54] width 63 height 14
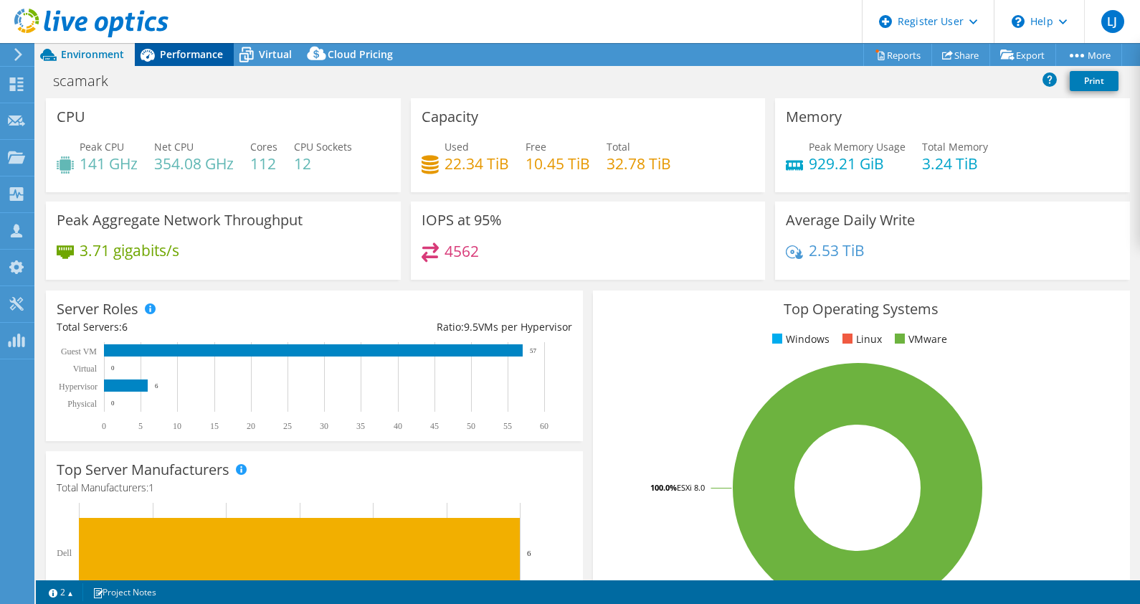
click at [179, 53] on span "Performance" at bounding box center [191, 54] width 63 height 14
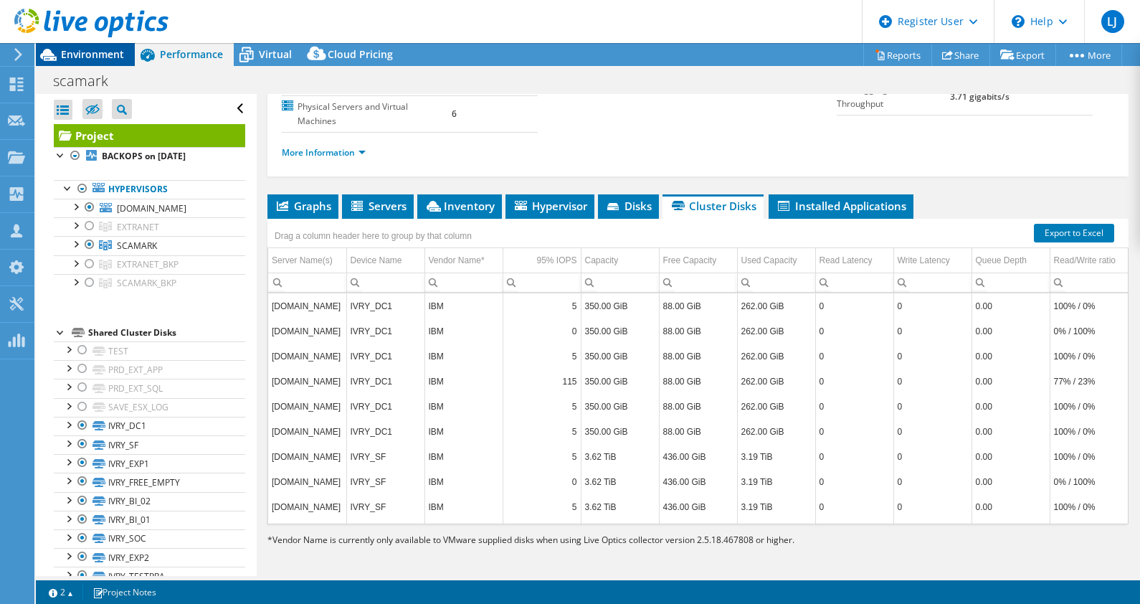
click at [100, 53] on span "Environment" at bounding box center [92, 54] width 63 height 14
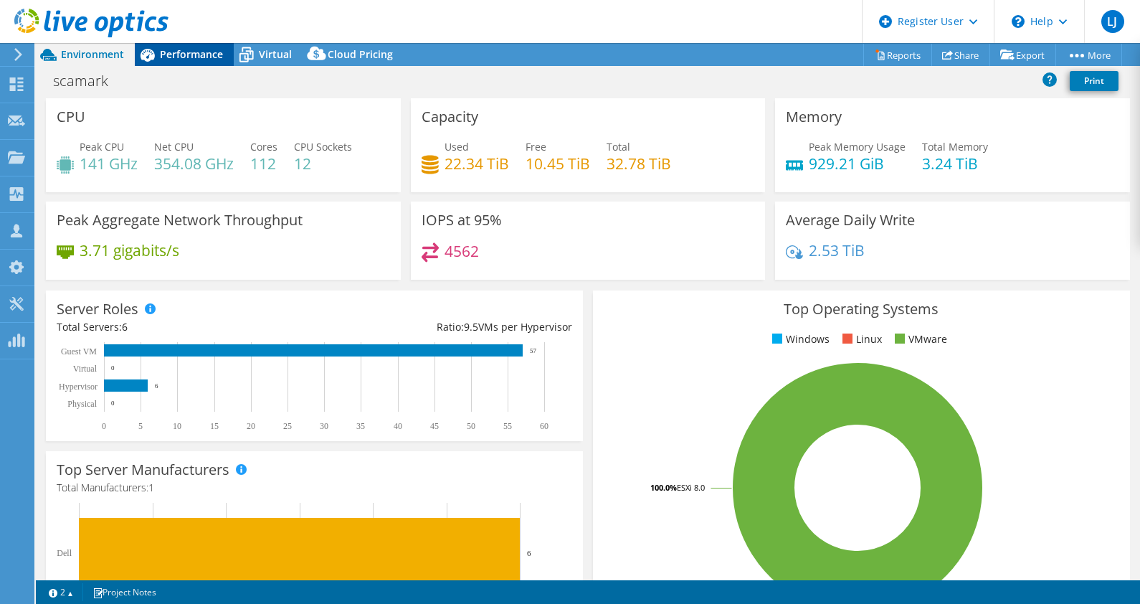
click at [173, 54] on span "Performance" at bounding box center [191, 54] width 63 height 14
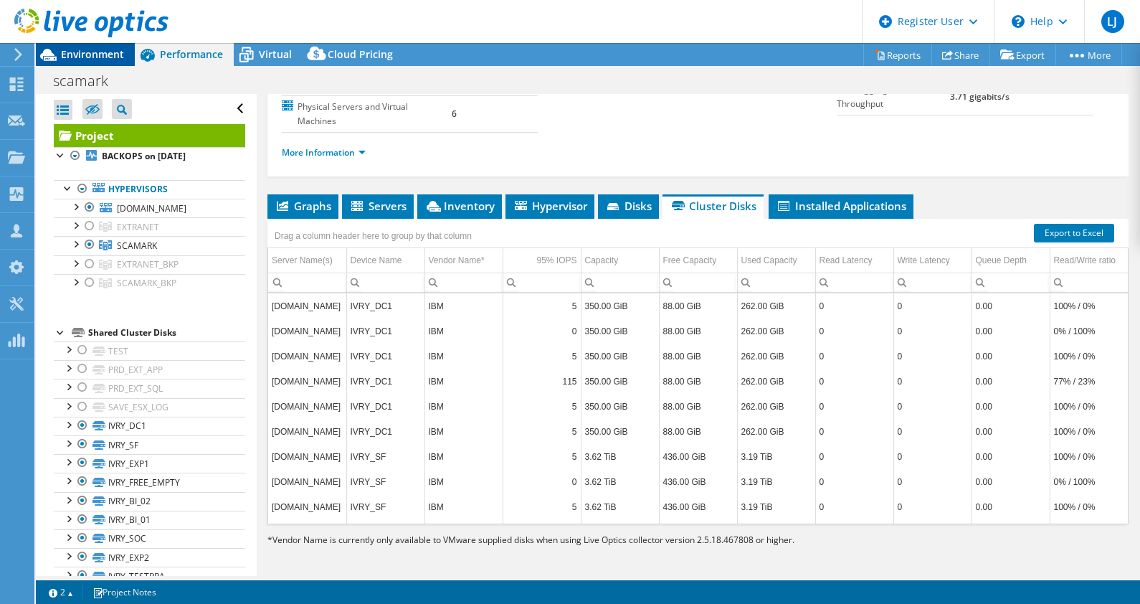
click at [102, 56] on span "Environment" at bounding box center [92, 54] width 63 height 14
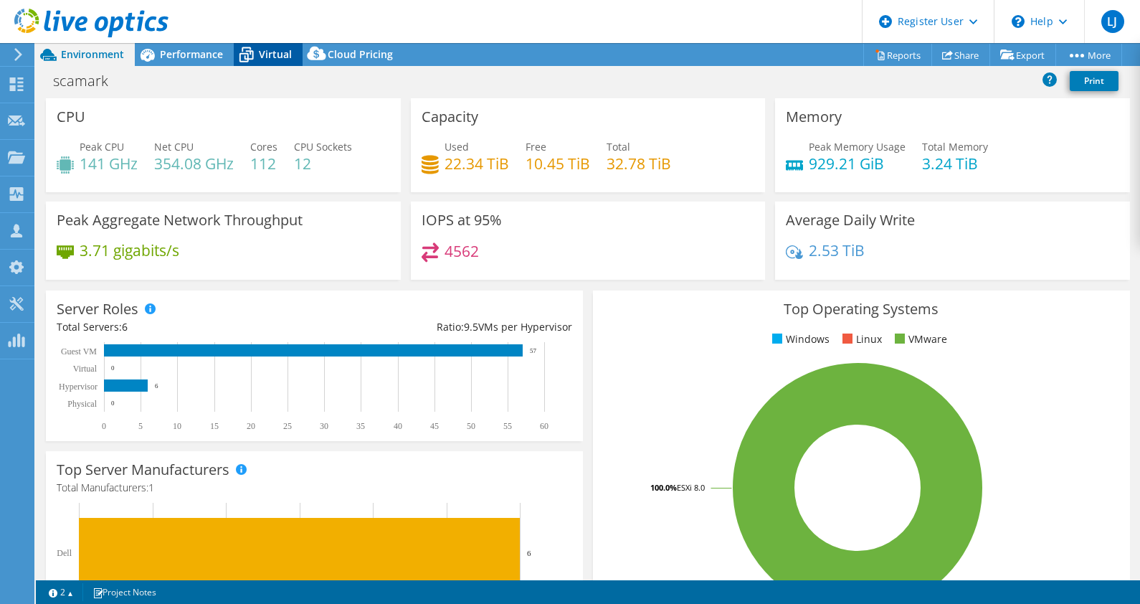
click at [267, 52] on span "Virtual" at bounding box center [275, 54] width 33 height 14
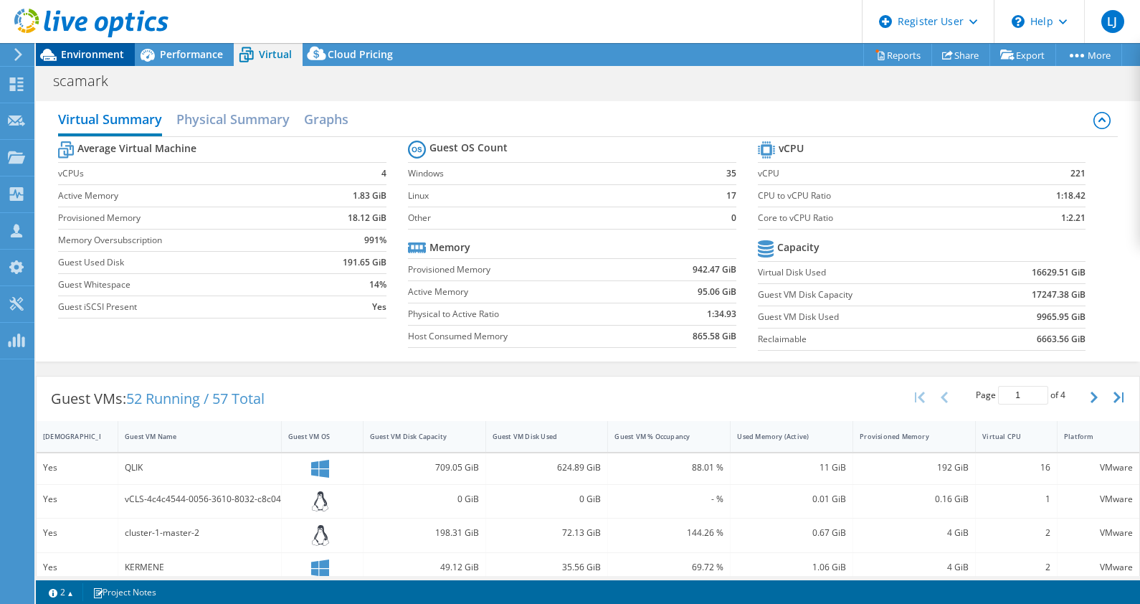
click at [95, 57] on span "Environment" at bounding box center [92, 54] width 63 height 14
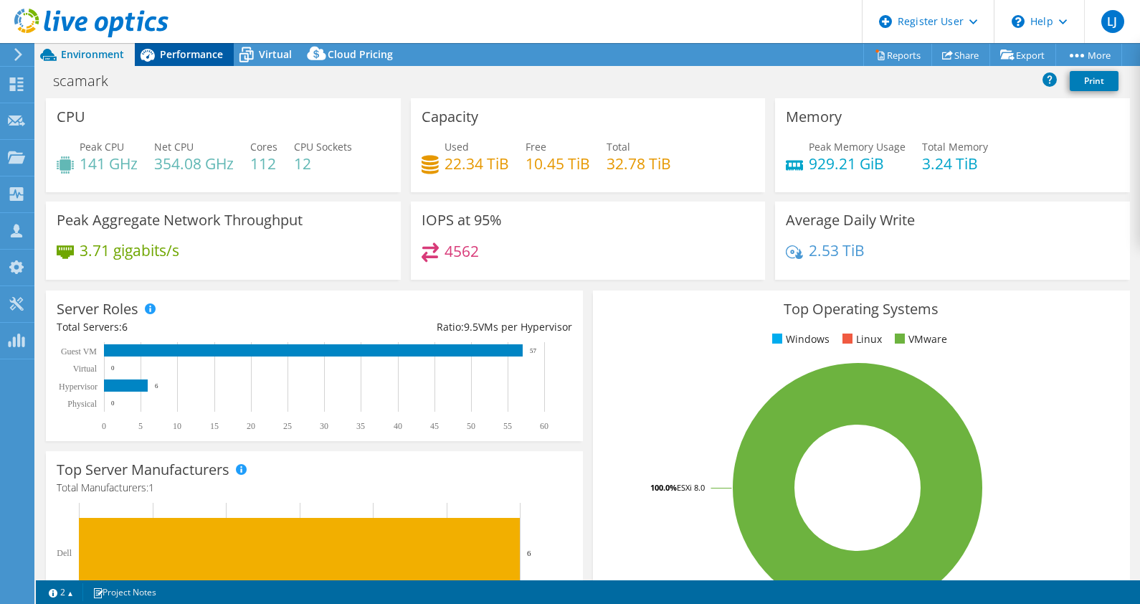
click at [187, 54] on span "Performance" at bounding box center [191, 54] width 63 height 14
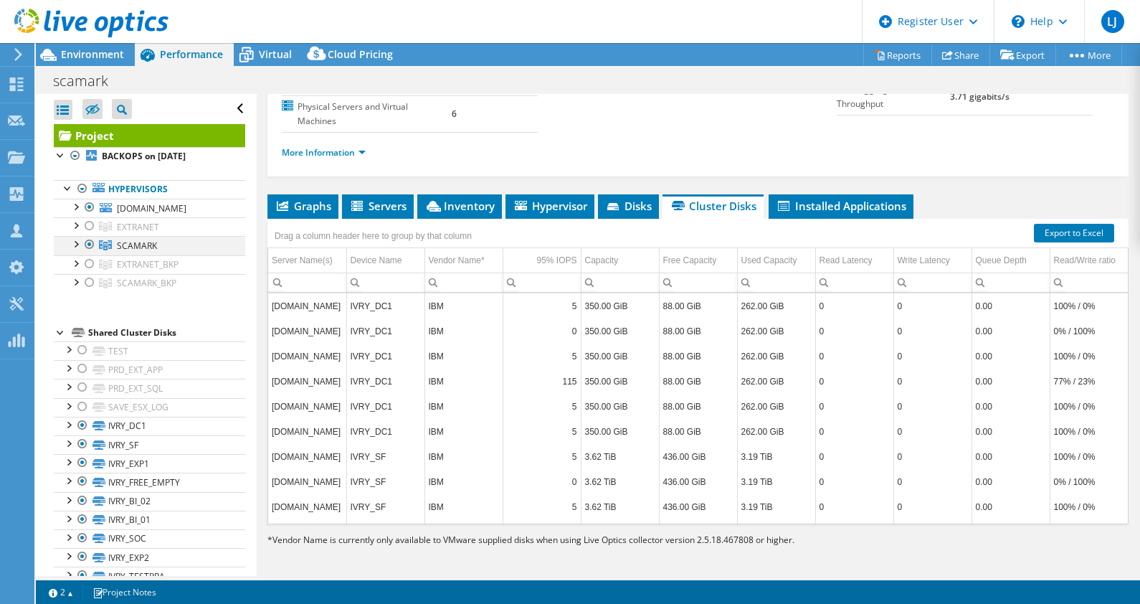
click at [89, 242] on div at bounding box center [89, 244] width 14 height 17
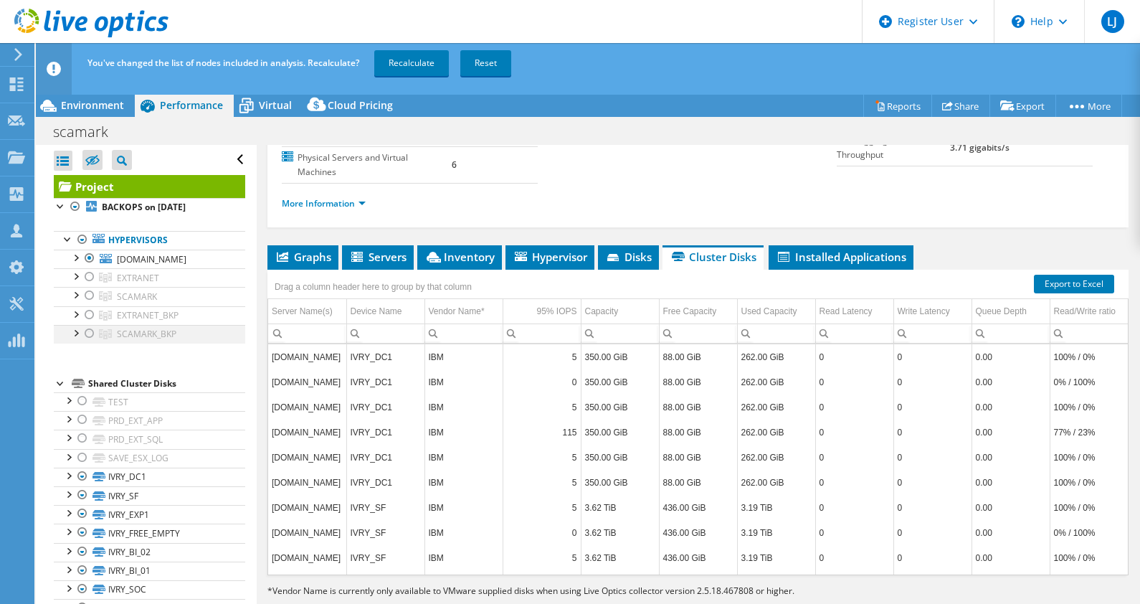
click at [87, 330] on div at bounding box center [89, 333] width 14 height 17
click at [88, 257] on div at bounding box center [89, 257] width 14 height 17
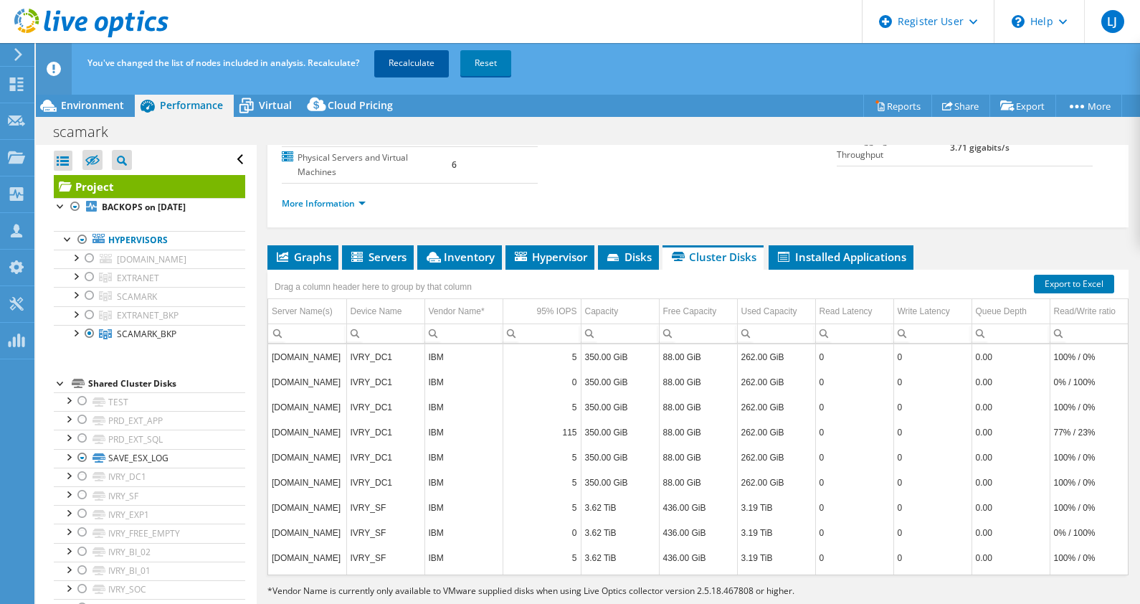
click at [412, 63] on link "Recalculate" at bounding box center [411, 63] width 75 height 26
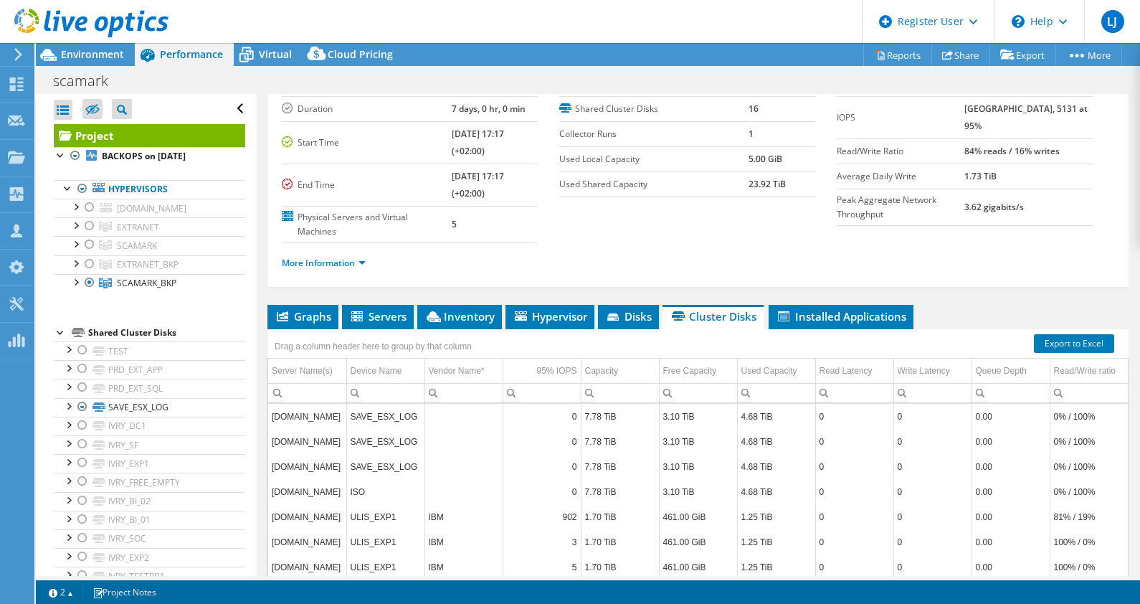
scroll to position [87, 0]
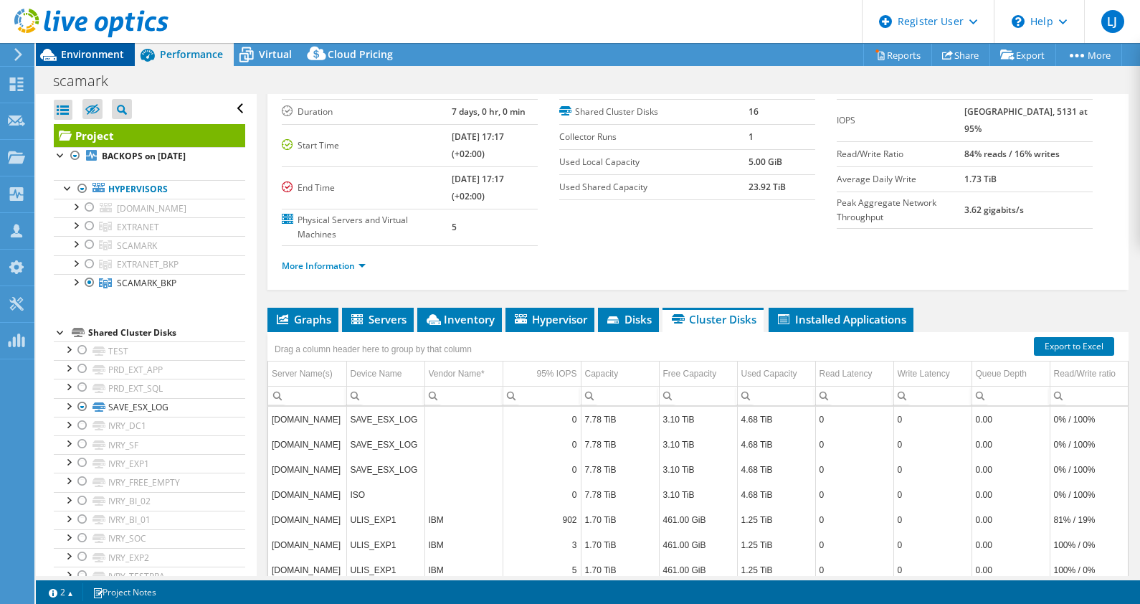
click at [91, 57] on span "Environment" at bounding box center [92, 54] width 63 height 14
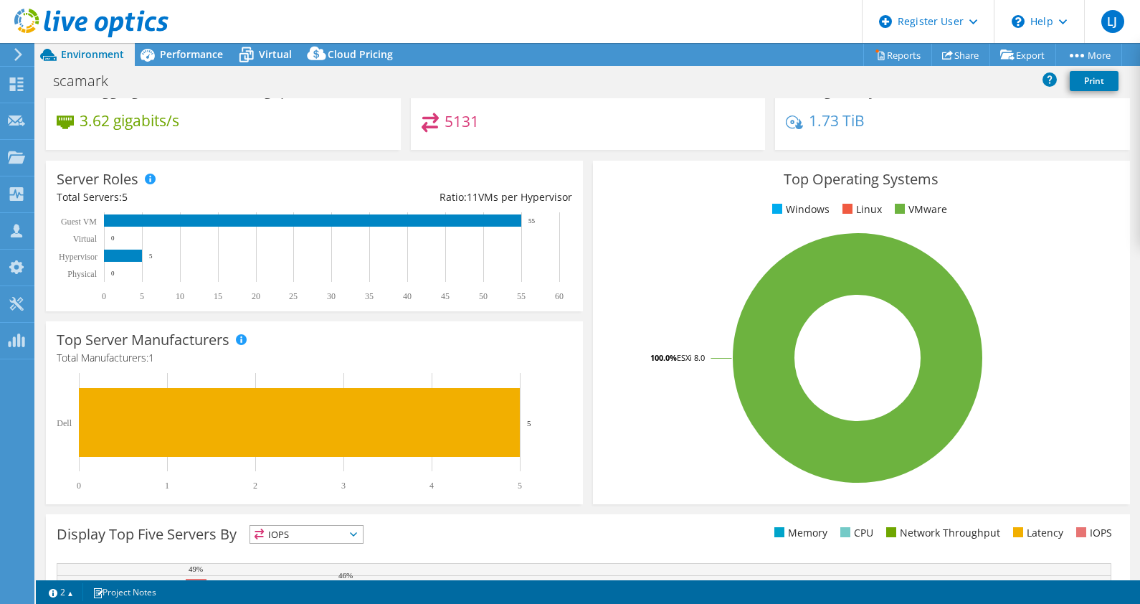
scroll to position [0, 0]
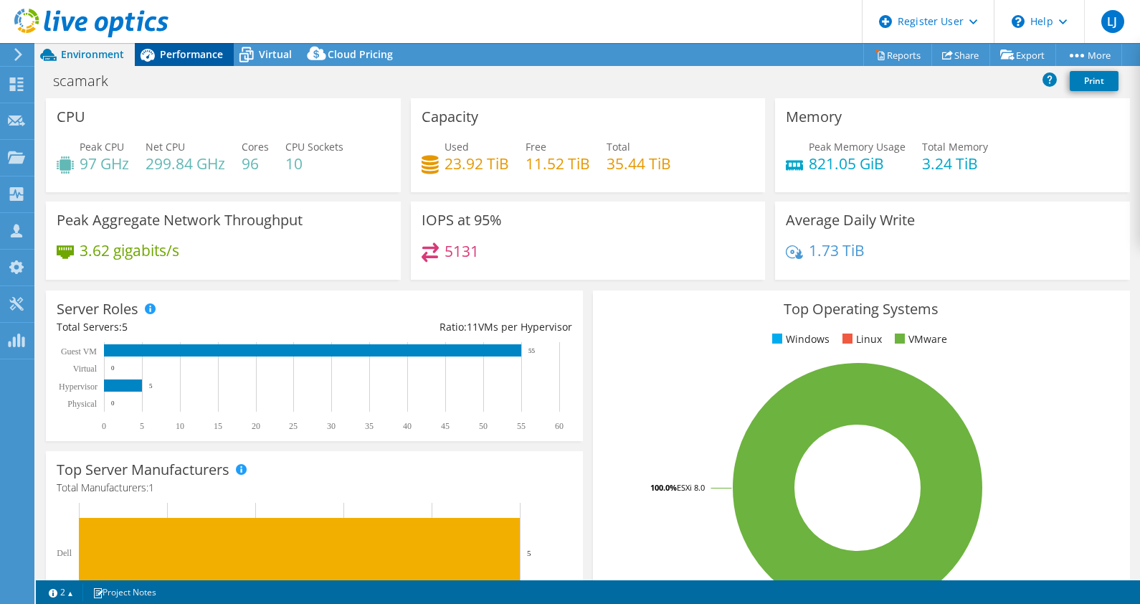
click at [183, 54] on span "Performance" at bounding box center [191, 54] width 63 height 14
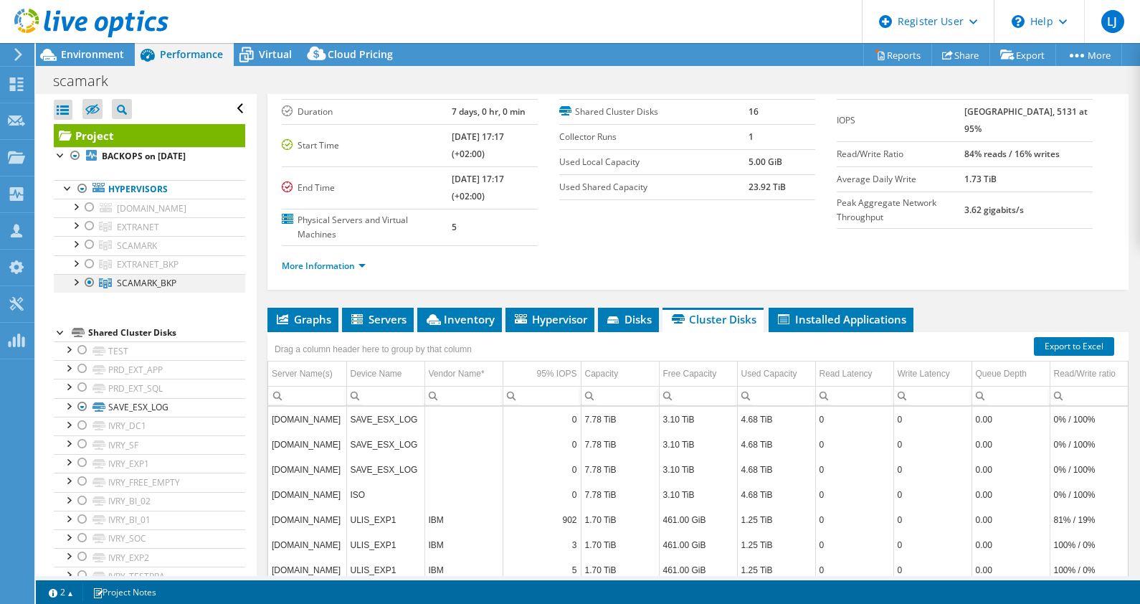
click at [90, 280] on div at bounding box center [89, 282] width 14 height 17
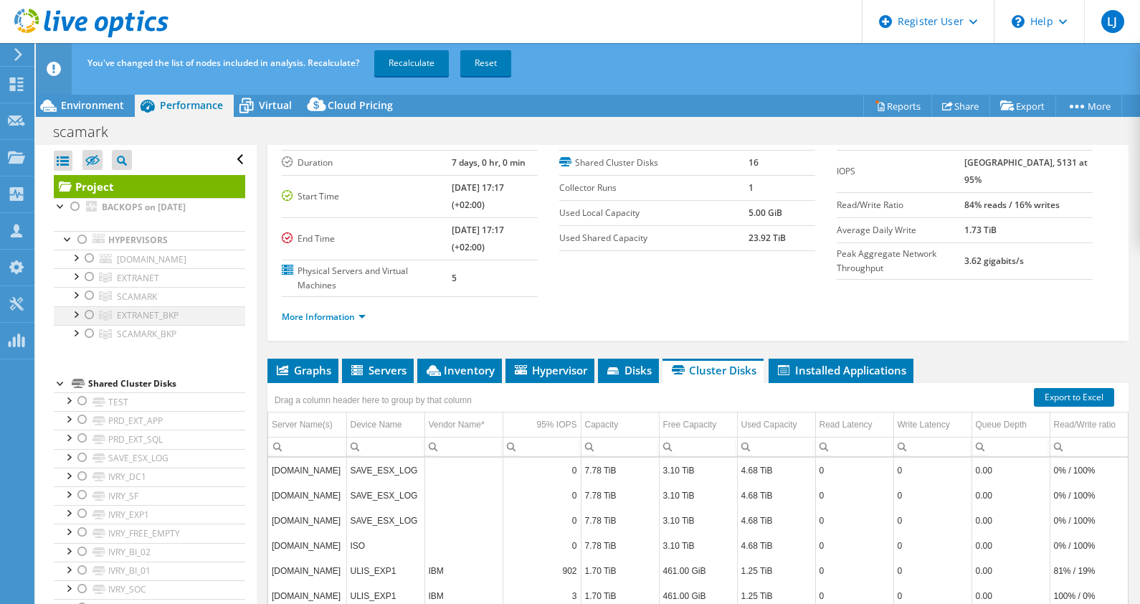
click at [90, 313] on div at bounding box center [89, 314] width 14 height 17
click at [411, 59] on link "Recalculate" at bounding box center [411, 63] width 75 height 26
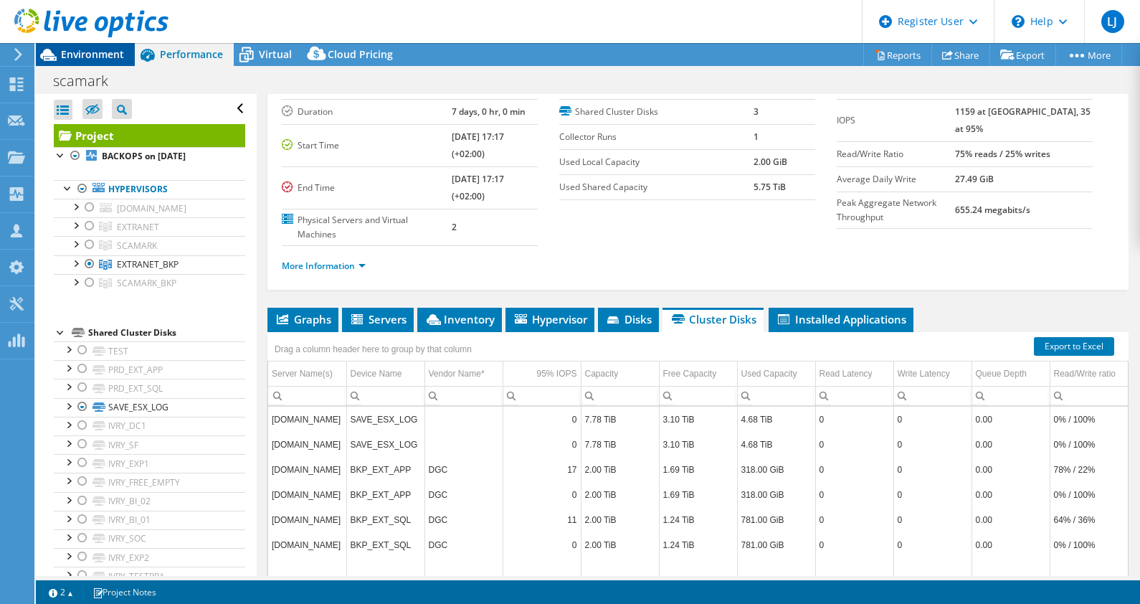
click at [98, 54] on span "Environment" at bounding box center [92, 54] width 63 height 14
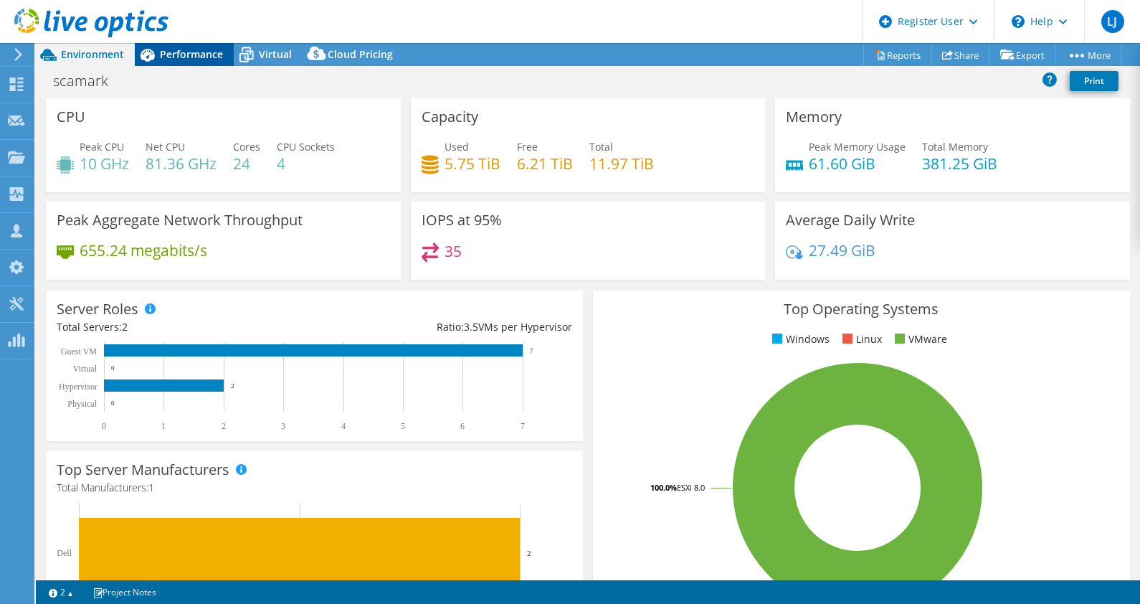
click at [199, 56] on span "Performance" at bounding box center [191, 54] width 63 height 14
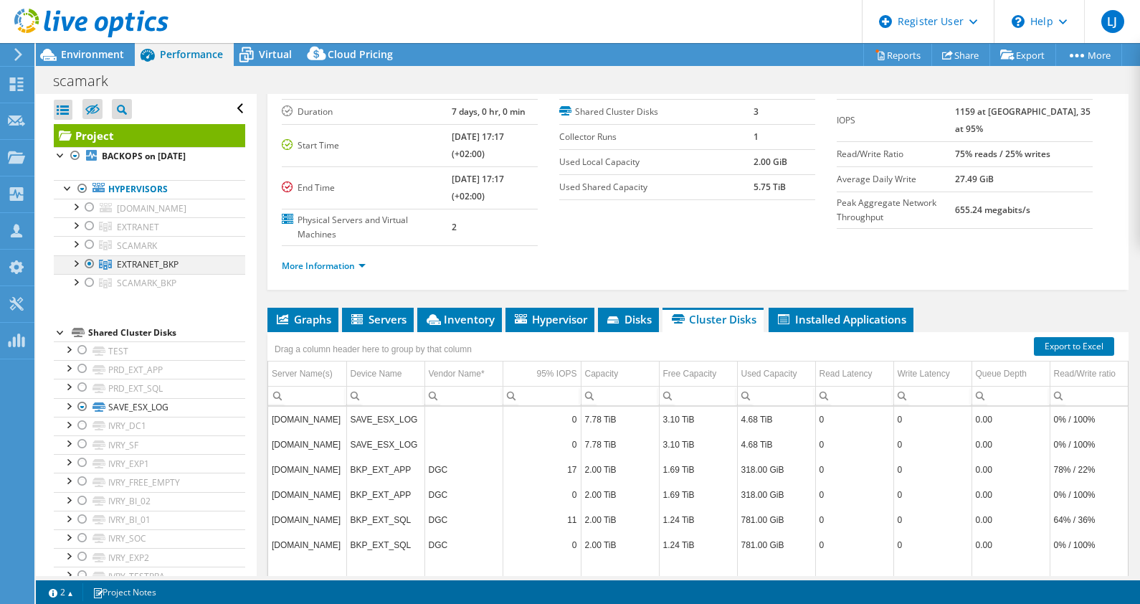
click at [90, 260] on div at bounding box center [89, 263] width 14 height 17
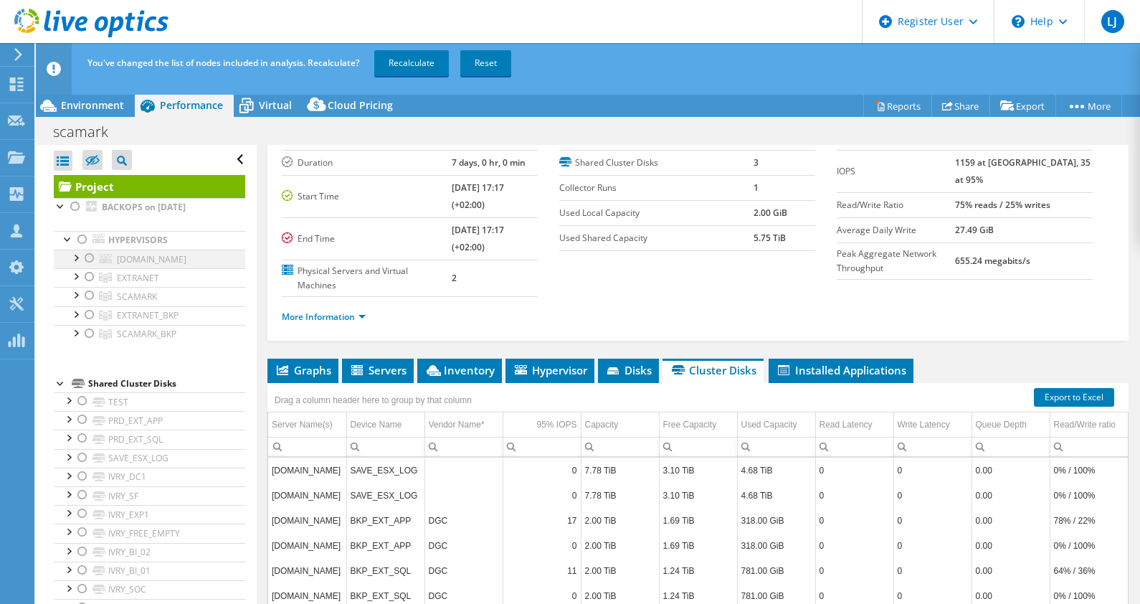
click at [90, 257] on div at bounding box center [89, 257] width 14 height 17
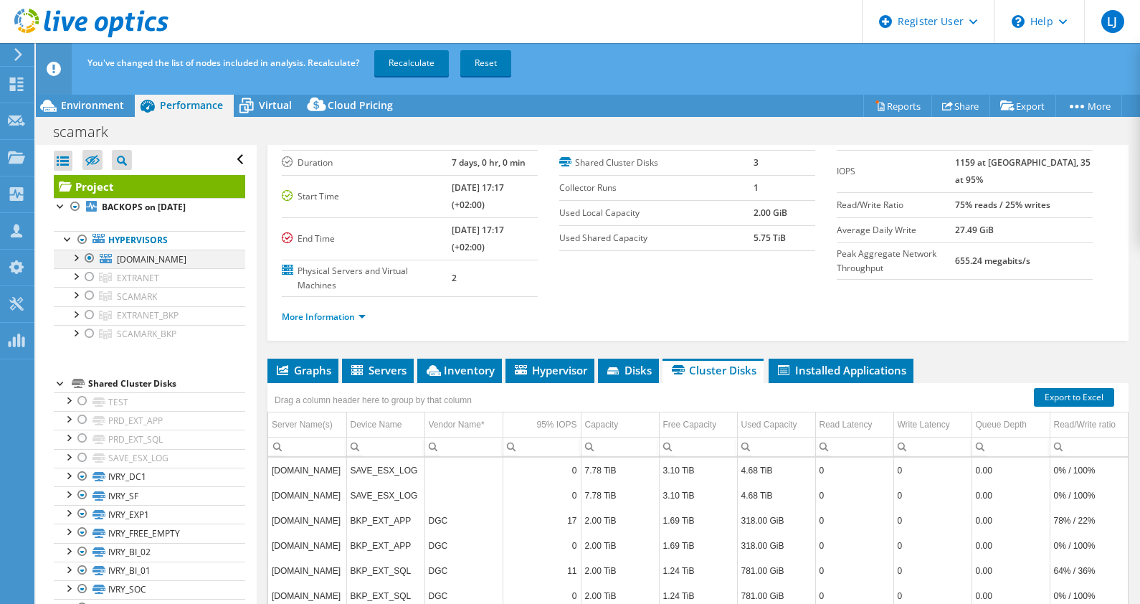
click at [87, 256] on div at bounding box center [89, 257] width 14 height 17
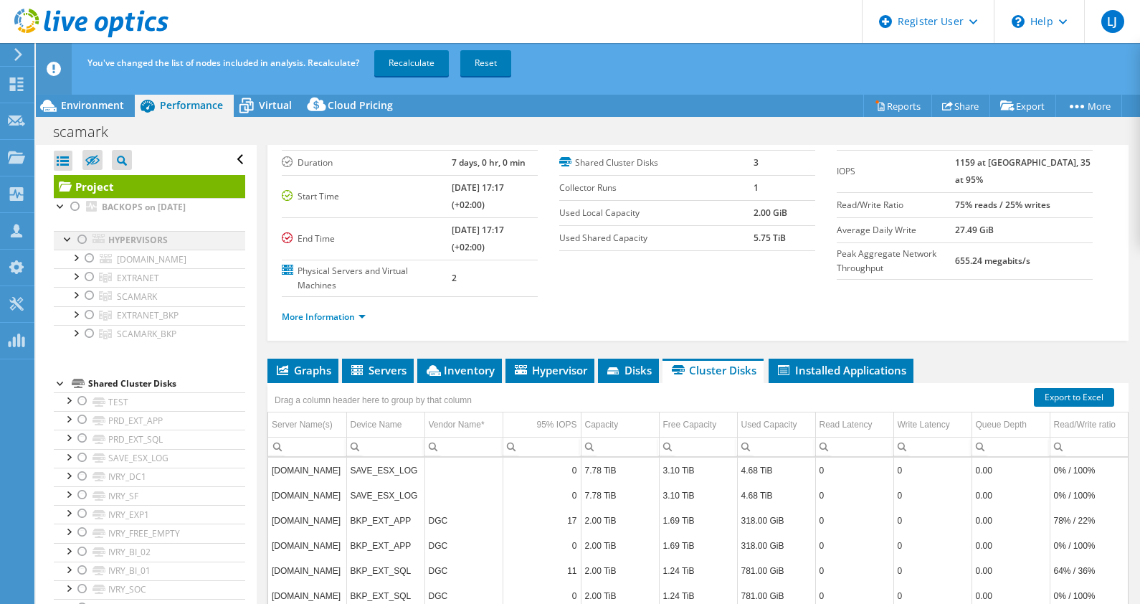
click at [80, 233] on div at bounding box center [82, 239] width 14 height 17
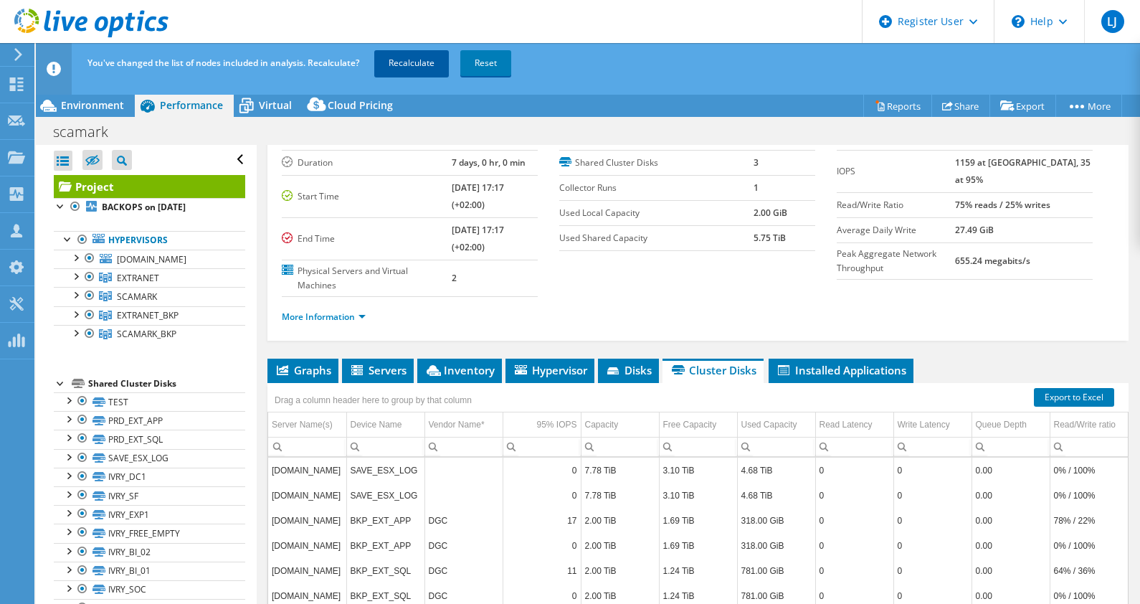
click at [409, 62] on link "Recalculate" at bounding box center [411, 63] width 75 height 26
click at [110, 16] on icon at bounding box center [91, 23] width 154 height 29
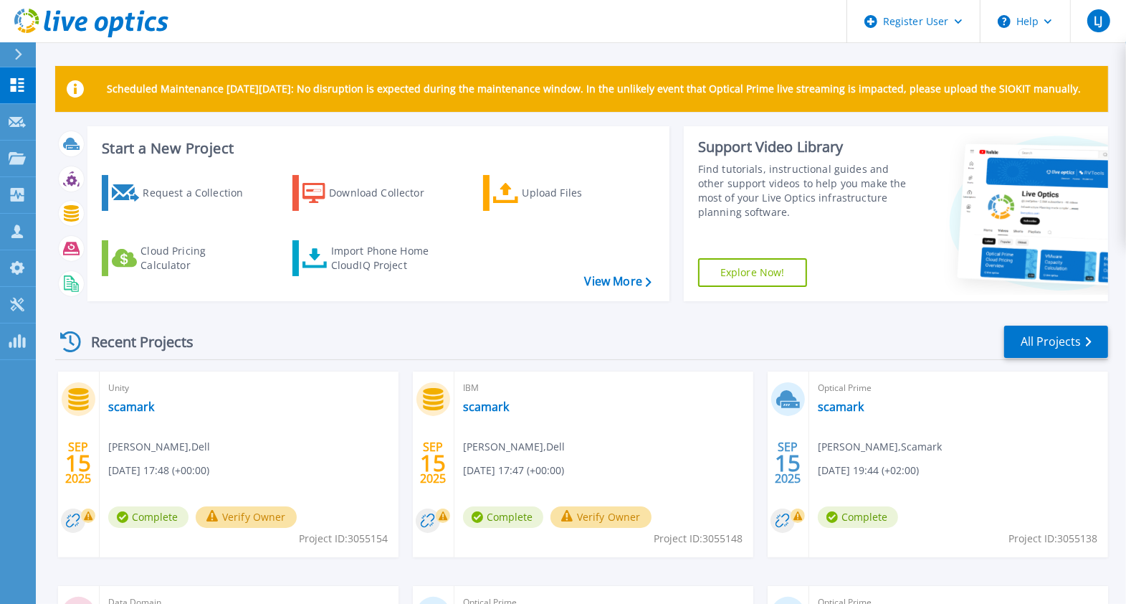
scroll to position [80, 0]
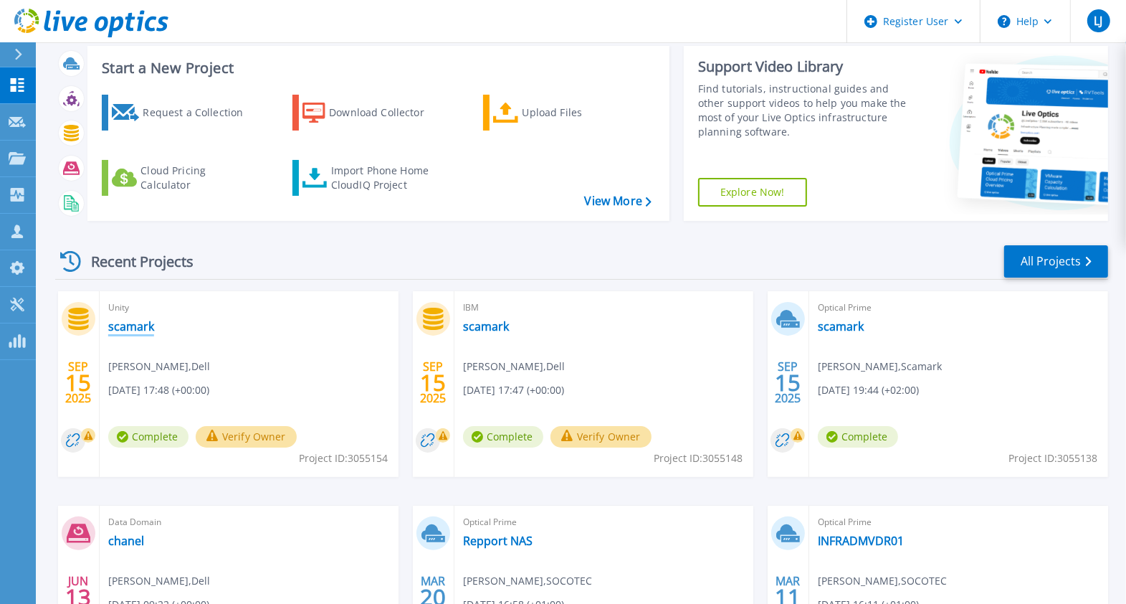
click at [126, 328] on link "scamark" at bounding box center [131, 326] width 46 height 14
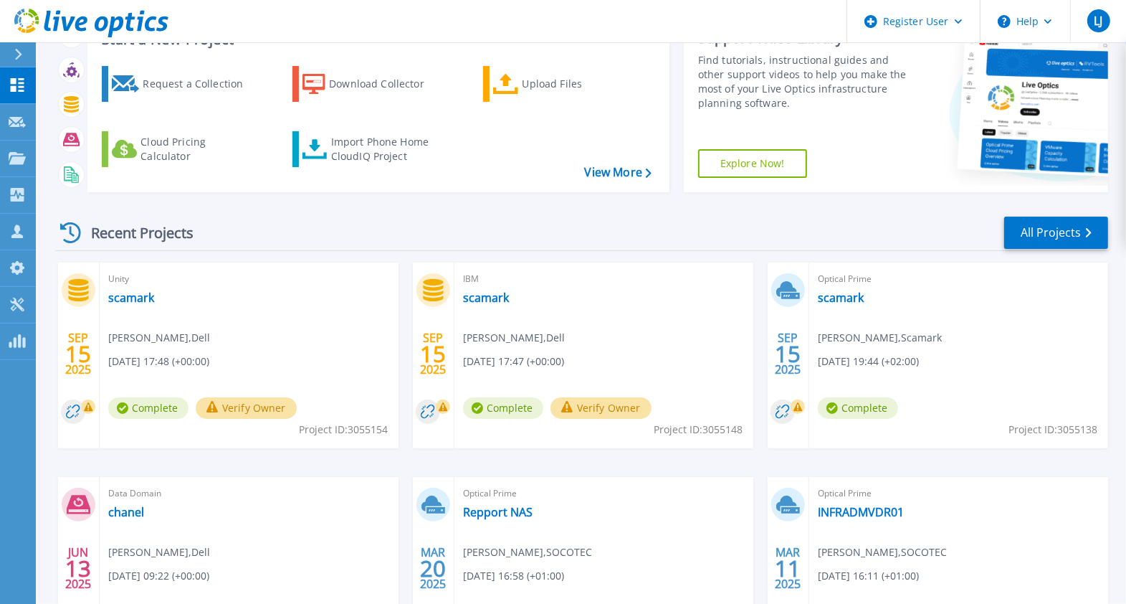
scroll to position [123, 0]
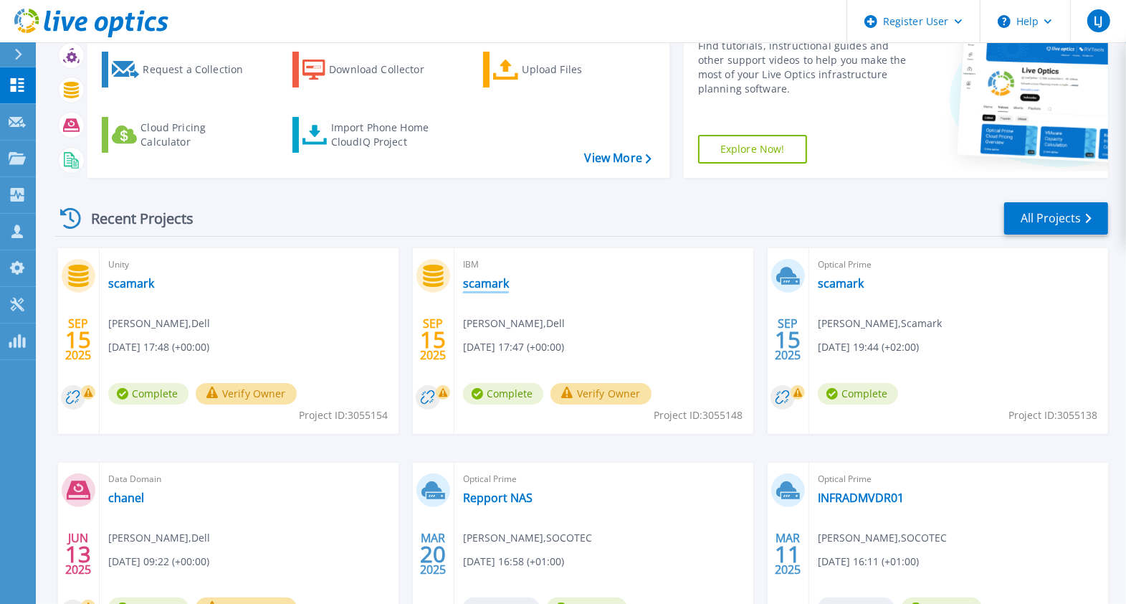
click at [480, 287] on link "scamark" at bounding box center [486, 283] width 46 height 14
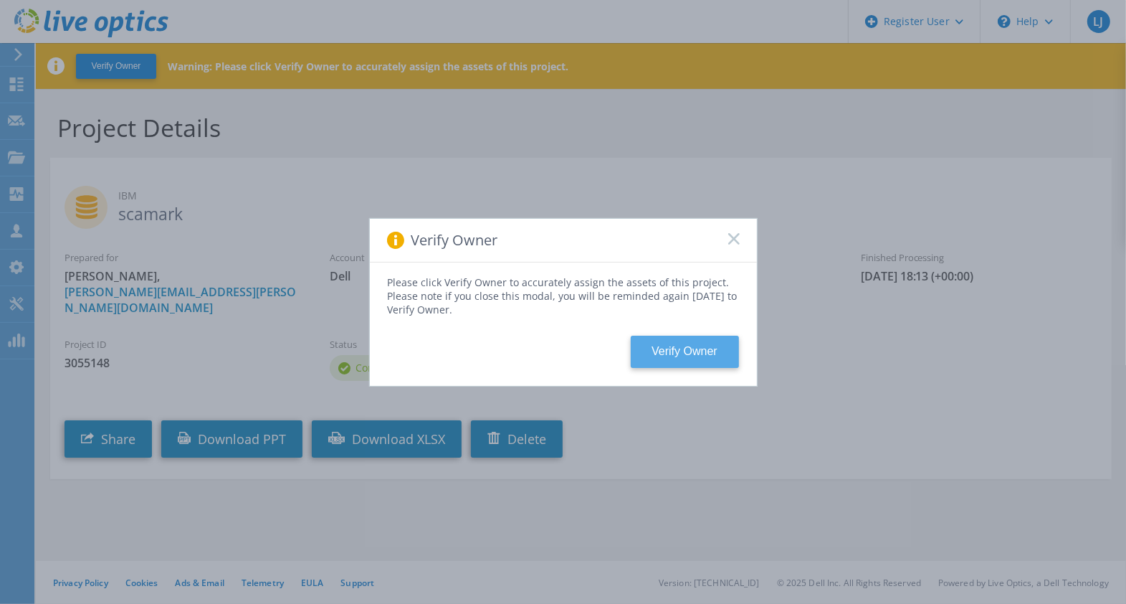
click at [686, 352] on button "Verify Owner" at bounding box center [685, 351] width 108 height 32
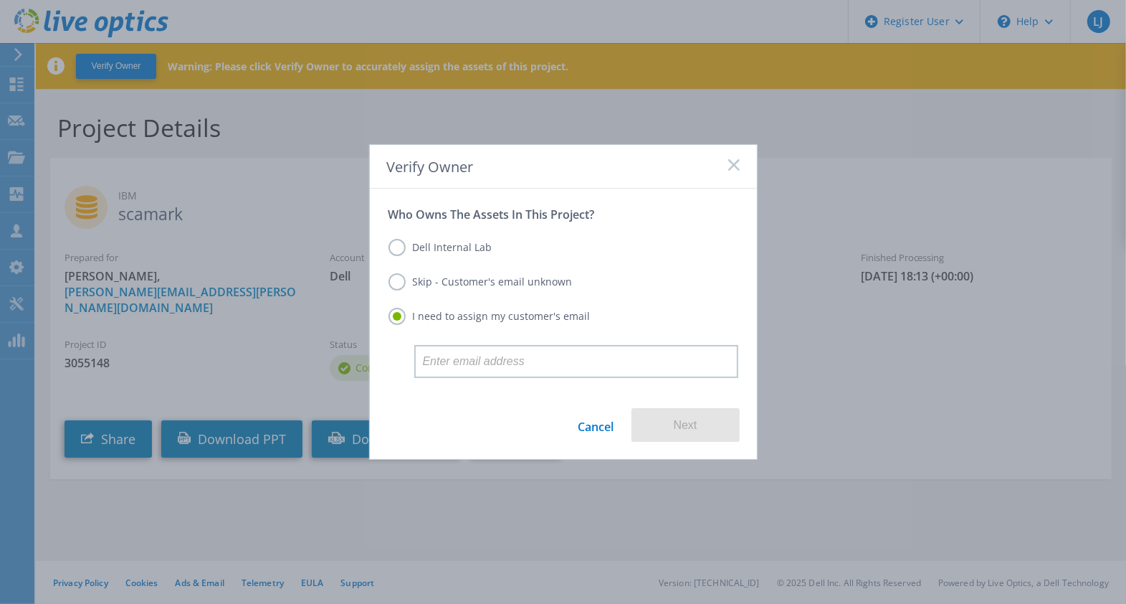
click at [492, 282] on label "Skip - Customer's email unknown" at bounding box center [481, 281] width 184 height 17
click at [0, 0] on input "Skip - Customer's email unknown" at bounding box center [0, 0] width 0 height 0
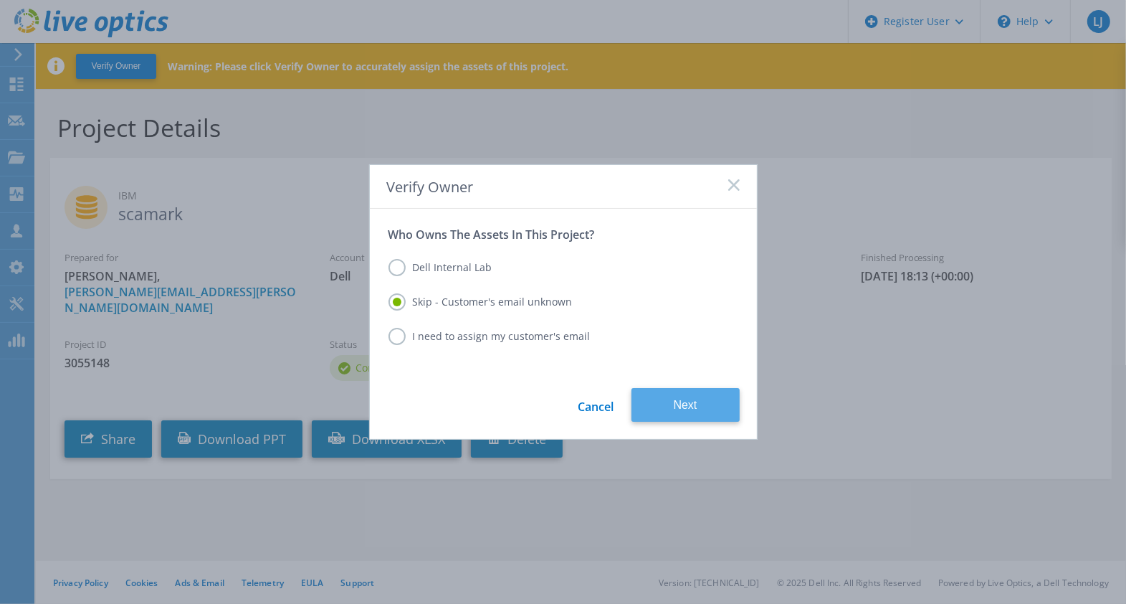
click at [671, 406] on button "Next" at bounding box center [686, 405] width 108 height 34
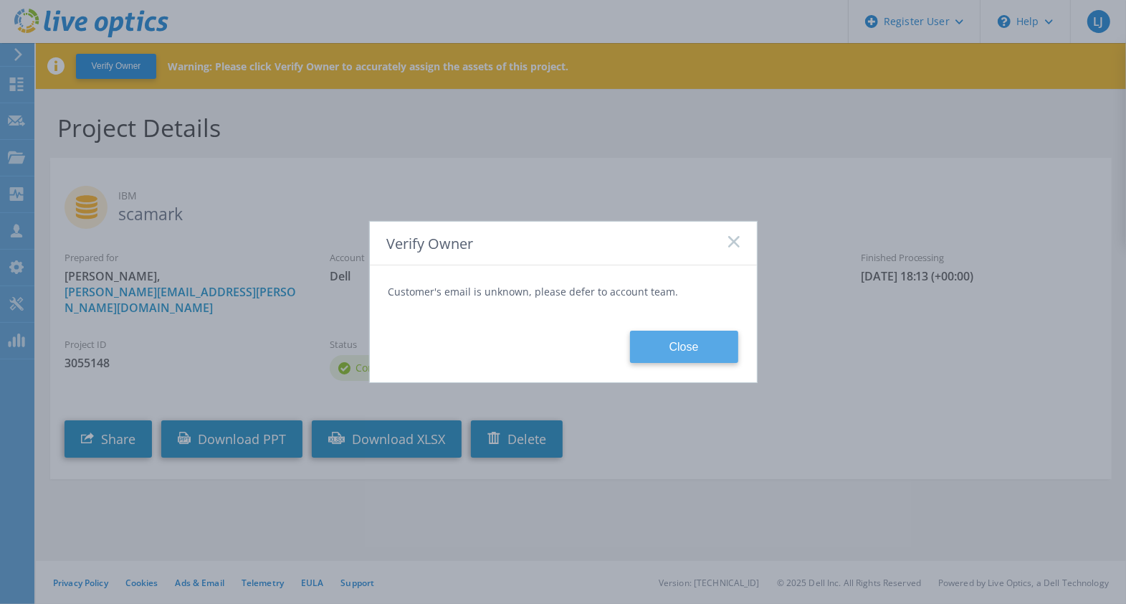
click at [667, 362] on button "Close" at bounding box center [684, 346] width 108 height 32
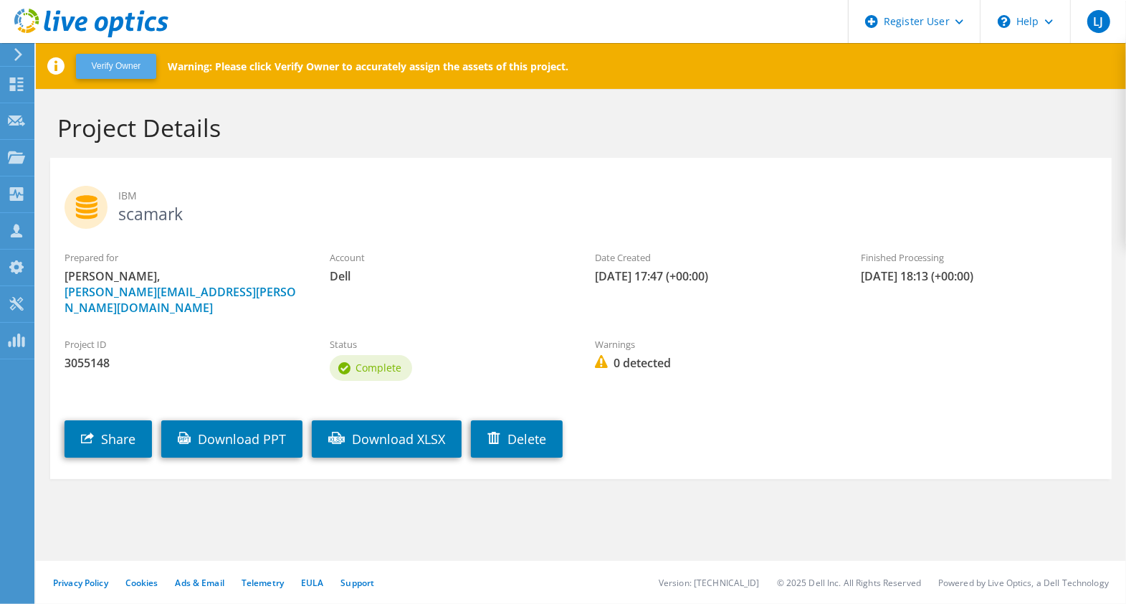
click at [128, 65] on button "Verify Owner" at bounding box center [116, 66] width 80 height 25
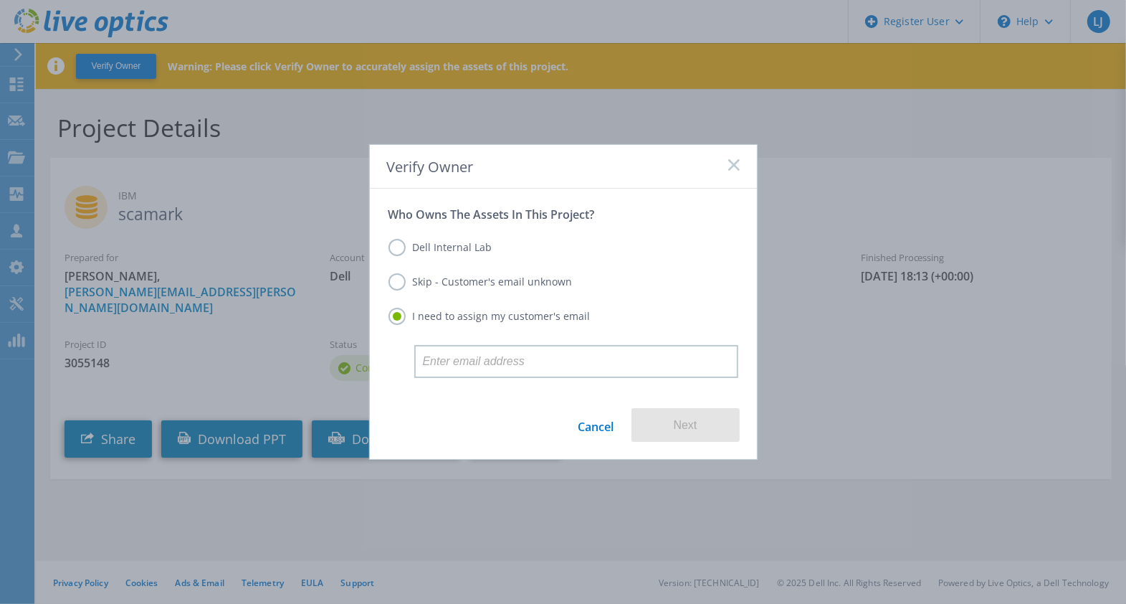
click at [414, 246] on label "Dell Internal Lab" at bounding box center [441, 247] width 104 height 17
click at [0, 0] on input "Dell Internal Lab" at bounding box center [0, 0] width 0 height 0
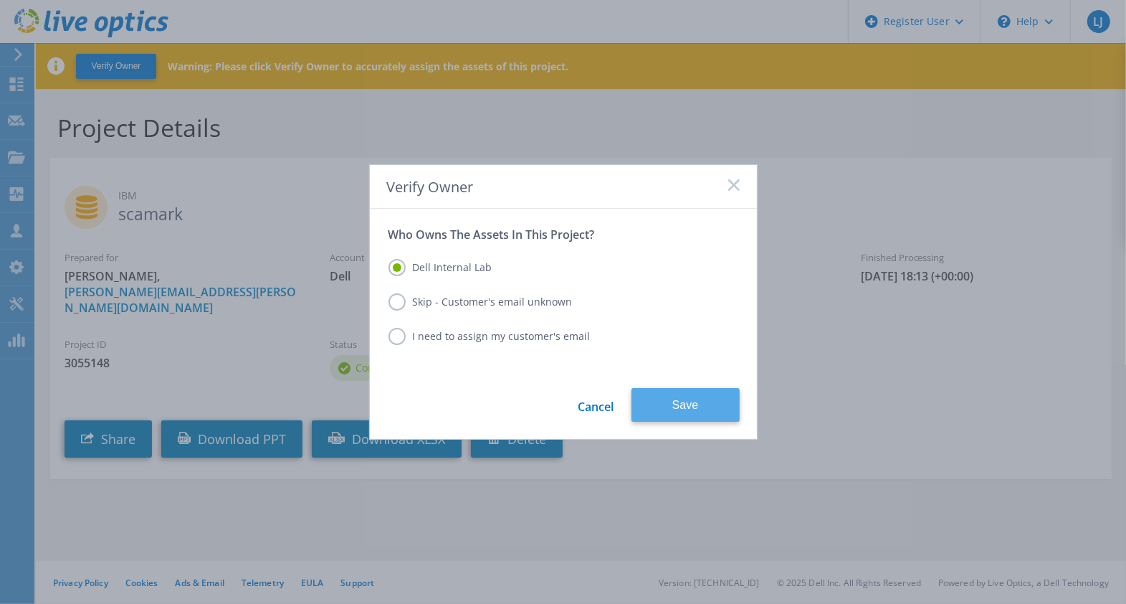
click at [676, 404] on button "Save" at bounding box center [686, 405] width 108 height 34
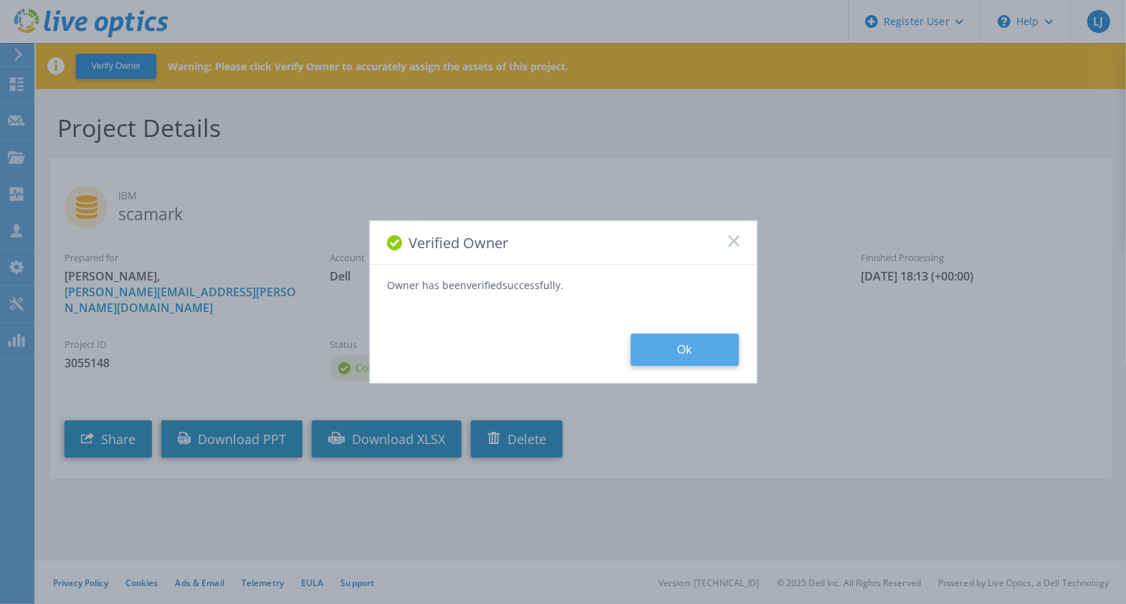
click at [688, 344] on button "Ok" at bounding box center [685, 349] width 108 height 32
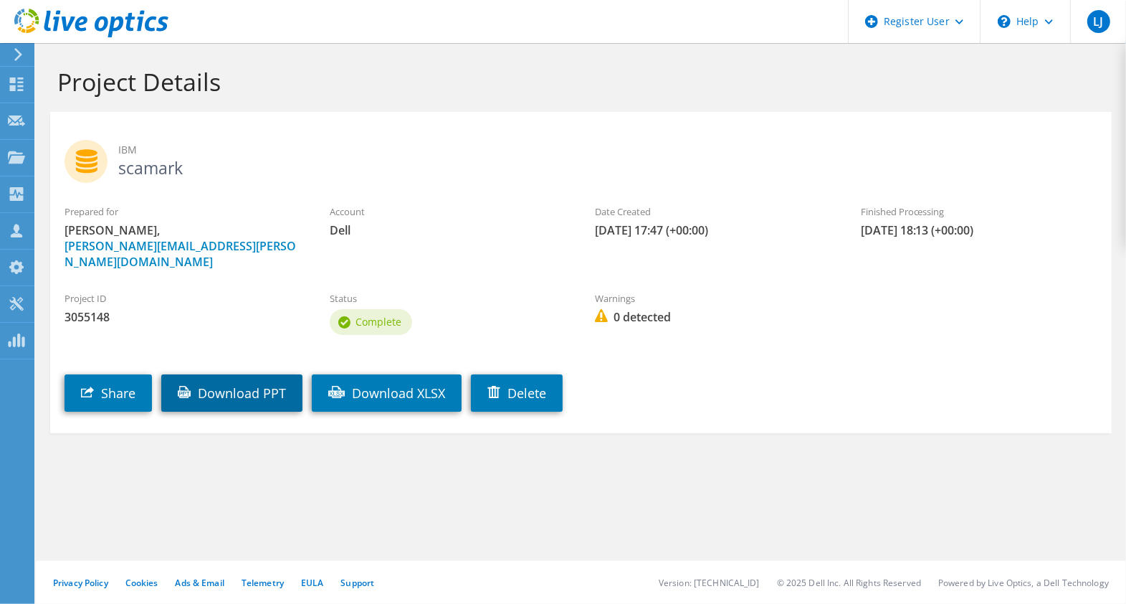
click at [242, 377] on link "Download PPT" at bounding box center [231, 392] width 141 height 37
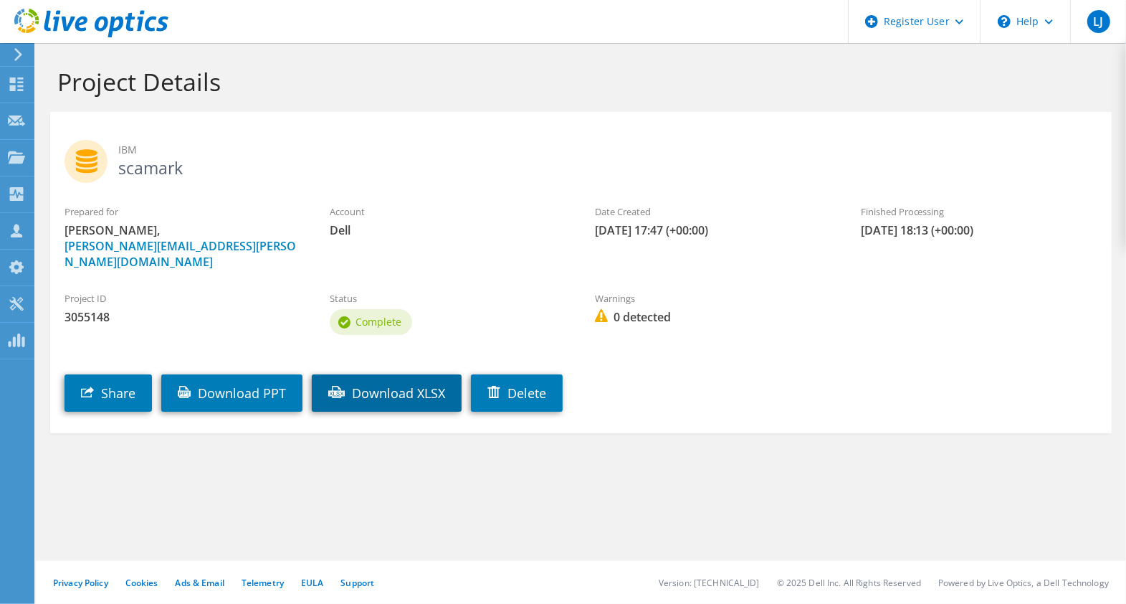
click at [384, 378] on link "Download XLSX" at bounding box center [387, 392] width 150 height 37
click at [519, 105] on div "Project Details" at bounding box center [581, 77] width 1076 height 69
click at [132, 34] on icon at bounding box center [91, 23] width 154 height 29
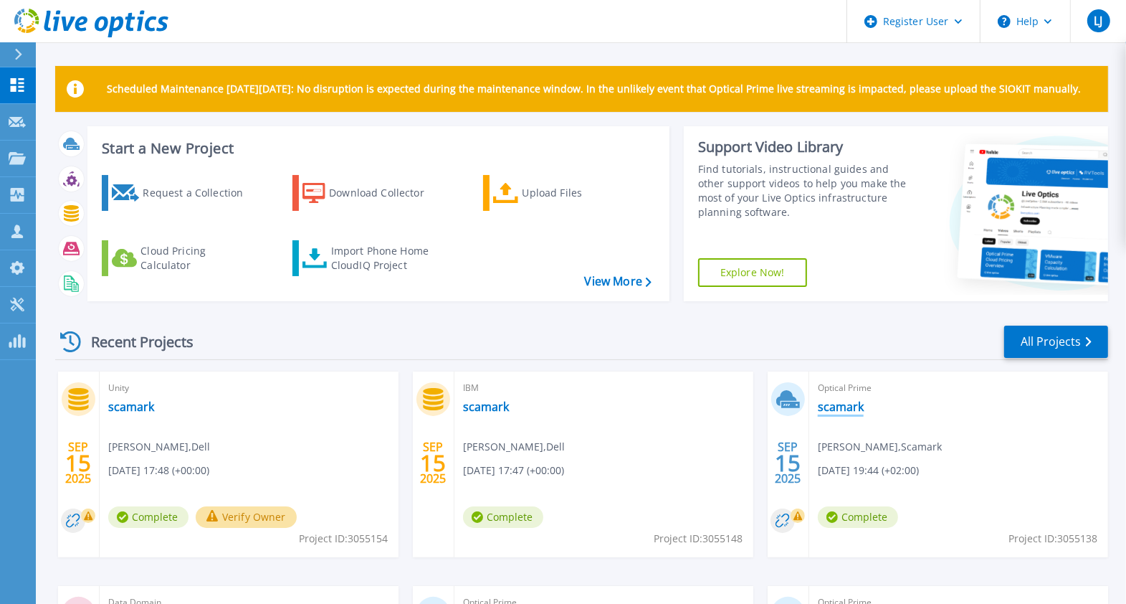
click at [842, 401] on link "scamark" at bounding box center [841, 406] width 46 height 14
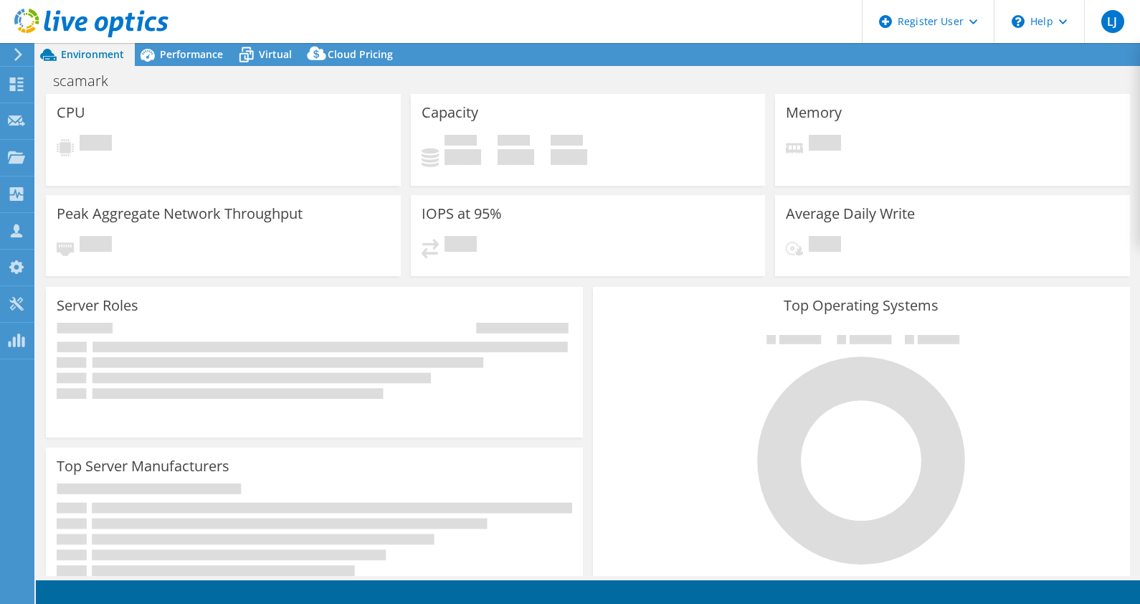
select select "USD"
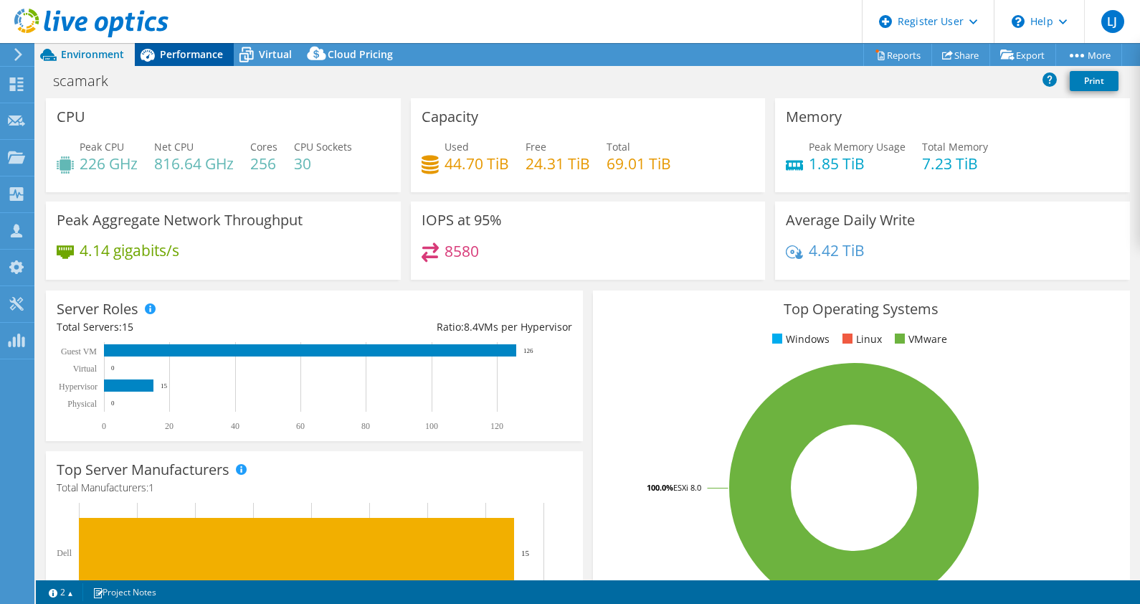
click at [194, 54] on span "Performance" at bounding box center [191, 54] width 63 height 14
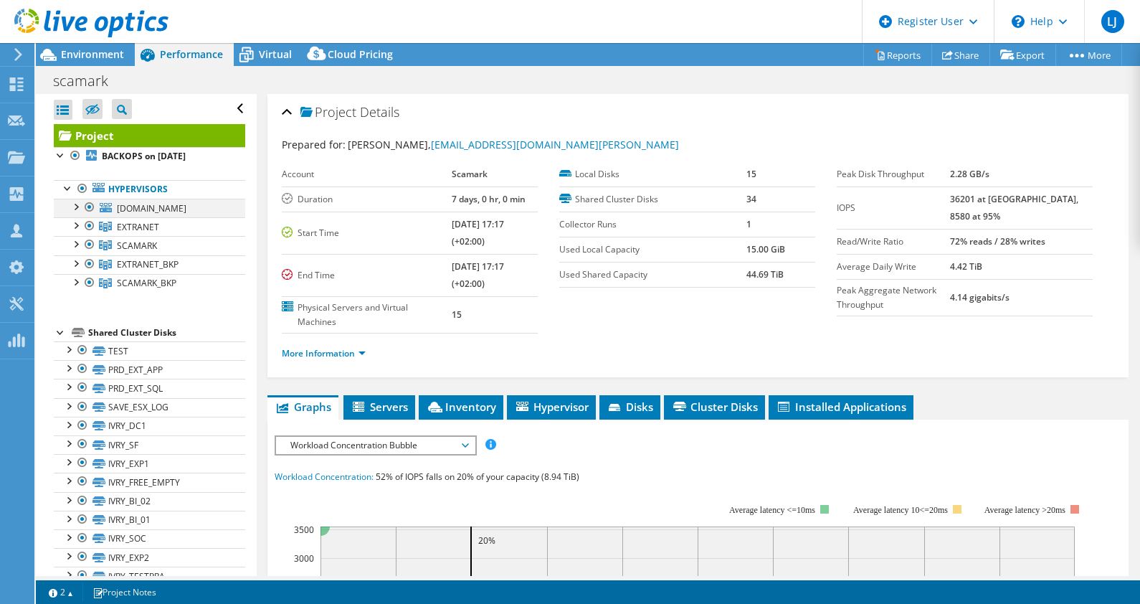
click at [90, 205] on div at bounding box center [89, 207] width 14 height 17
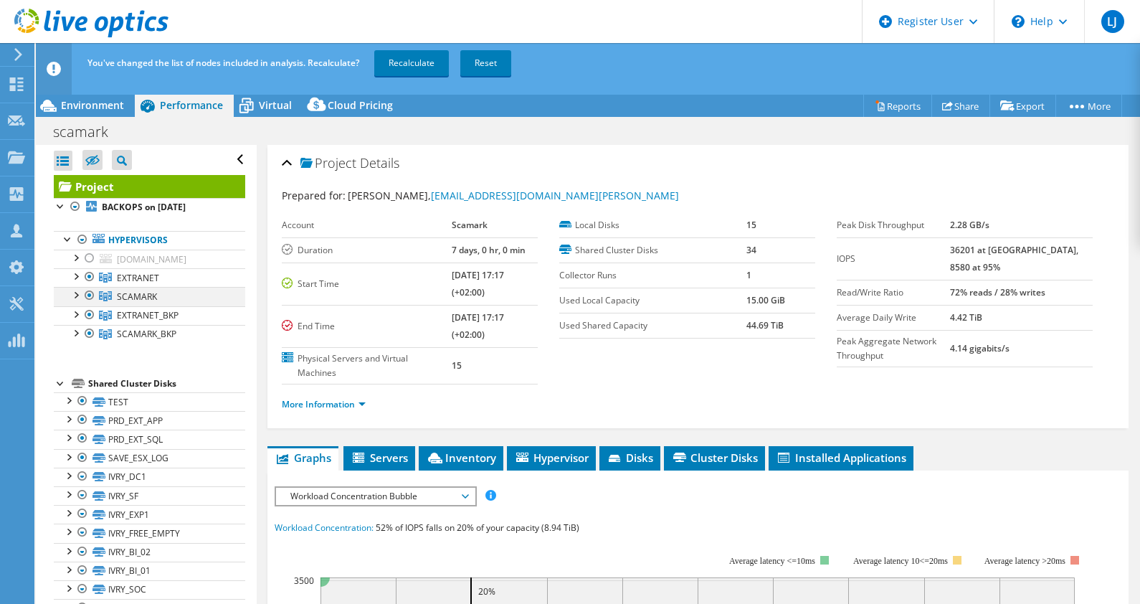
click at [87, 292] on div at bounding box center [89, 295] width 14 height 17
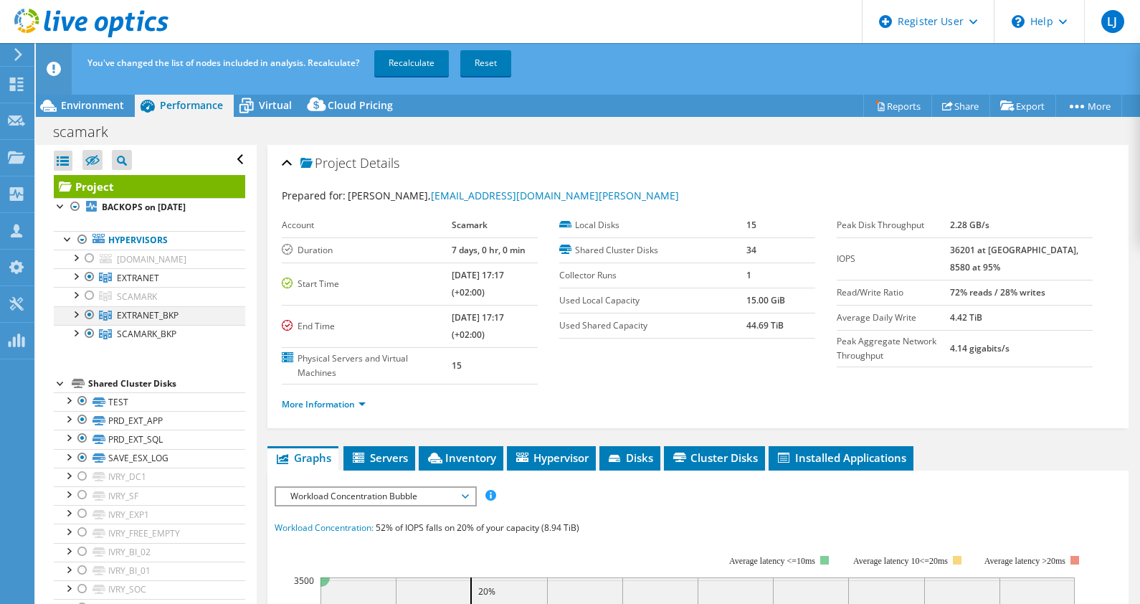
click at [92, 310] on div at bounding box center [89, 314] width 14 height 17
click at [90, 328] on div at bounding box center [89, 333] width 14 height 17
click at [414, 60] on link "Recalculate" at bounding box center [411, 63] width 75 height 26
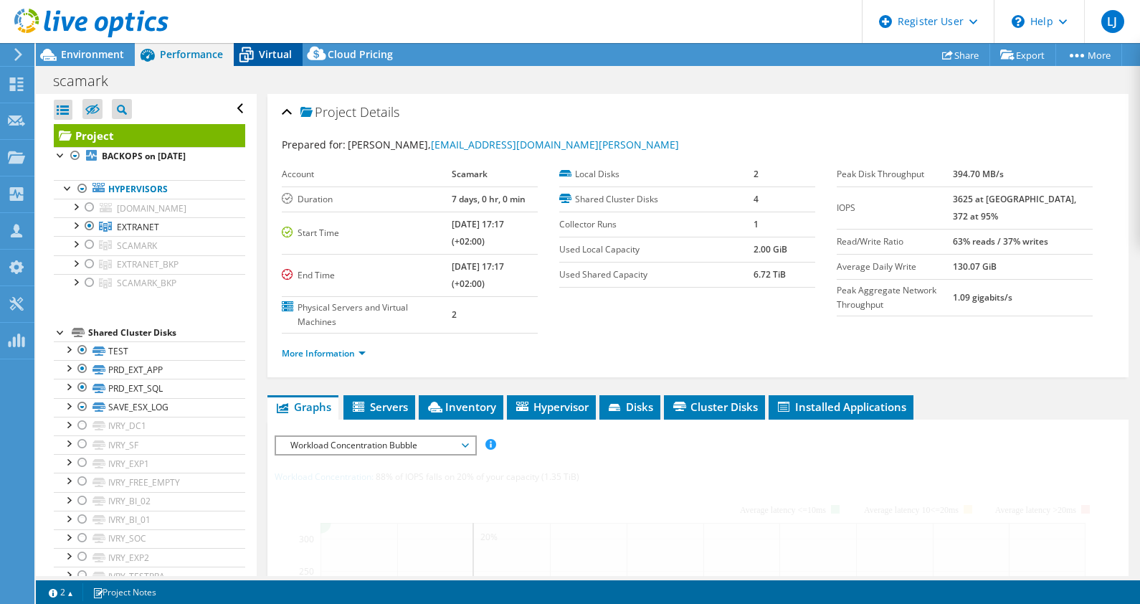
click at [275, 55] on span "Virtual" at bounding box center [275, 54] width 33 height 14
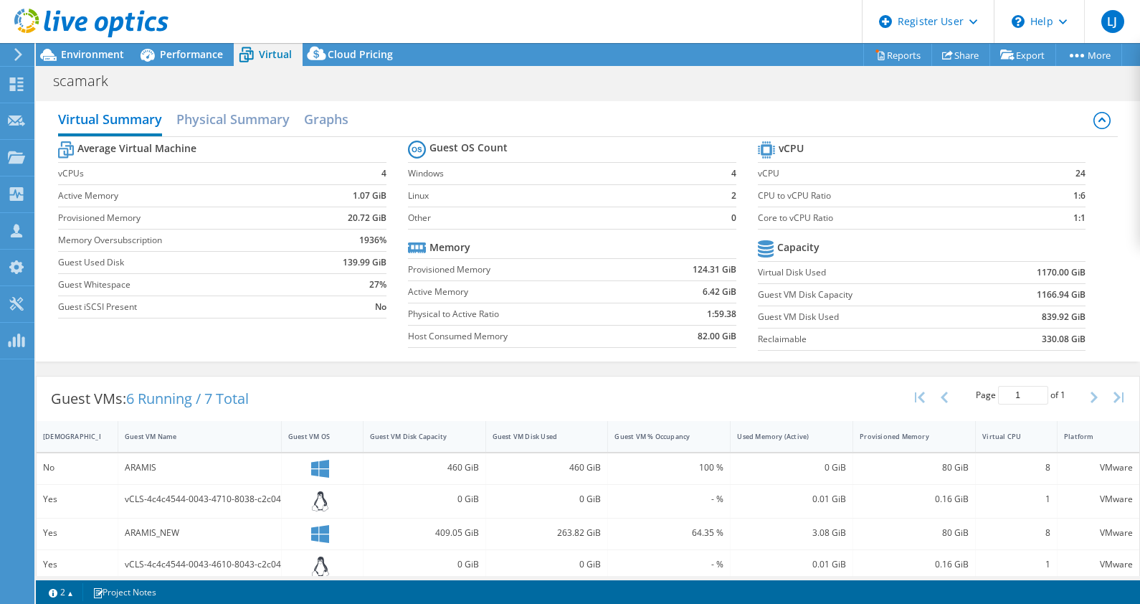
click at [109, 39] on link at bounding box center [91, 35] width 154 height 12
click at [103, 50] on span "Environment" at bounding box center [92, 54] width 63 height 14
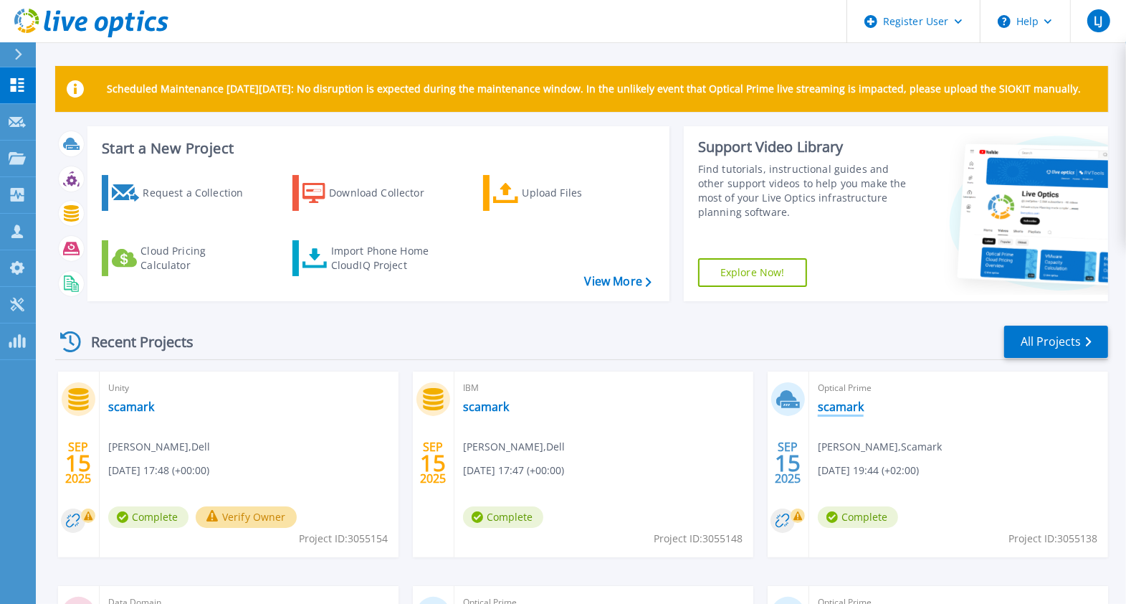
click at [844, 405] on link "scamark" at bounding box center [841, 406] width 46 height 14
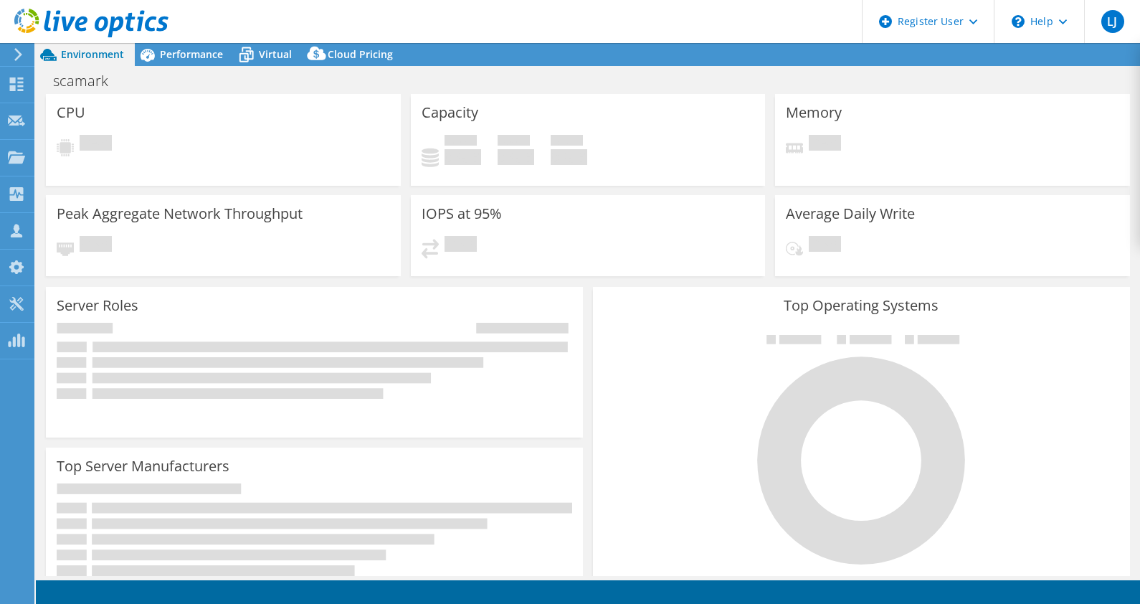
select select "USD"
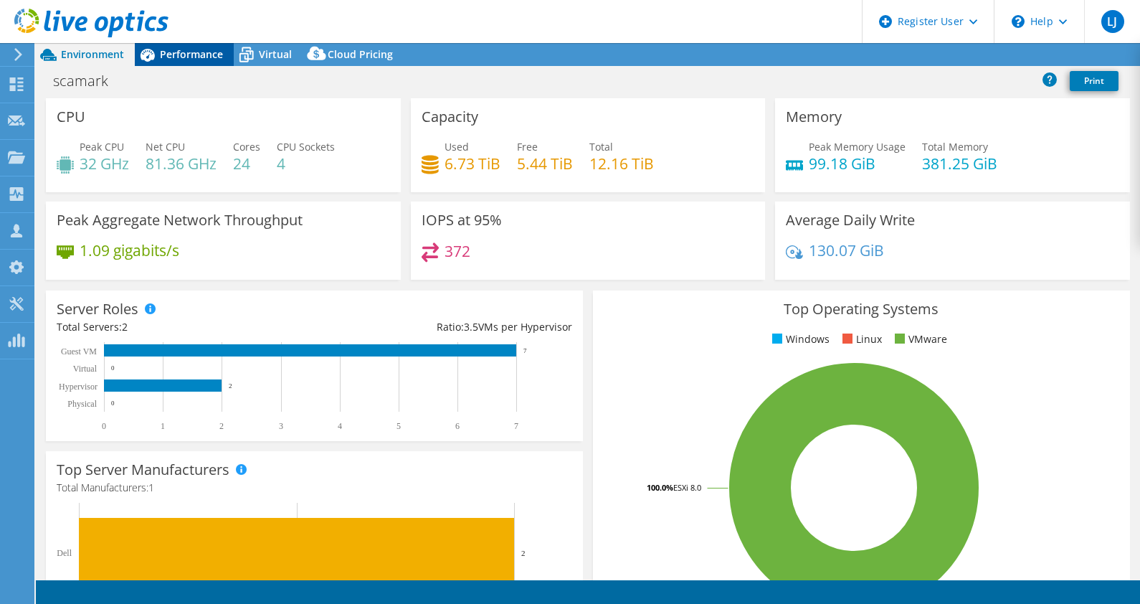
click at [195, 60] on span "Performance" at bounding box center [191, 54] width 63 height 14
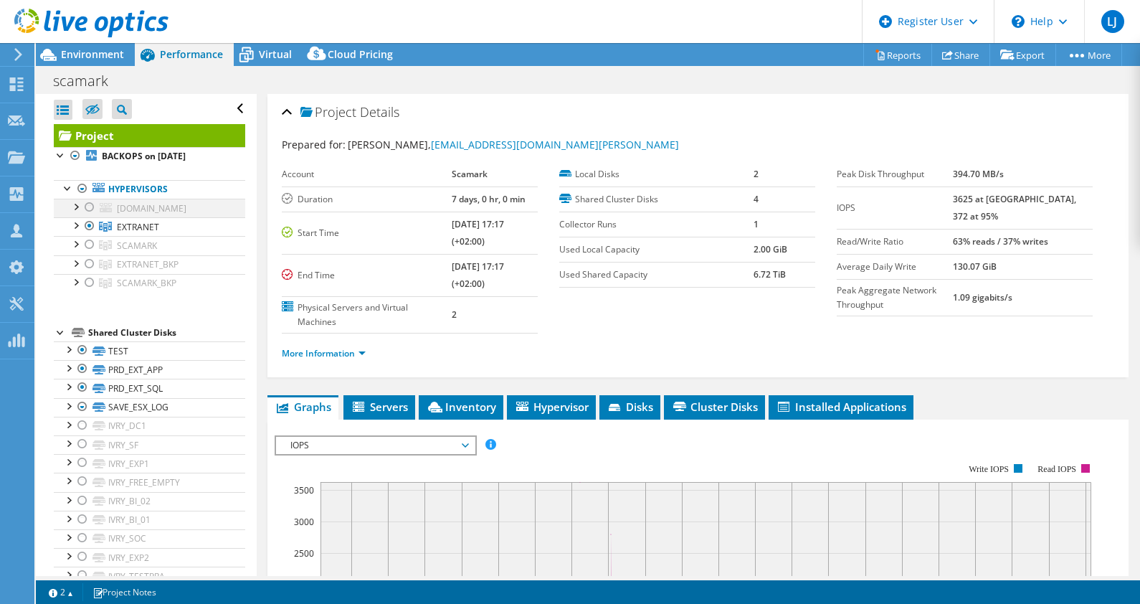
click at [85, 206] on div at bounding box center [89, 207] width 14 height 17
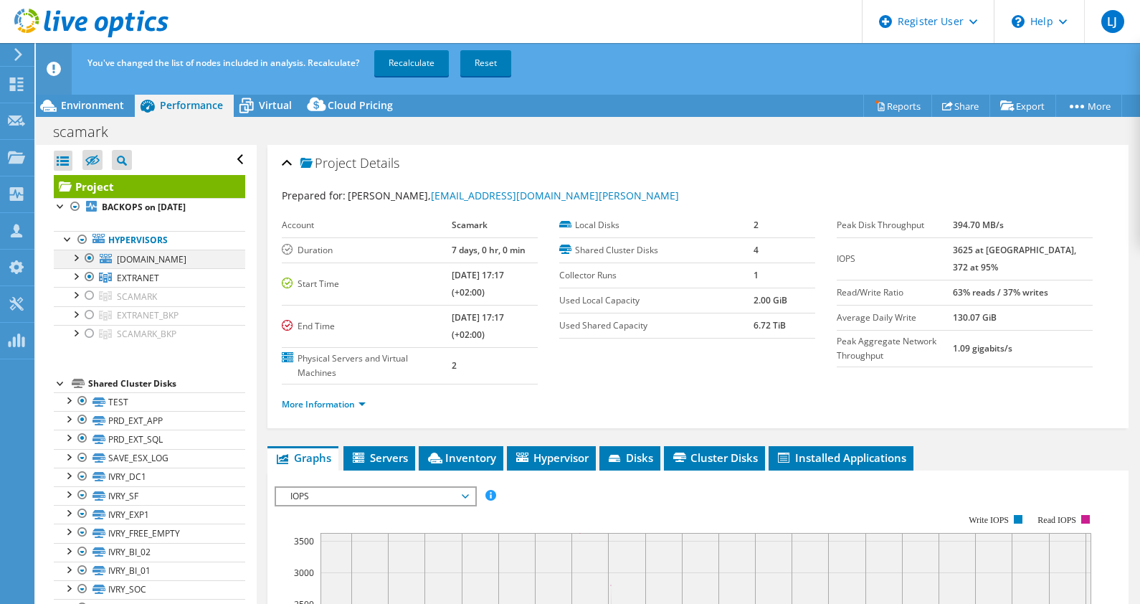
click at [89, 257] on div at bounding box center [89, 257] width 14 height 17
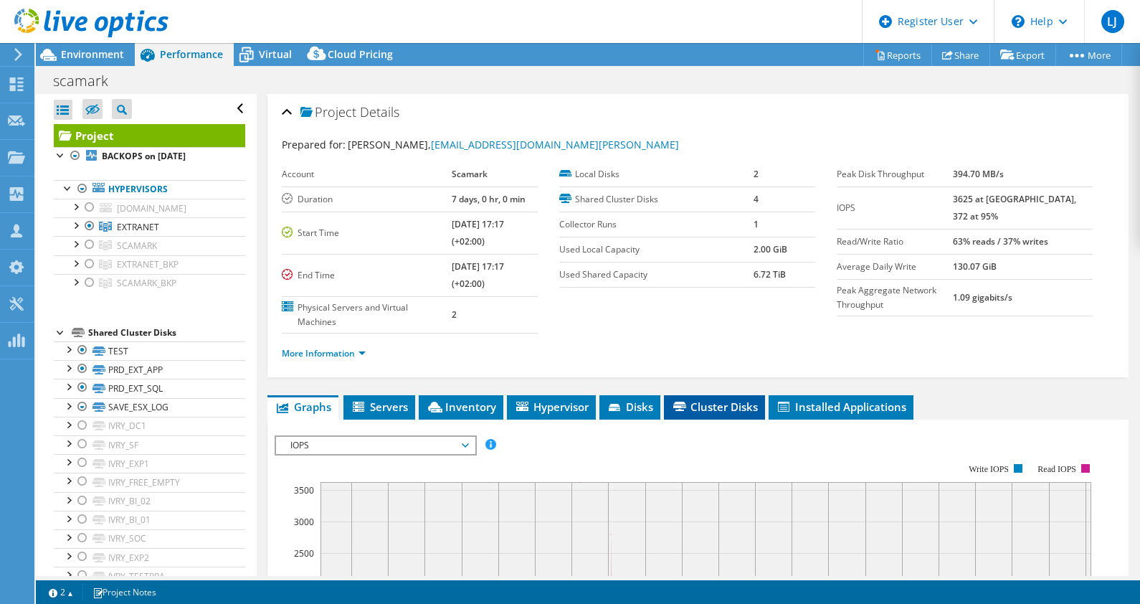
click at [696, 409] on span "Cluster Disks" at bounding box center [714, 406] width 87 height 14
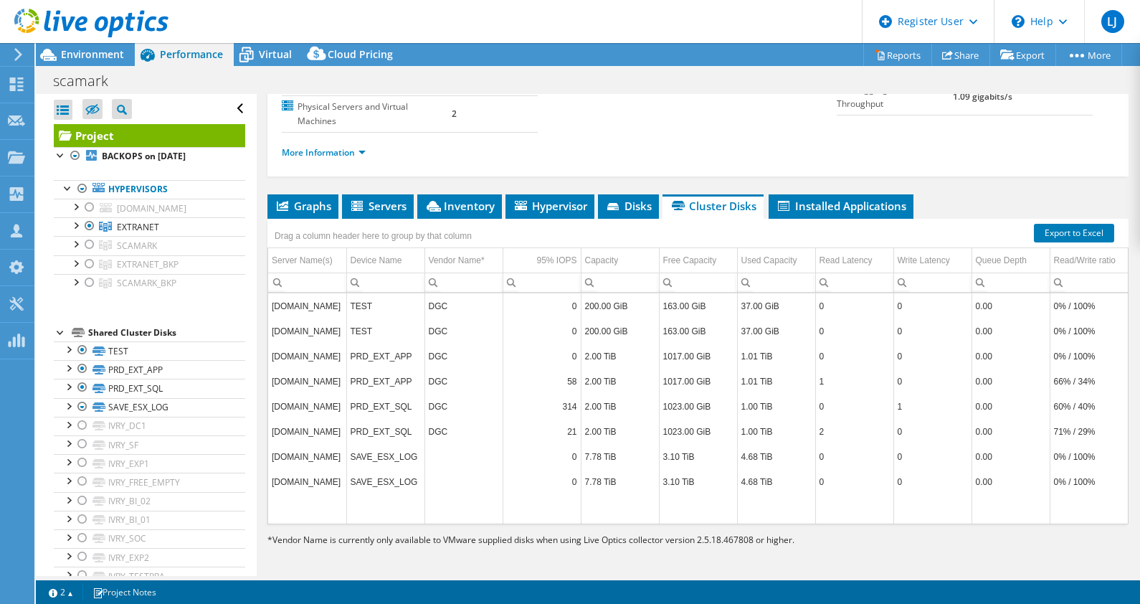
scroll to position [201, 0]
click at [480, 207] on span "Inventory" at bounding box center [459, 206] width 70 height 14
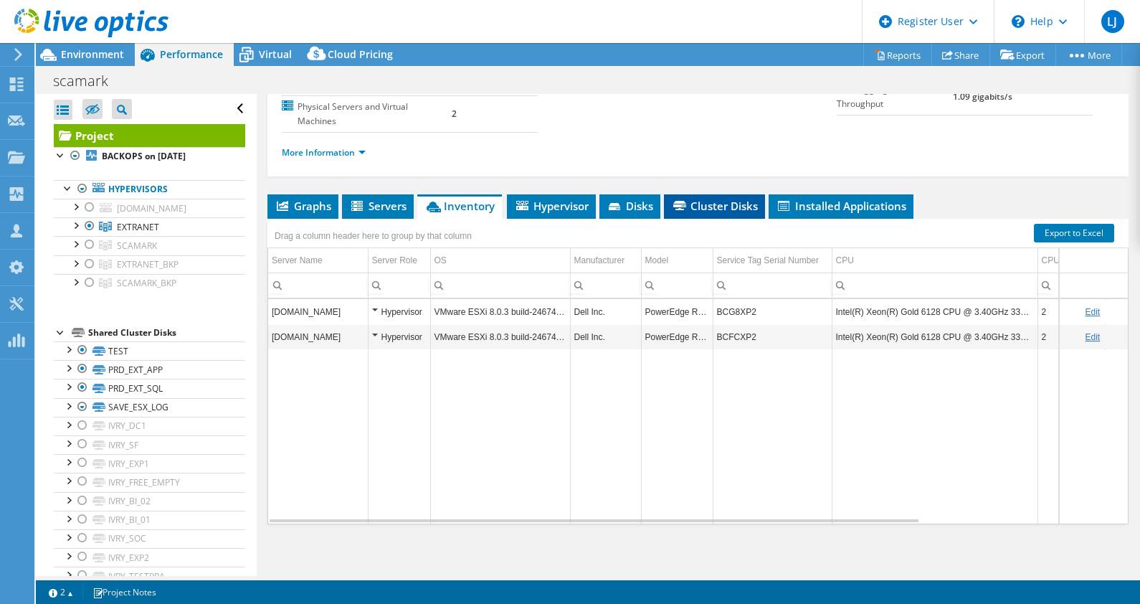
click at [726, 201] on span "Cluster Disks" at bounding box center [714, 206] width 87 height 14
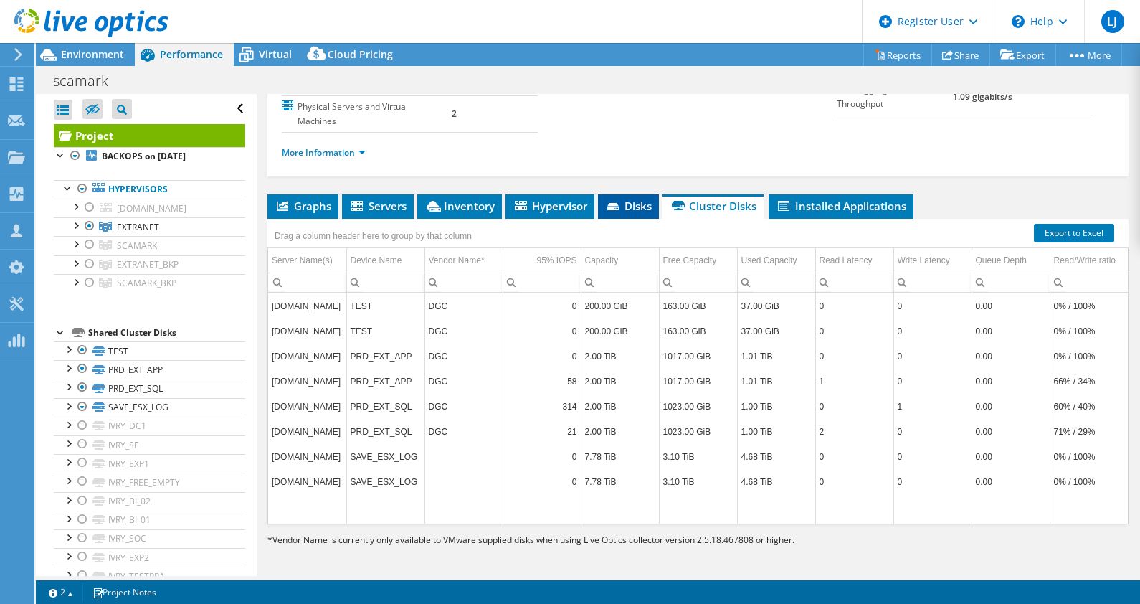
click at [637, 194] on li "Disks" at bounding box center [628, 206] width 61 height 24
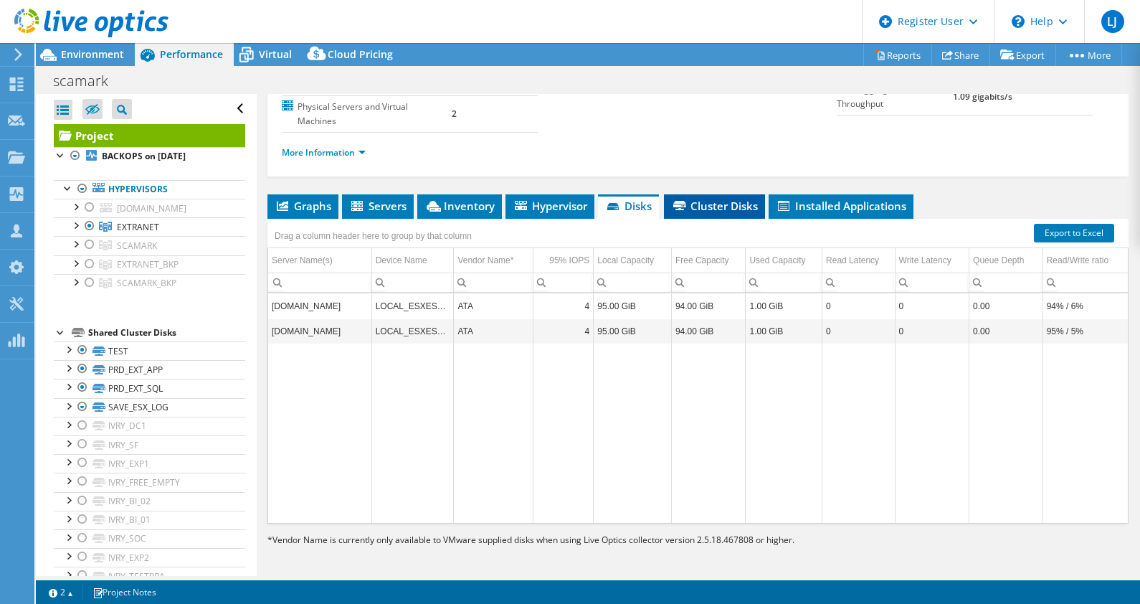
click at [730, 212] on li "Cluster Disks" at bounding box center [714, 206] width 101 height 24
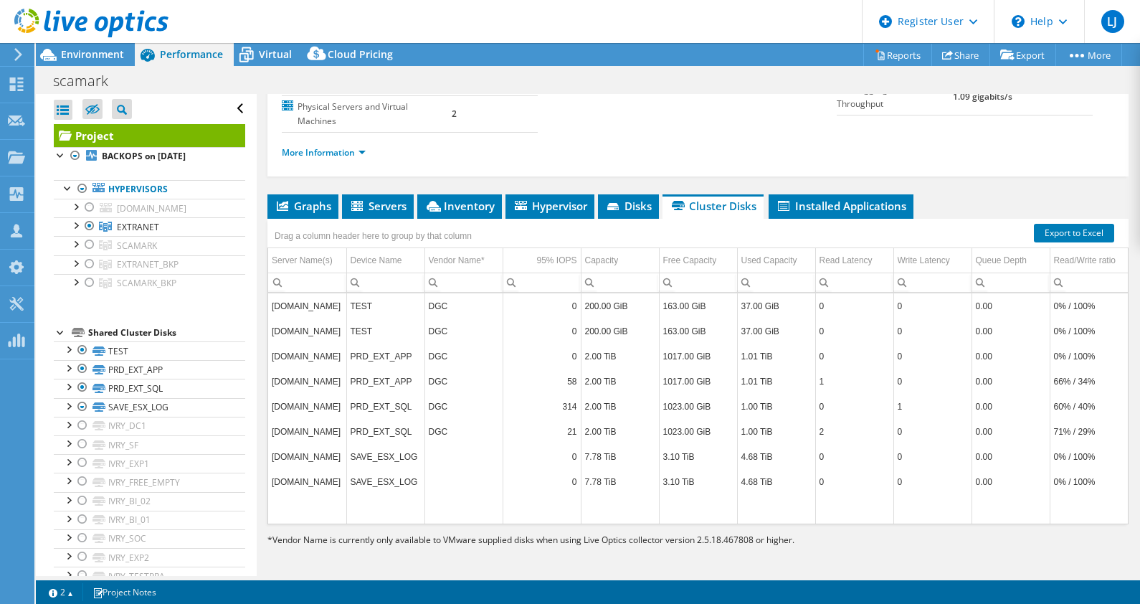
click at [444, 302] on td "DGC" at bounding box center [463, 305] width 78 height 25
click at [88, 222] on div at bounding box center [89, 225] width 14 height 17
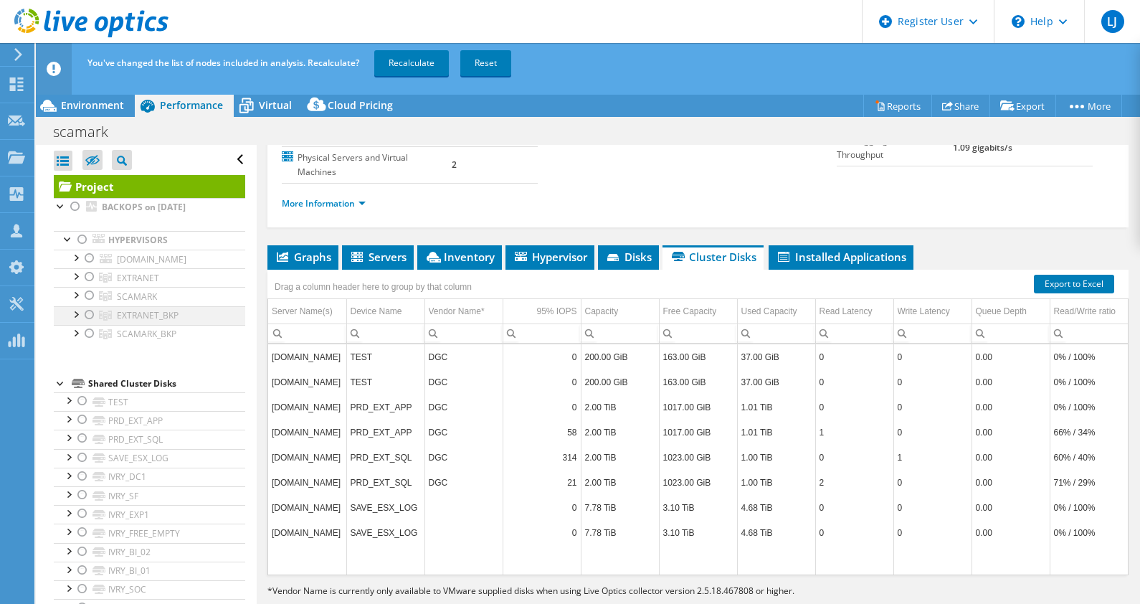
click at [90, 313] on div at bounding box center [89, 314] width 14 height 17
click at [418, 59] on link "Recalculate" at bounding box center [411, 63] width 75 height 26
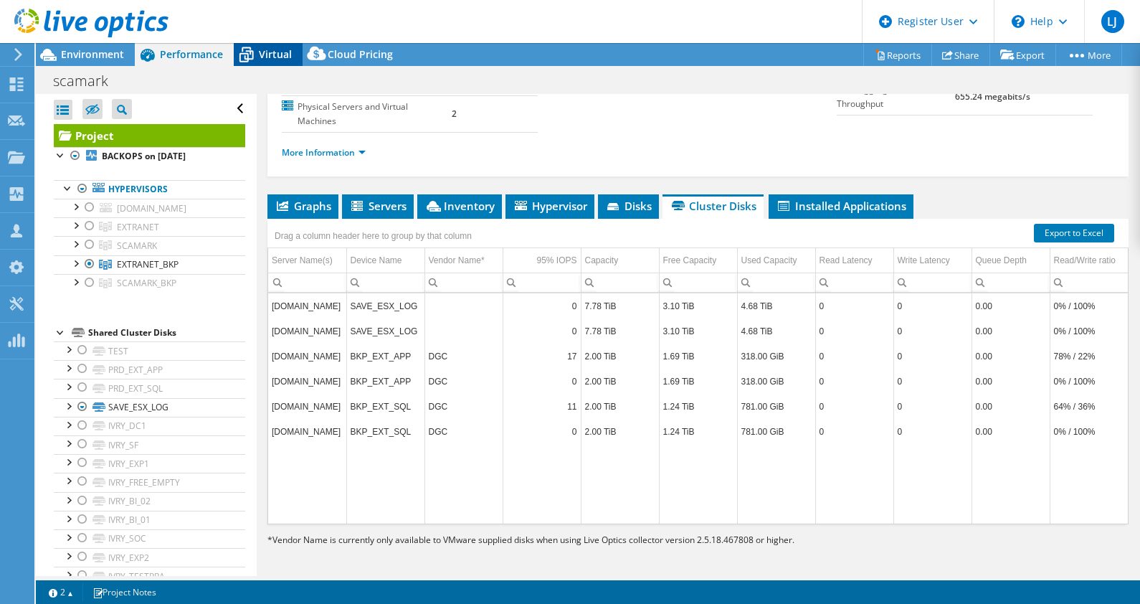
click at [265, 61] on span "Virtual" at bounding box center [275, 54] width 33 height 14
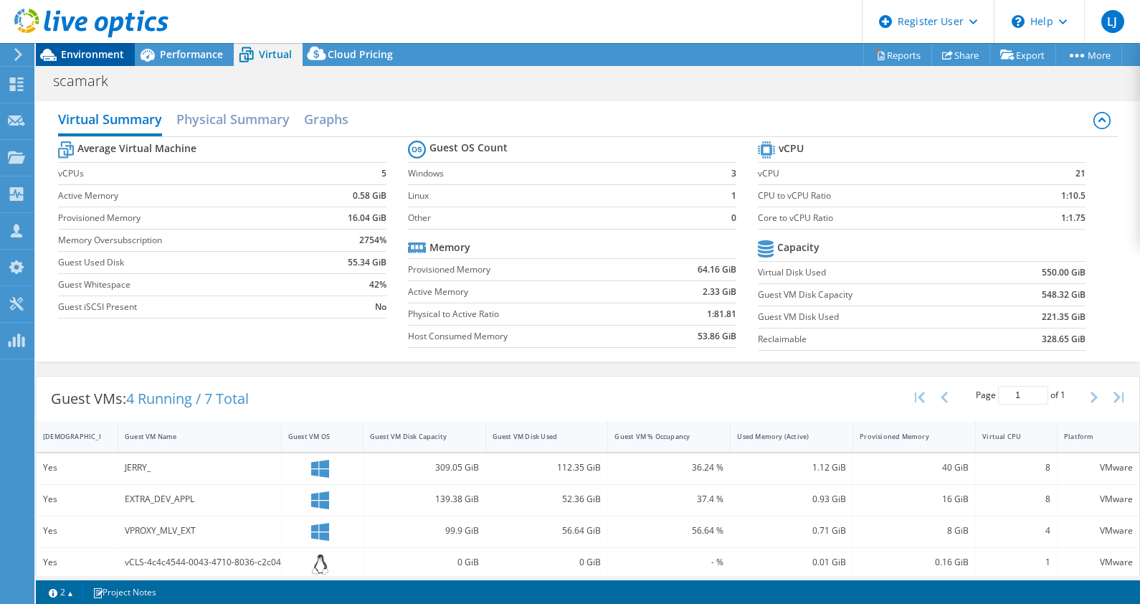
click at [104, 49] on span "Environment" at bounding box center [92, 54] width 63 height 14
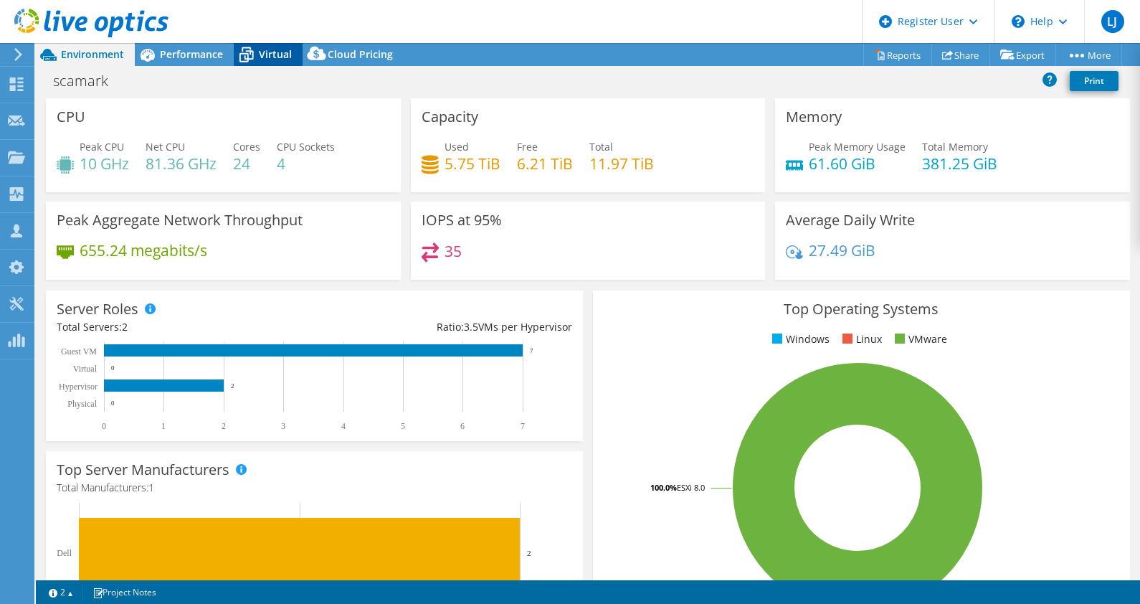
click at [277, 54] on span "Virtual" at bounding box center [275, 54] width 33 height 14
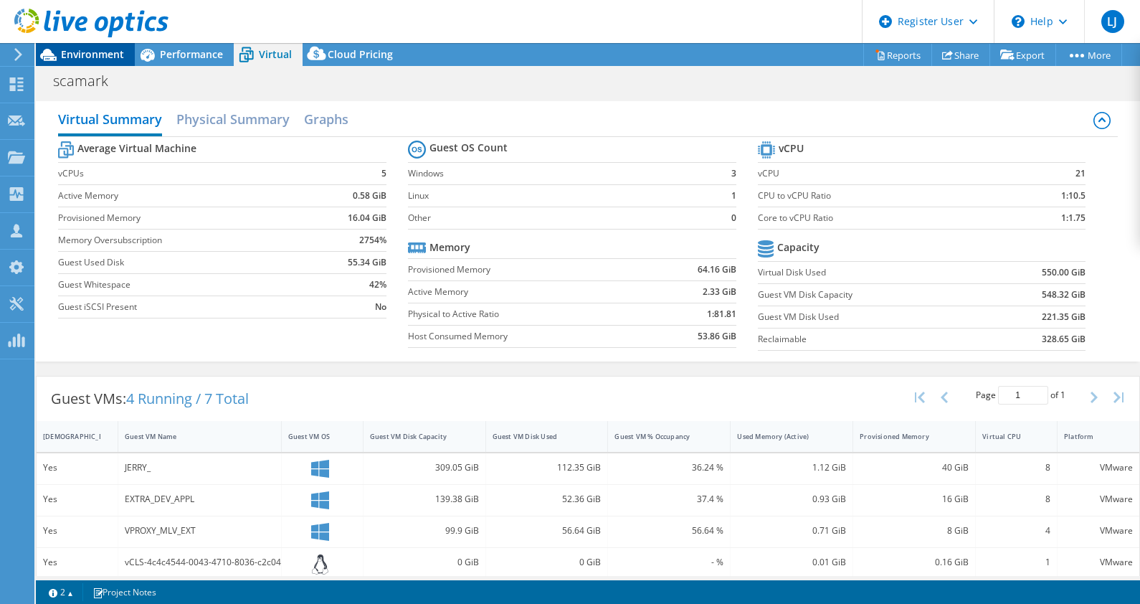
click at [107, 49] on span "Environment" at bounding box center [92, 54] width 63 height 14
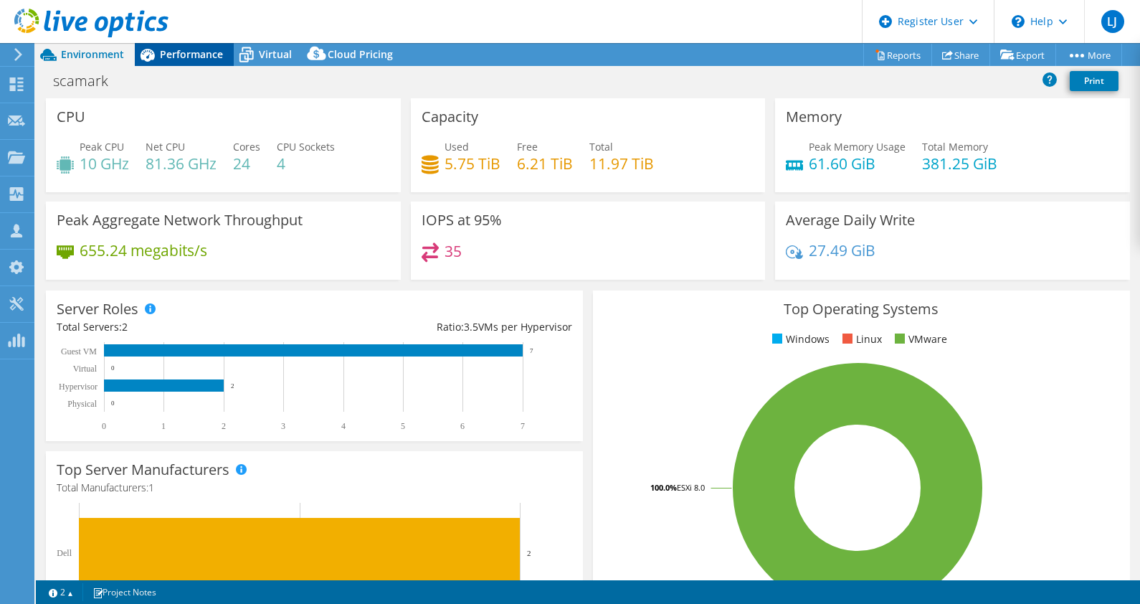
click at [163, 51] on span "Performance" at bounding box center [191, 54] width 63 height 14
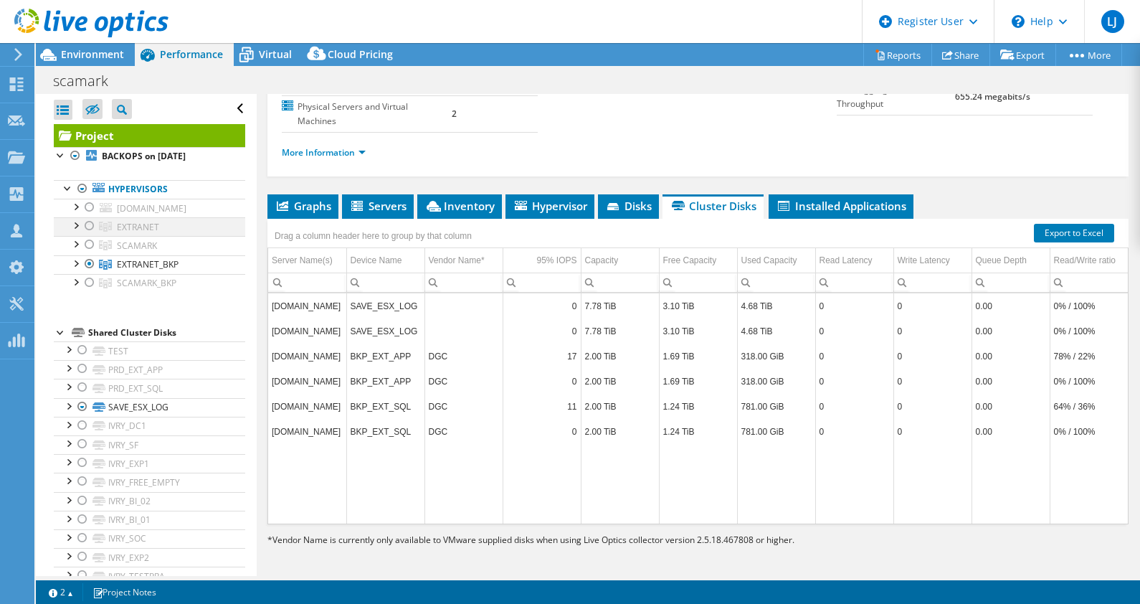
click at [88, 222] on div at bounding box center [89, 225] width 14 height 17
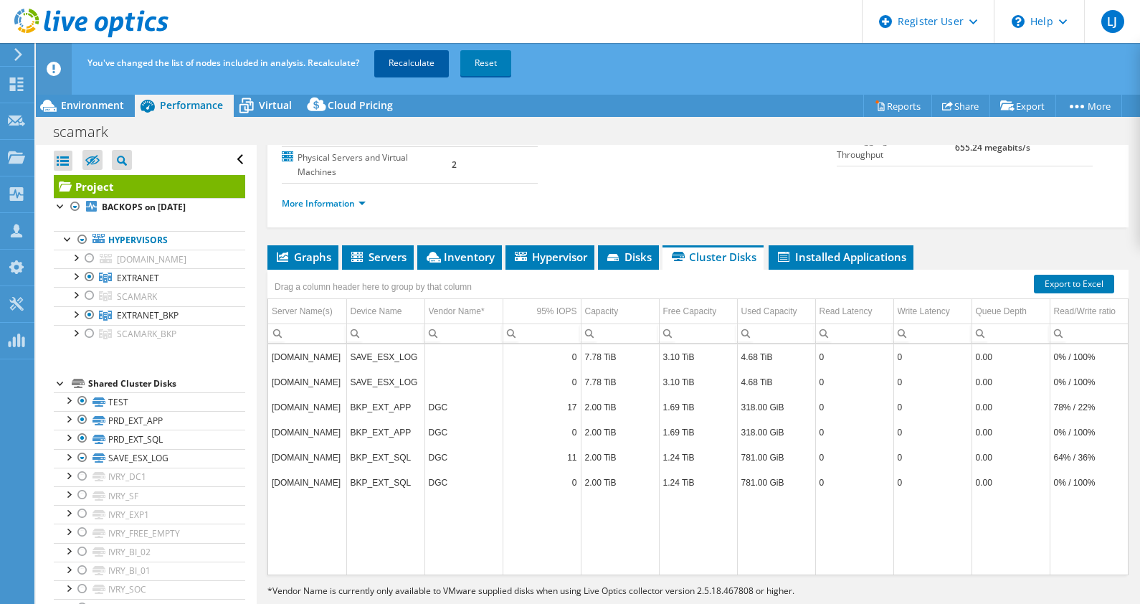
click at [420, 59] on link "Recalculate" at bounding box center [411, 63] width 75 height 26
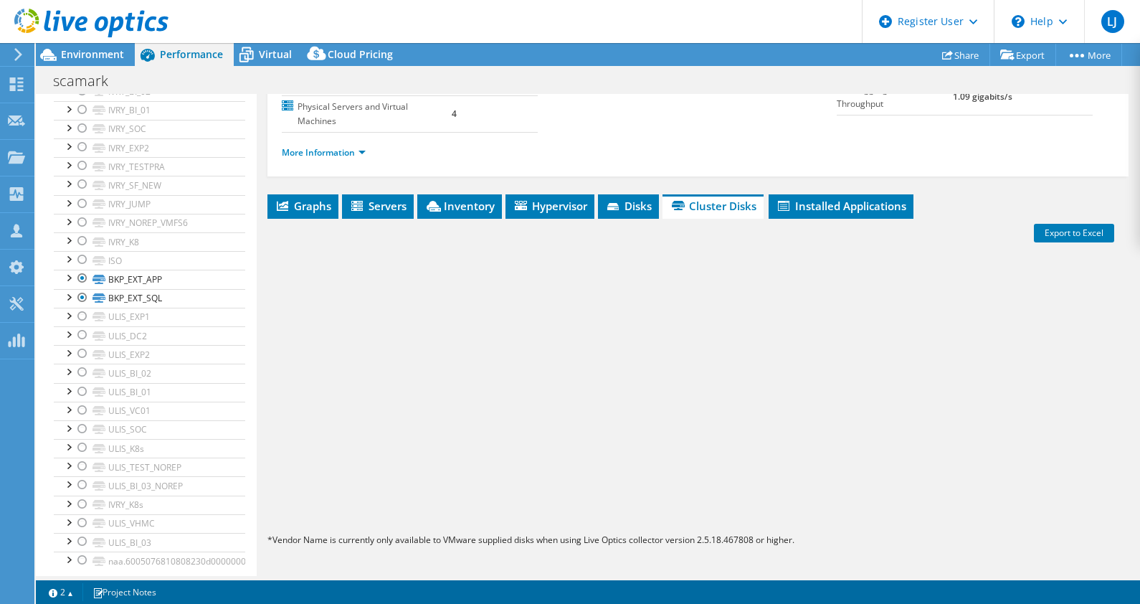
scroll to position [0, 0]
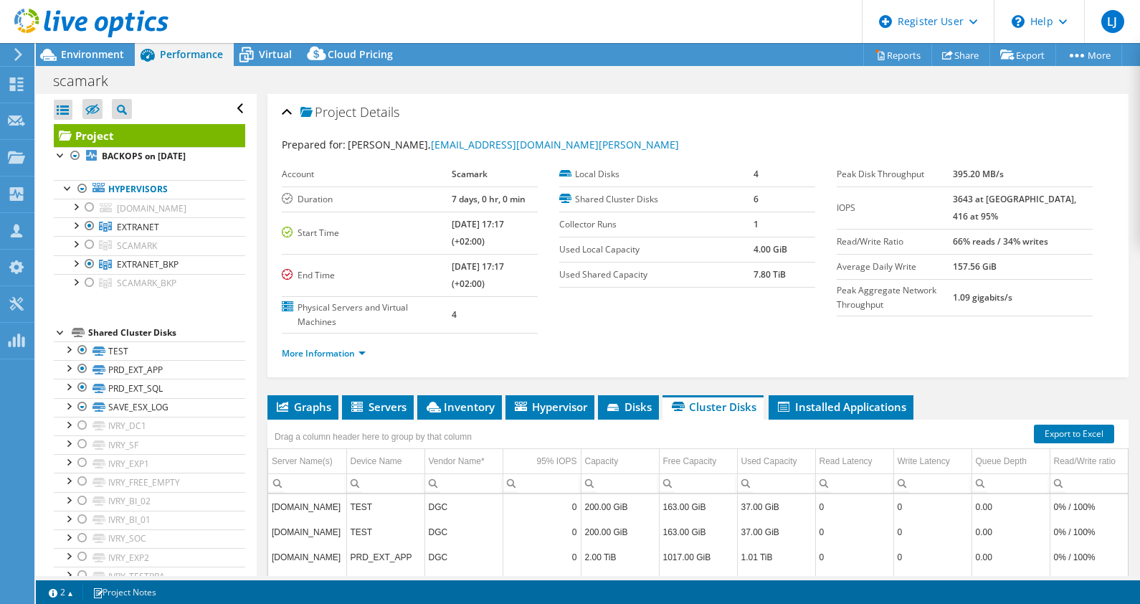
select select "USD"
click at [273, 52] on span "Virtual" at bounding box center [275, 54] width 33 height 14
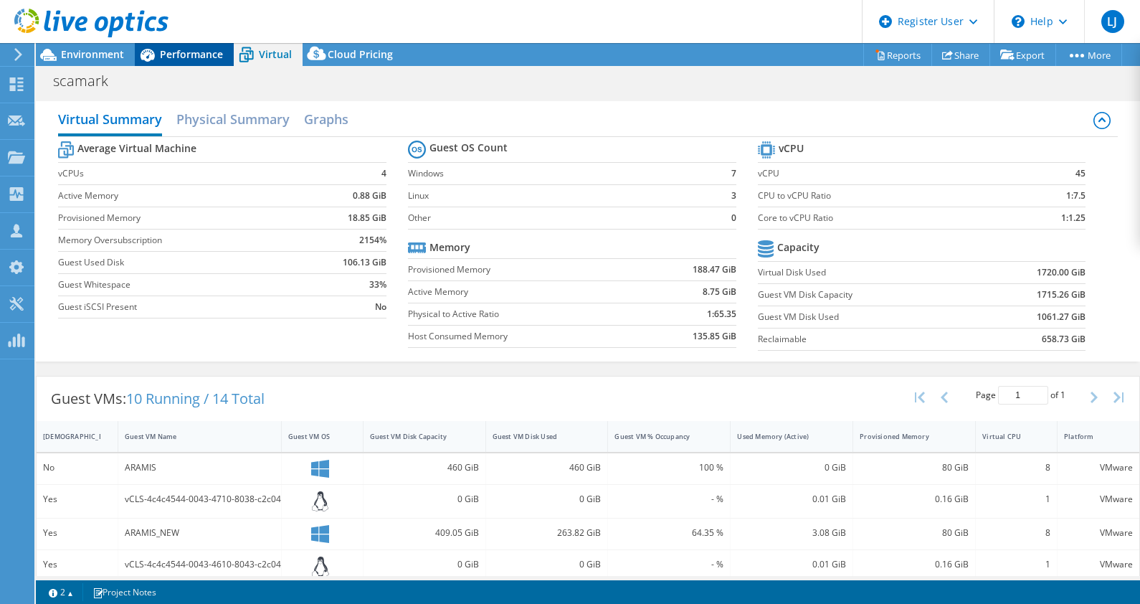
click at [182, 53] on span "Performance" at bounding box center [191, 54] width 63 height 14
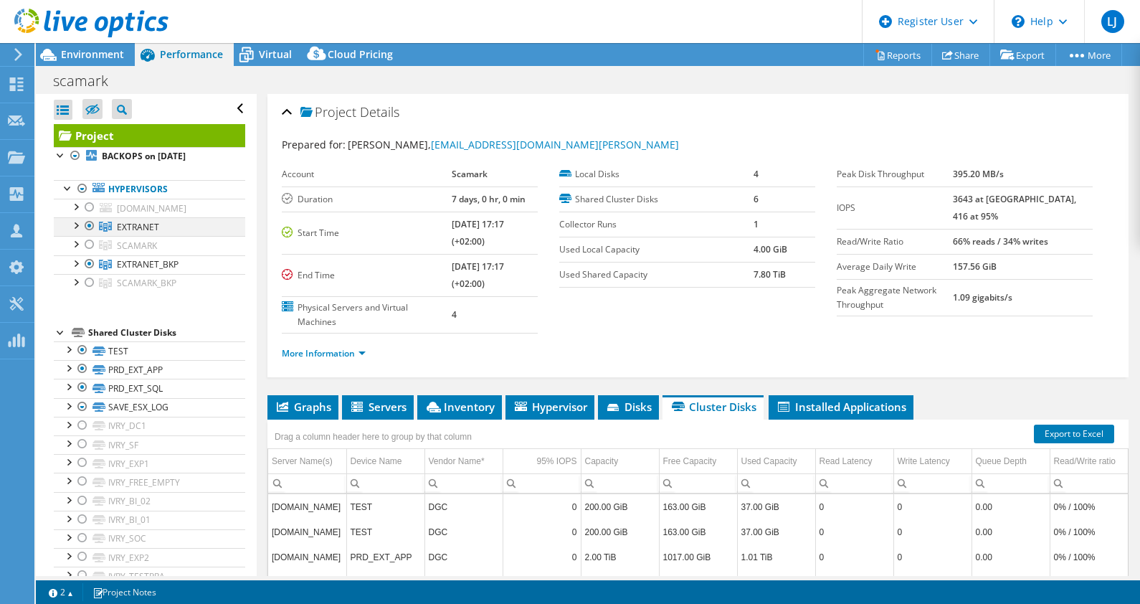
click at [88, 226] on div at bounding box center [89, 225] width 14 height 17
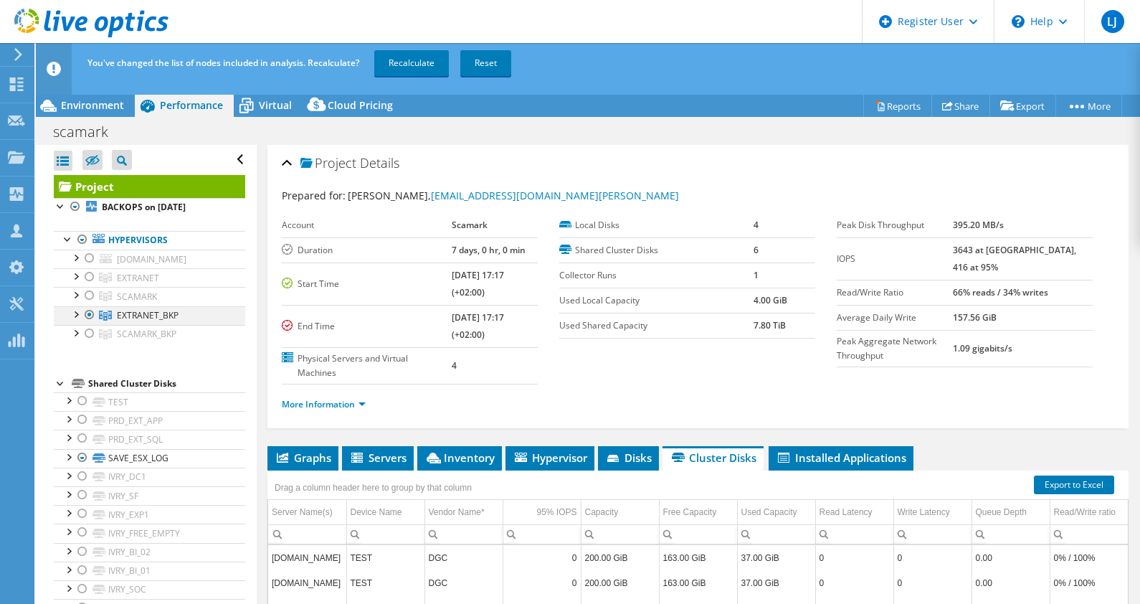
click at [88, 315] on div at bounding box center [89, 314] width 14 height 17
click at [89, 290] on div at bounding box center [89, 295] width 14 height 17
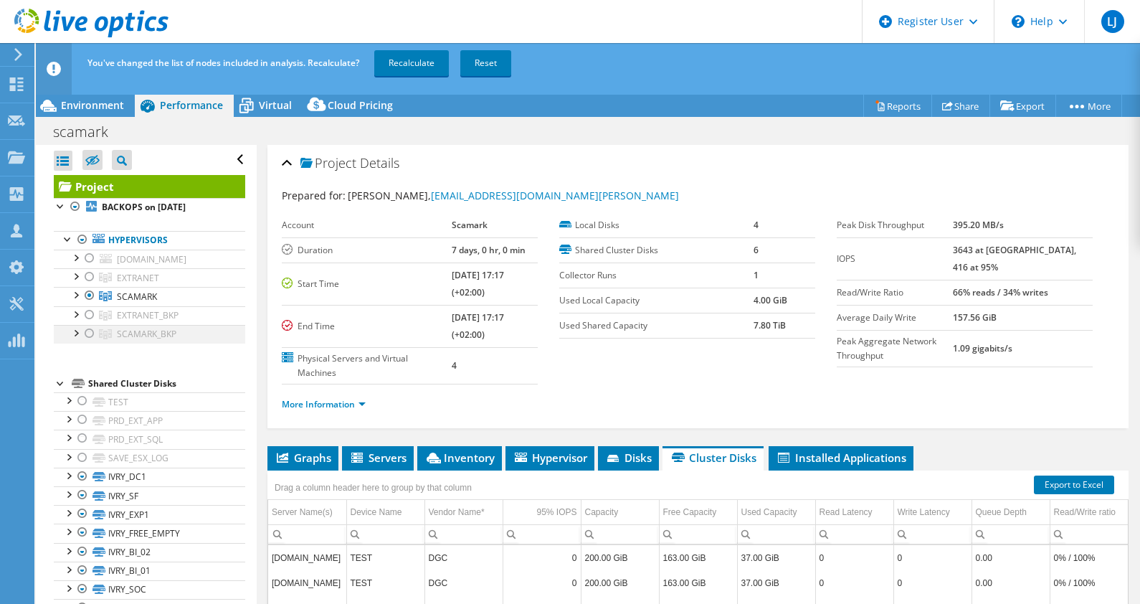
click at [86, 333] on div at bounding box center [89, 333] width 14 height 17
click at [85, 262] on div at bounding box center [89, 257] width 14 height 17
click at [420, 59] on link "Recalculate" at bounding box center [411, 63] width 75 height 26
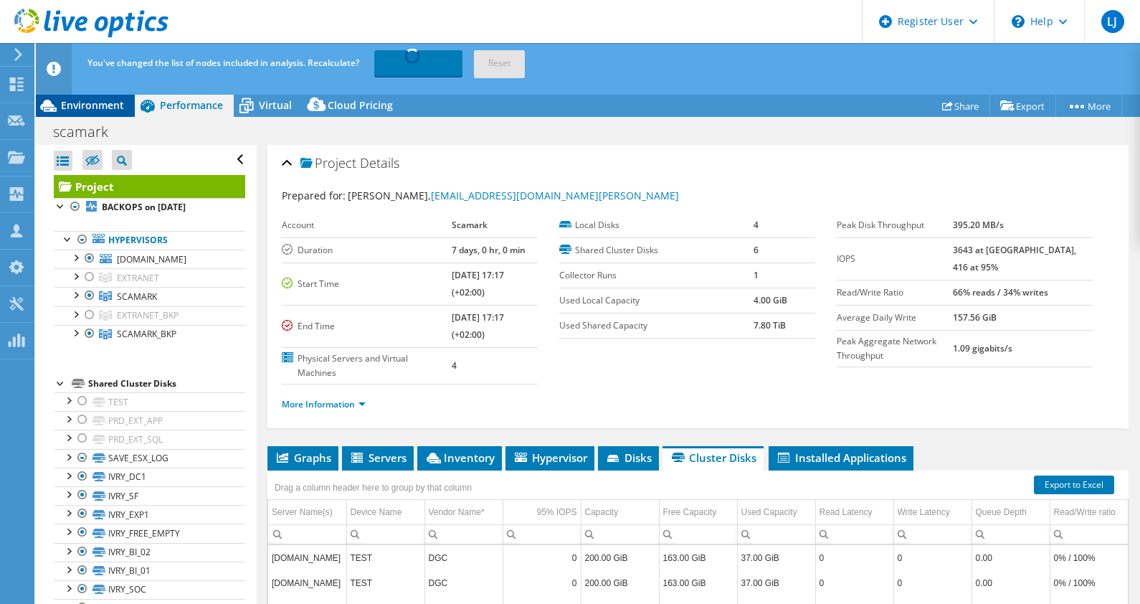
click at [100, 107] on span "Environment" at bounding box center [92, 105] width 63 height 14
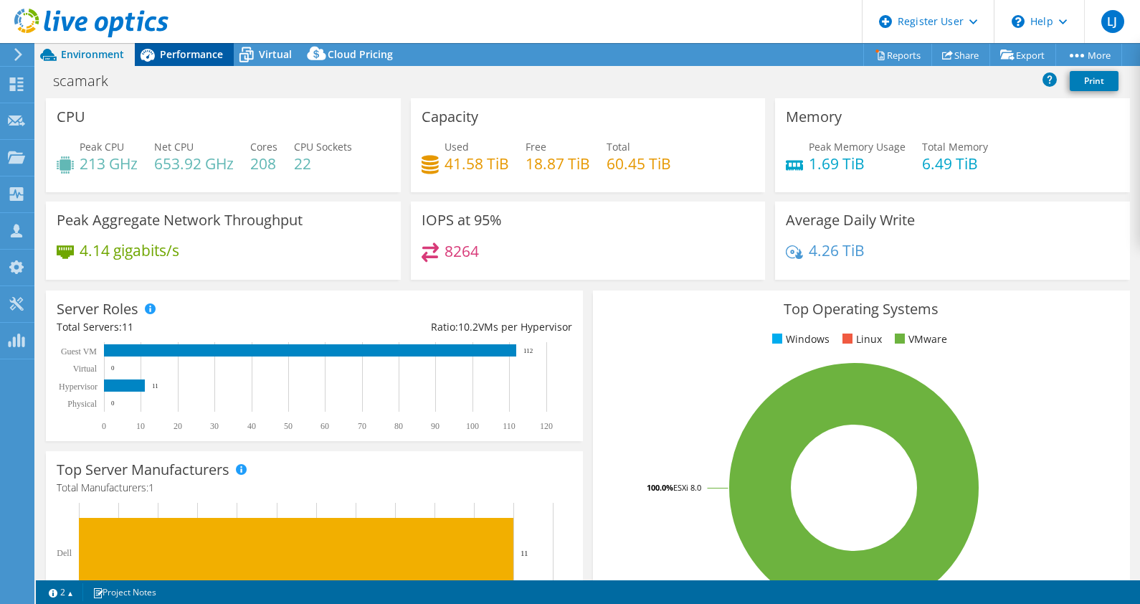
click at [182, 54] on span "Performance" at bounding box center [191, 54] width 63 height 14
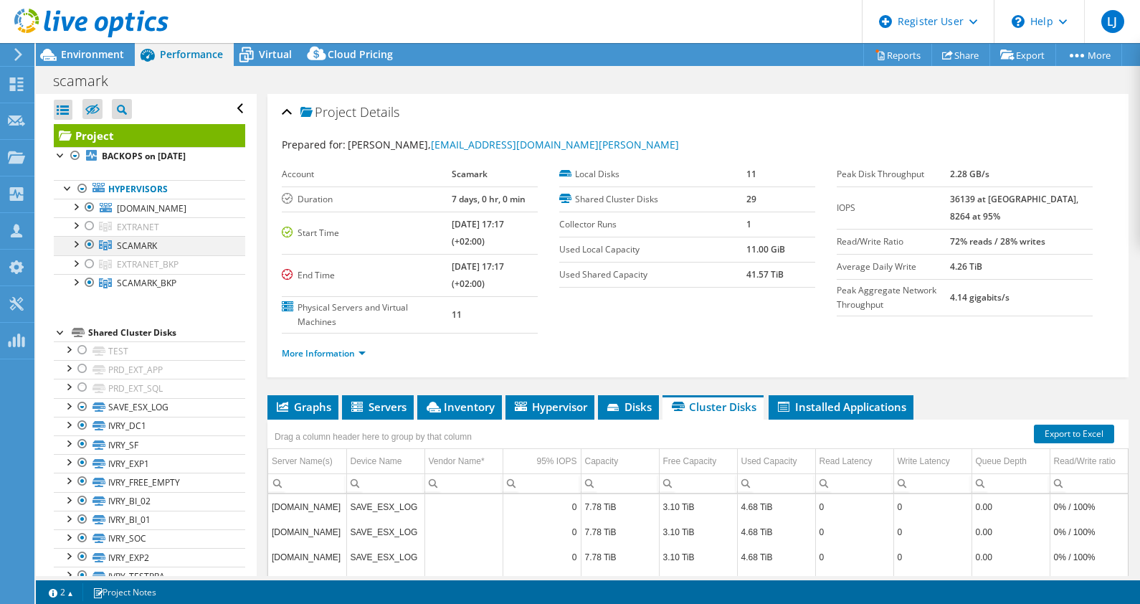
click at [90, 240] on div at bounding box center [89, 244] width 14 height 17
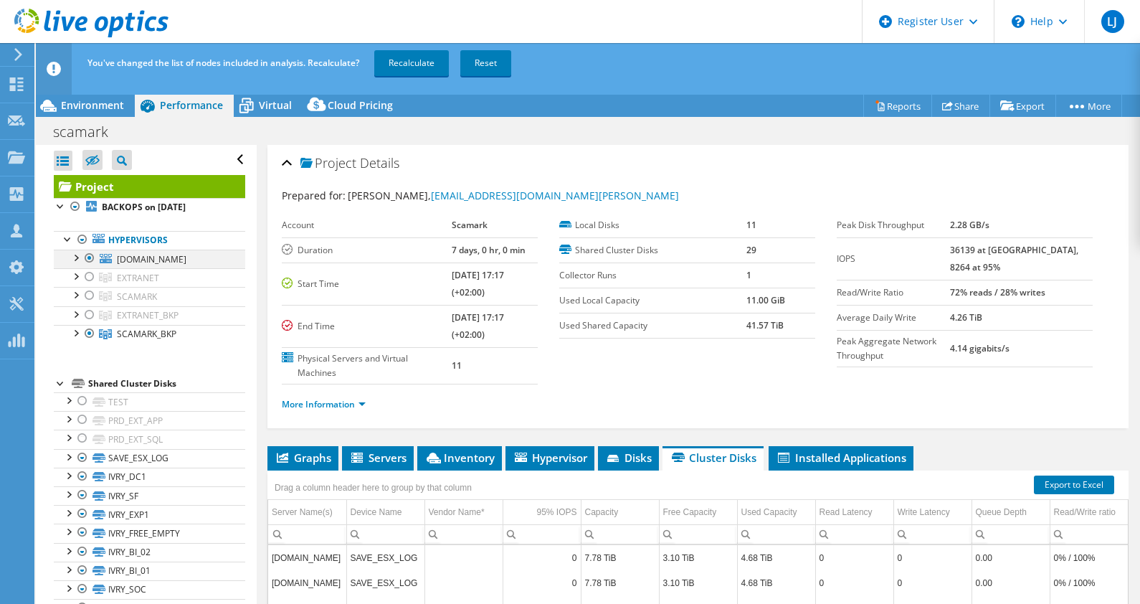
click at [86, 257] on div at bounding box center [89, 257] width 14 height 17
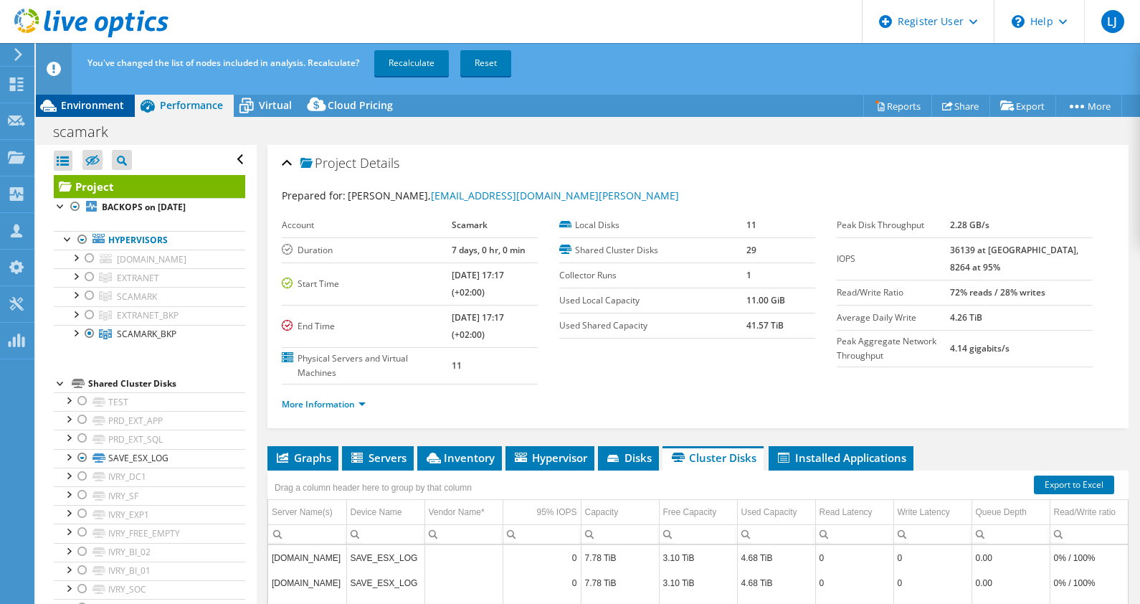
click at [102, 111] on span "Environment" at bounding box center [92, 105] width 63 height 14
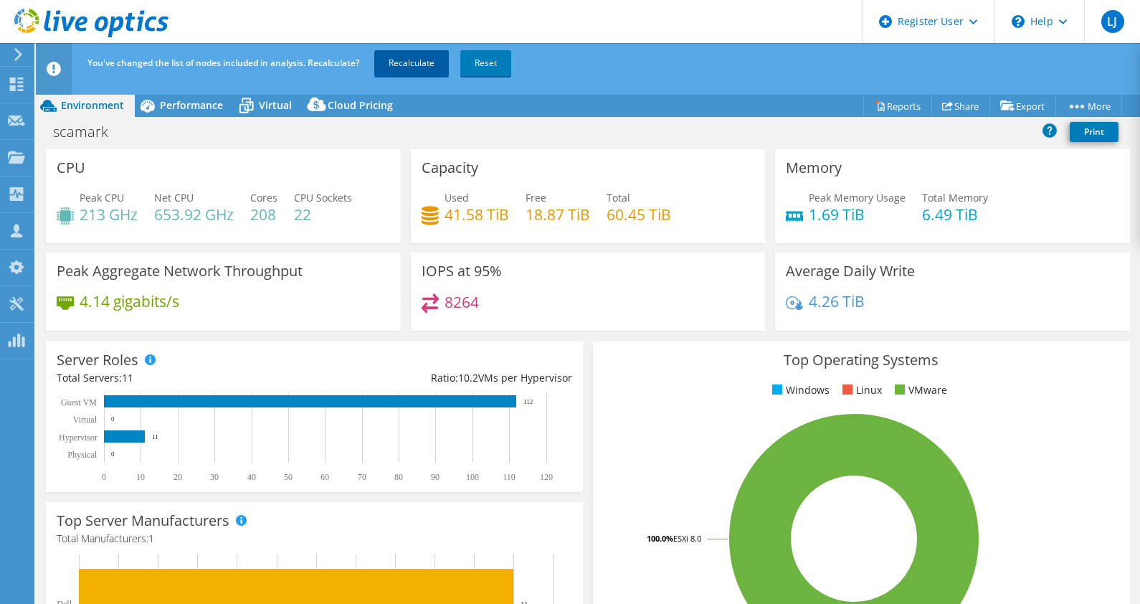
click at [422, 61] on link "Recalculate" at bounding box center [411, 63] width 75 height 26
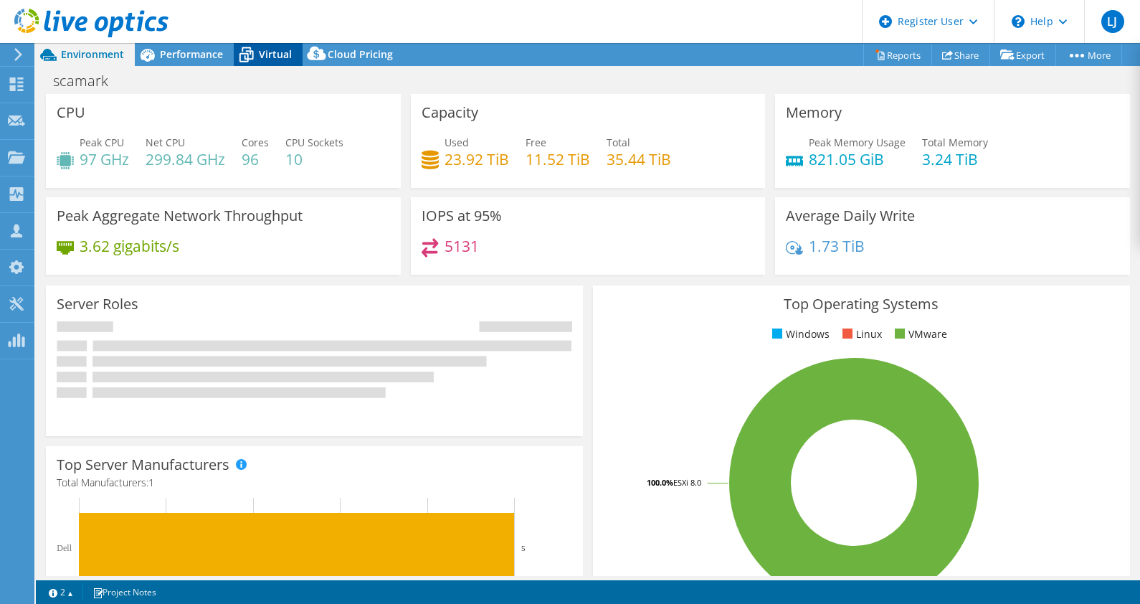
click at [262, 52] on span "Virtual" at bounding box center [275, 54] width 33 height 14
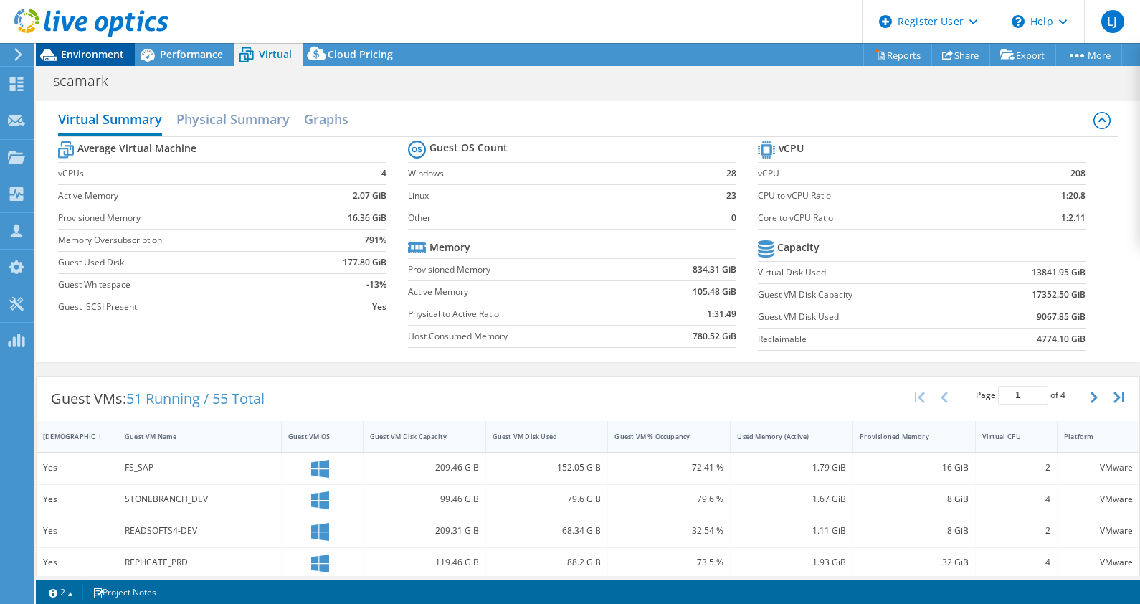
click at [83, 49] on span "Environment" at bounding box center [92, 54] width 63 height 14
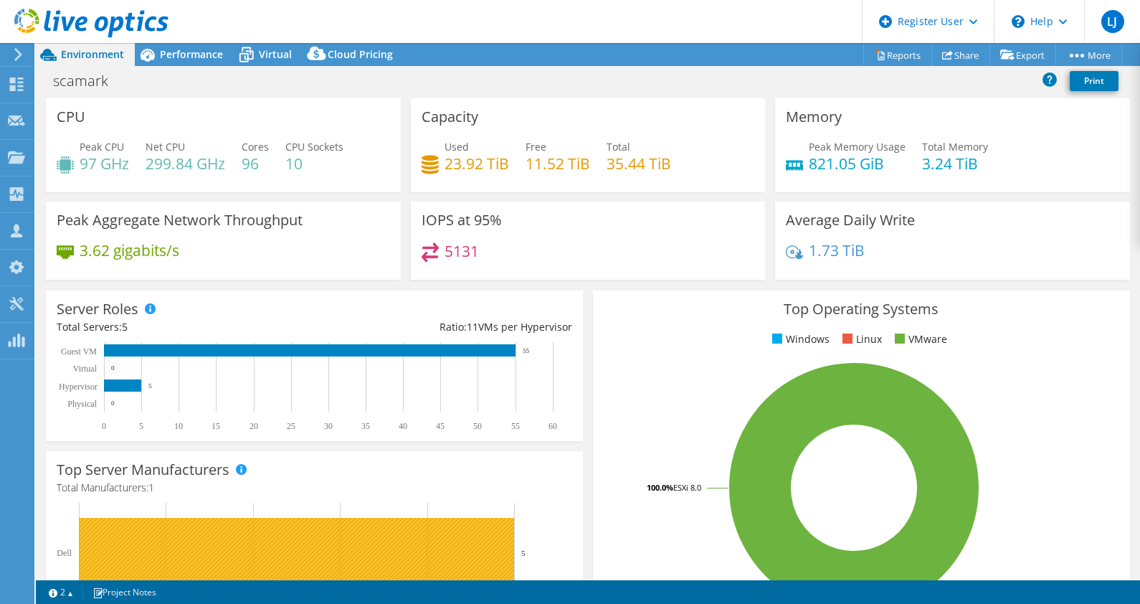
select select "USD"
